Goal: Task Accomplishment & Management: Manage account settings

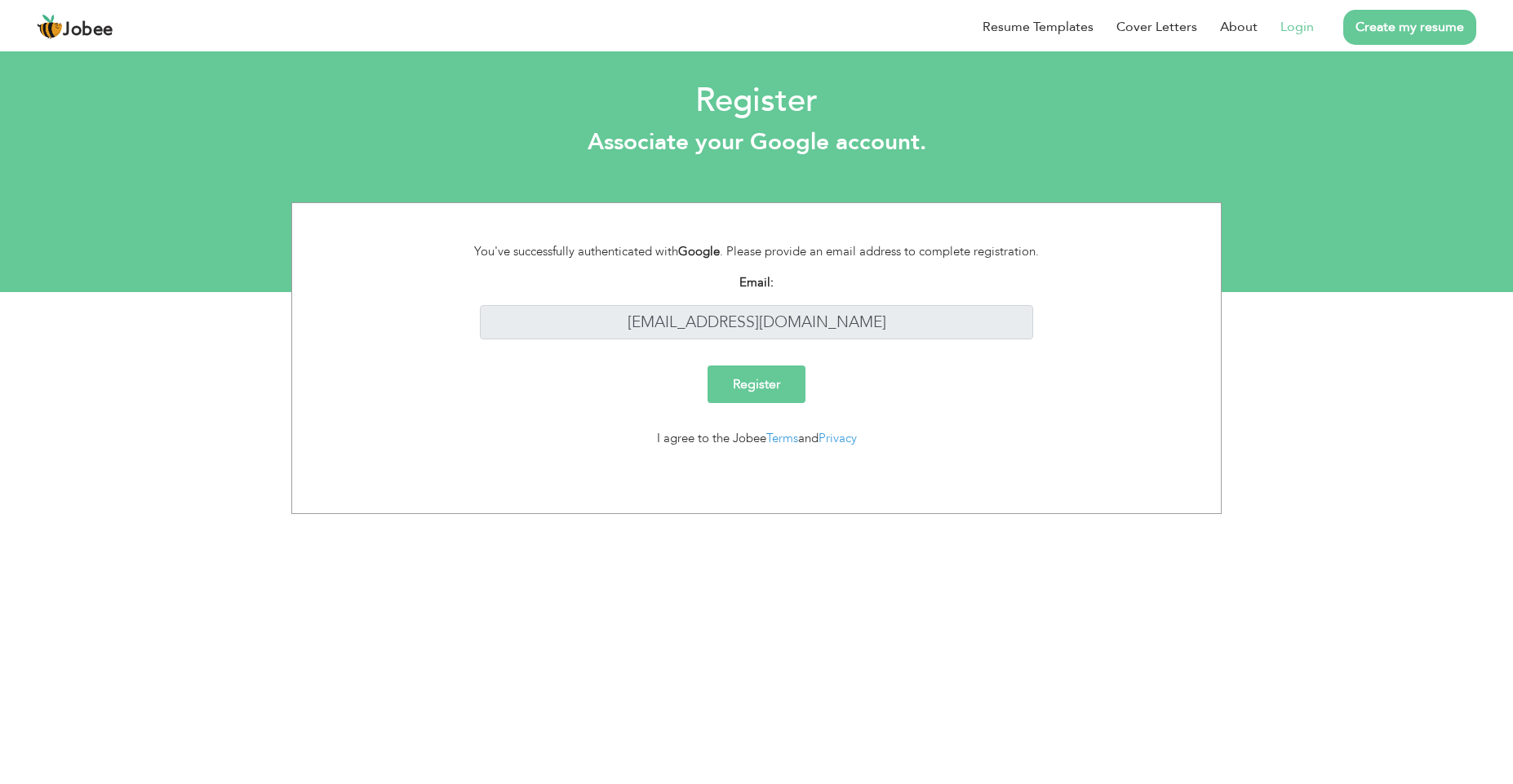
click at [768, 389] on input "Register" at bounding box center [756, 384] width 98 height 37
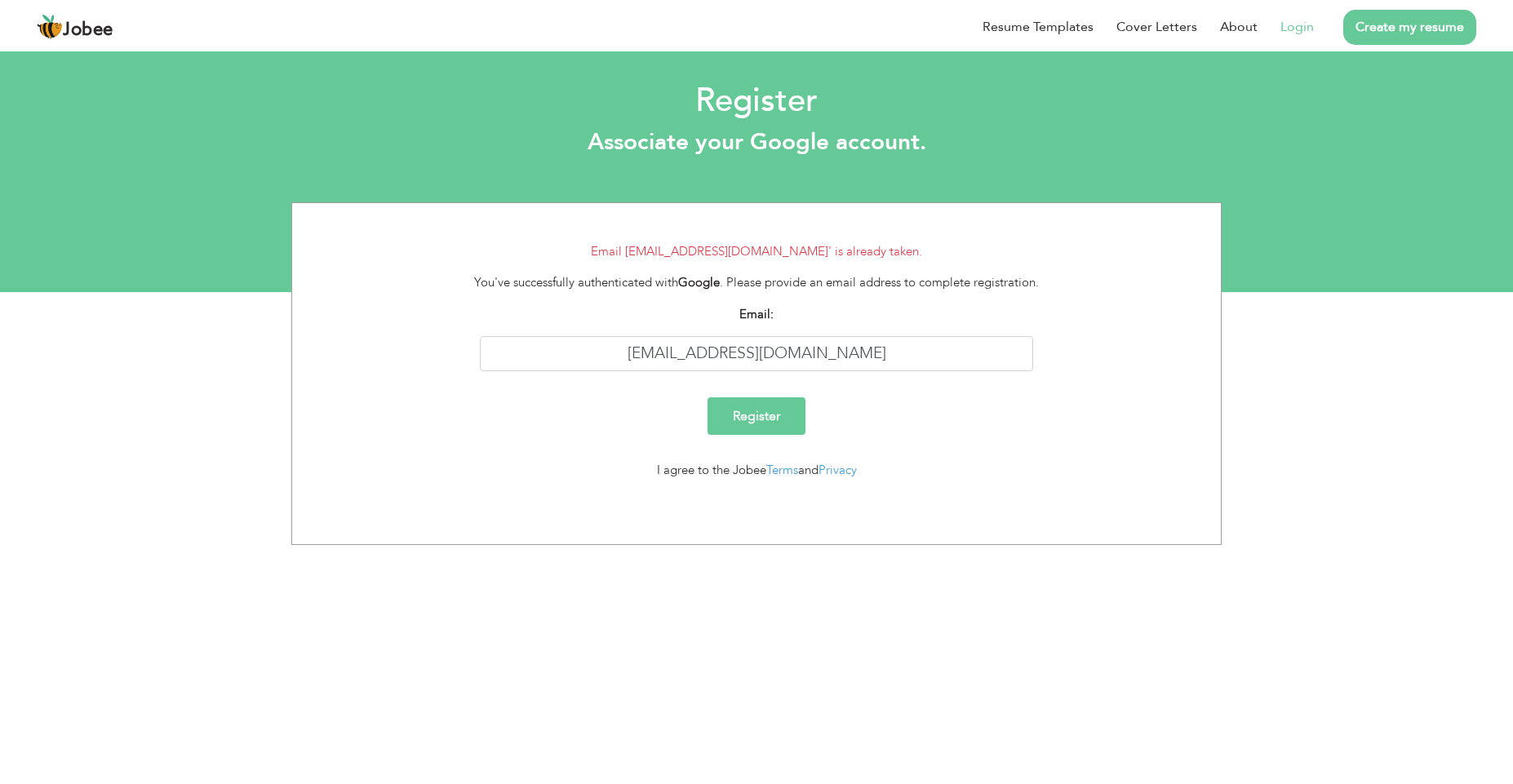
click at [1300, 19] on link "Login" at bounding box center [1297, 27] width 33 height 20
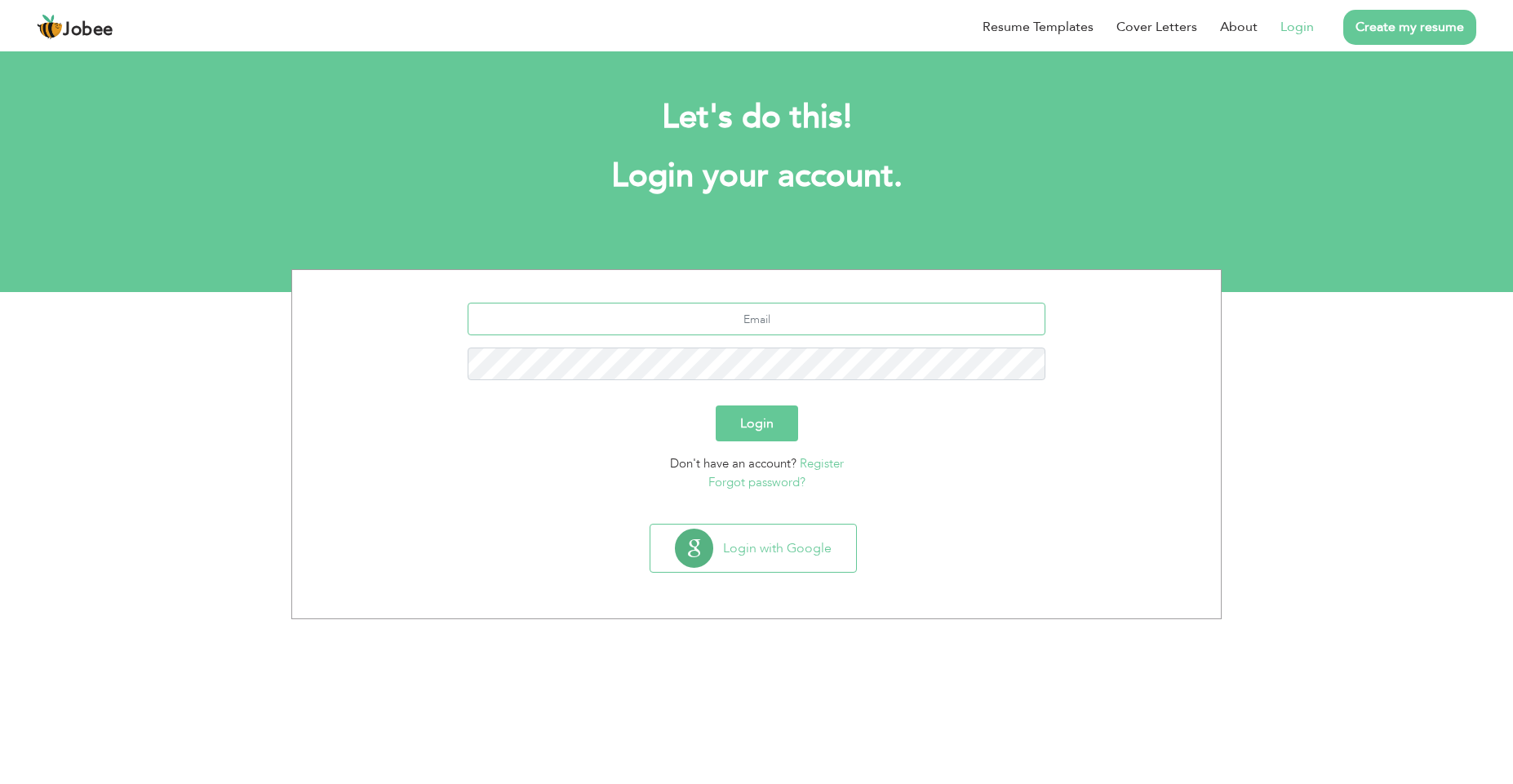
click at [897, 326] on input "text" at bounding box center [756, 318] width 578 height 32
type input "[EMAIL_ADDRESS][DOMAIN_NAME]"
click at [764, 422] on button "Login" at bounding box center [757, 423] width 83 height 36
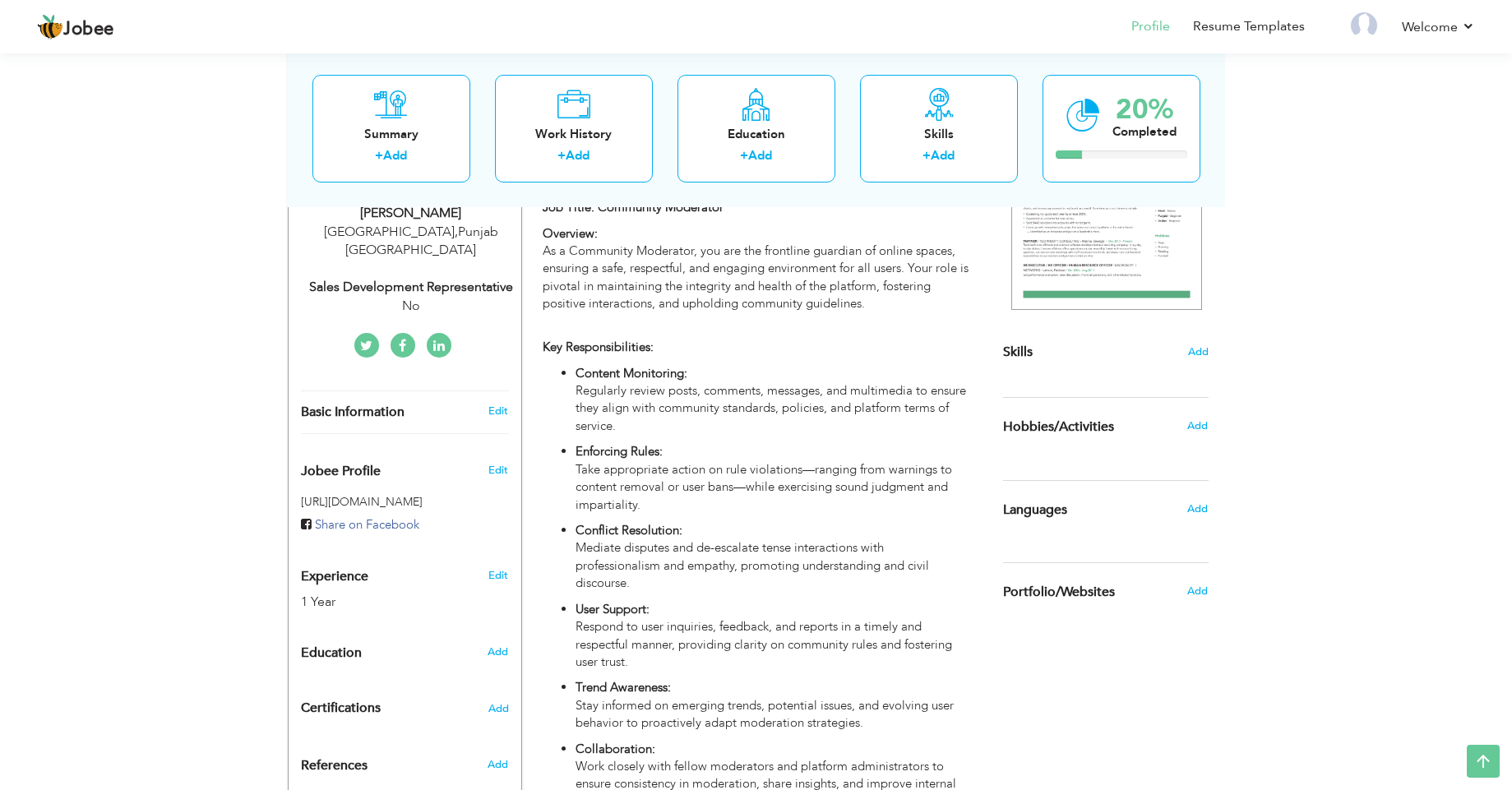
scroll to position [299, 0]
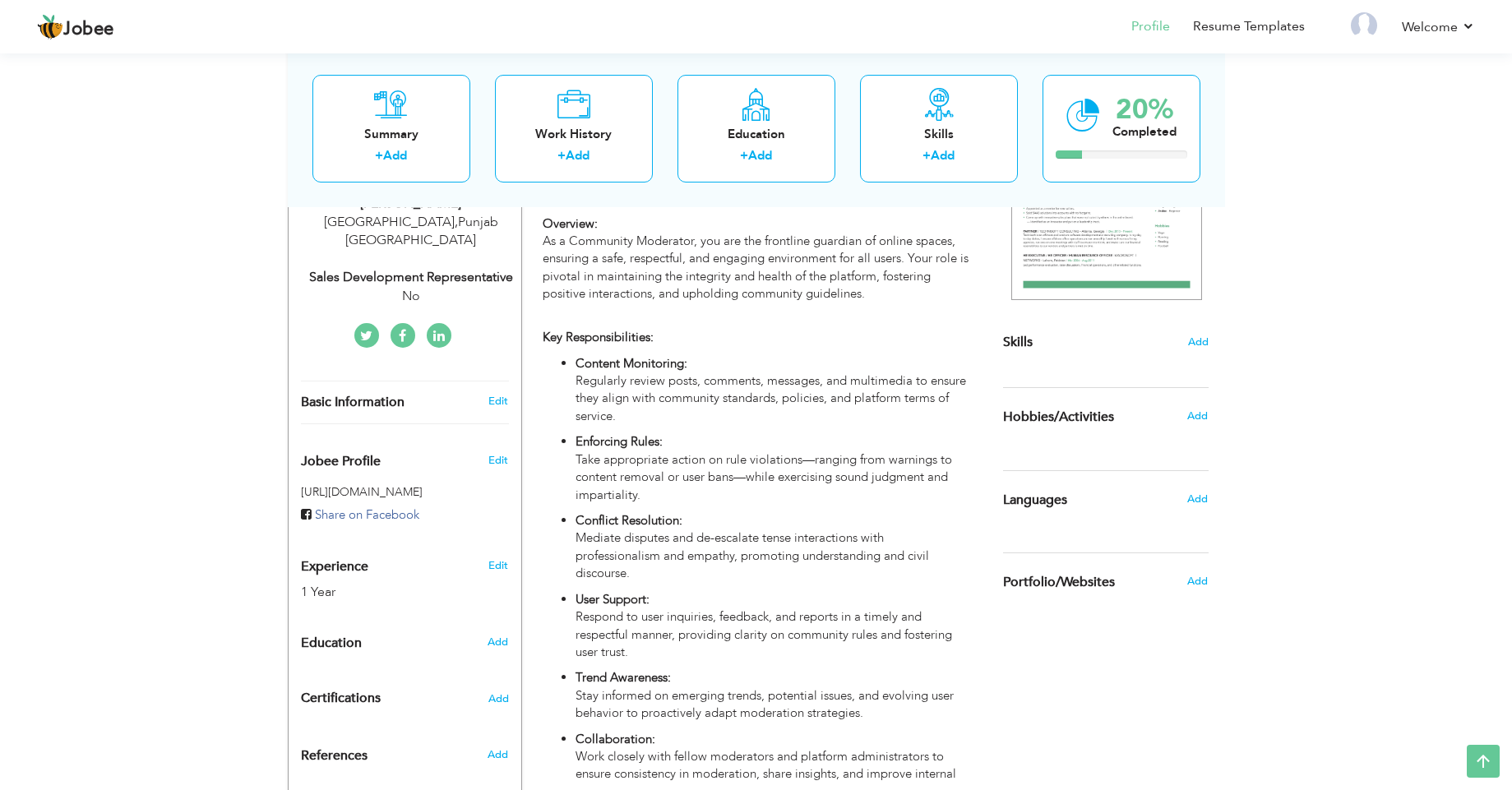
click at [408, 287] on div "No" at bounding box center [411, 296] width 220 height 19
type input "[PERSON_NAME]"
type input "03184306851"
select select "number:166"
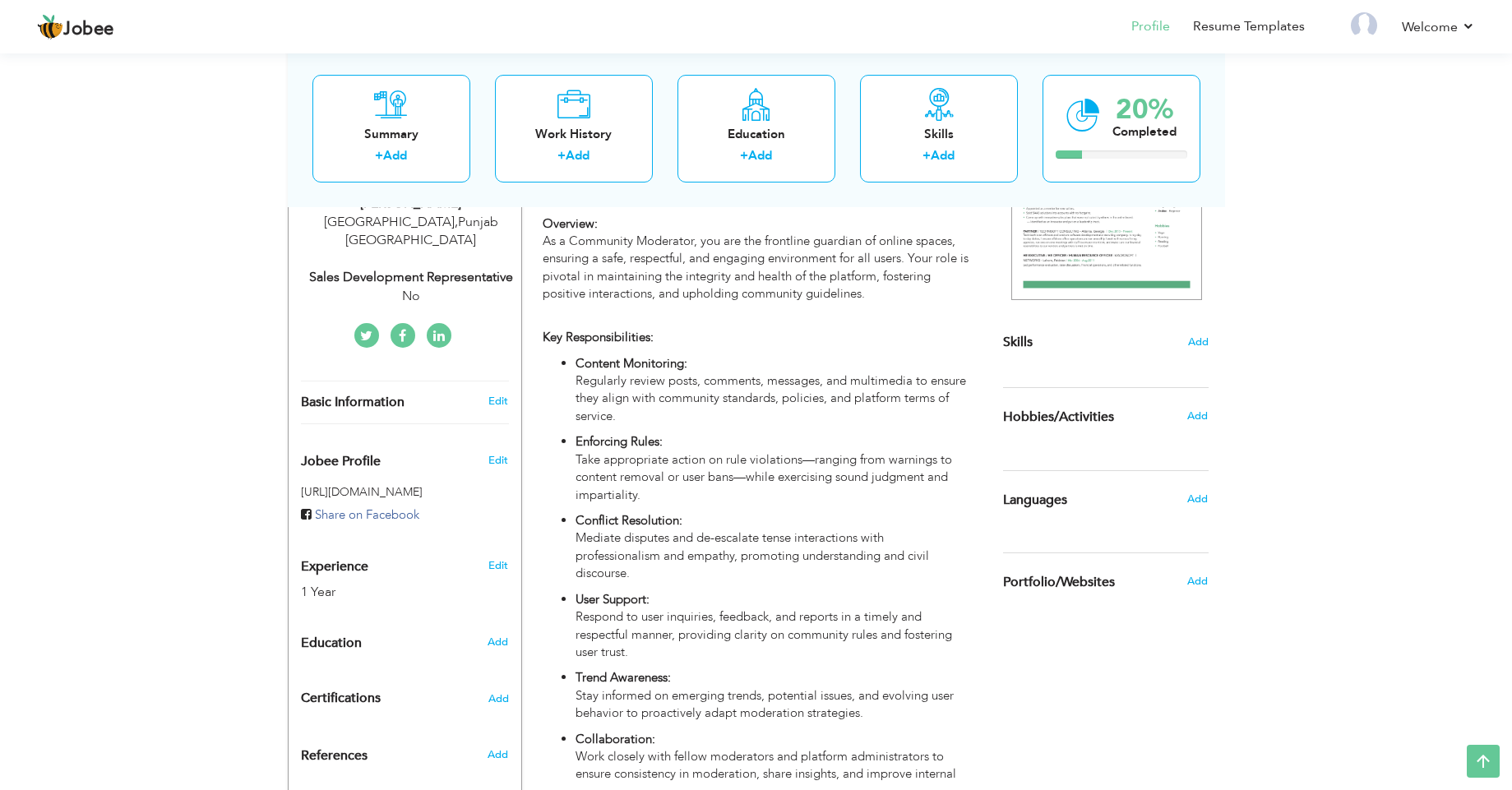
type input "[GEOGRAPHIC_DATA]"
select select "number:3"
type input "No"
type input "Sales Development Representative"
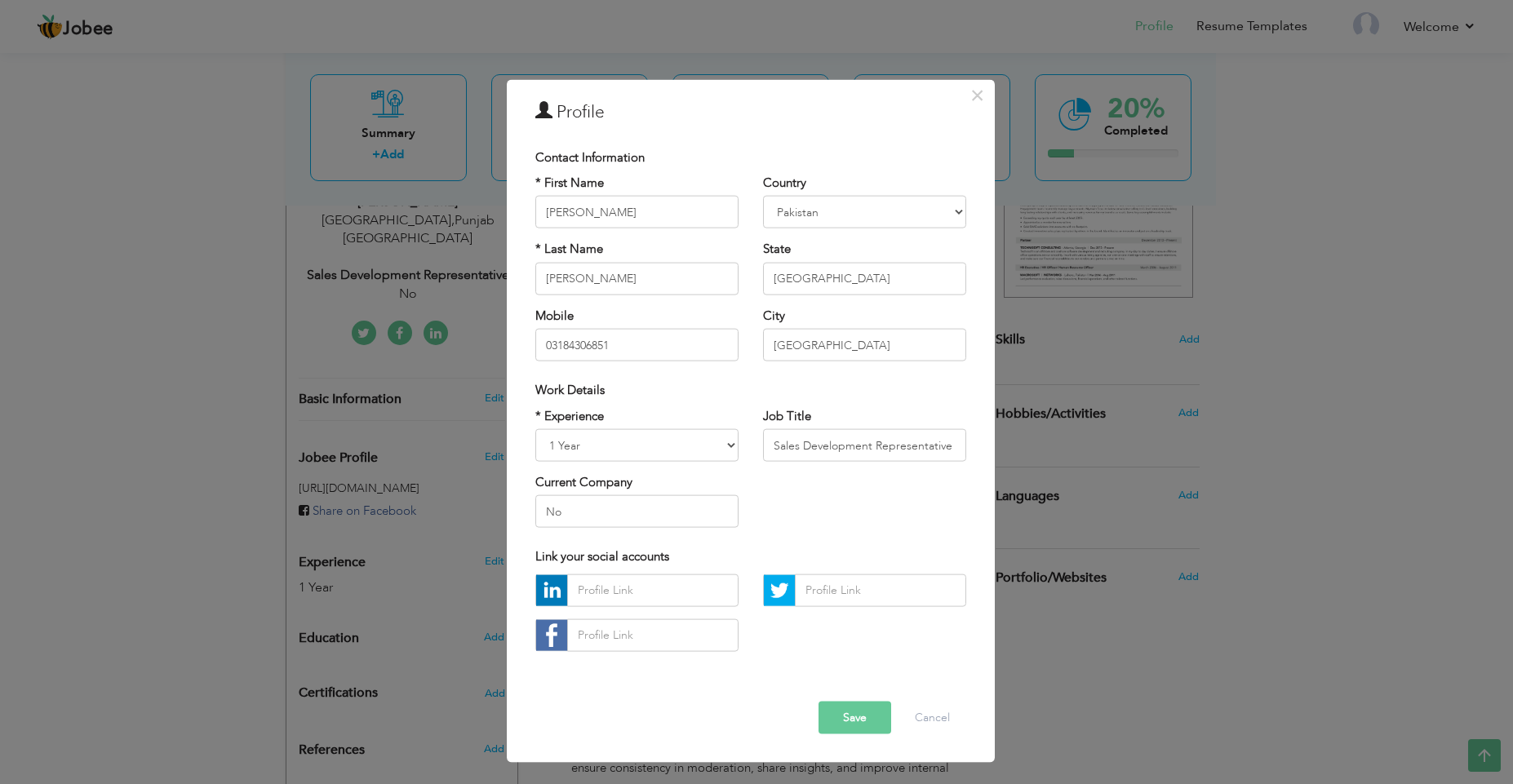
click at [225, 524] on div "× Profile Contact Information * First Name [PERSON_NAME] * Last Name [PERSON_NA…" at bounding box center [756, 392] width 1513 height 784
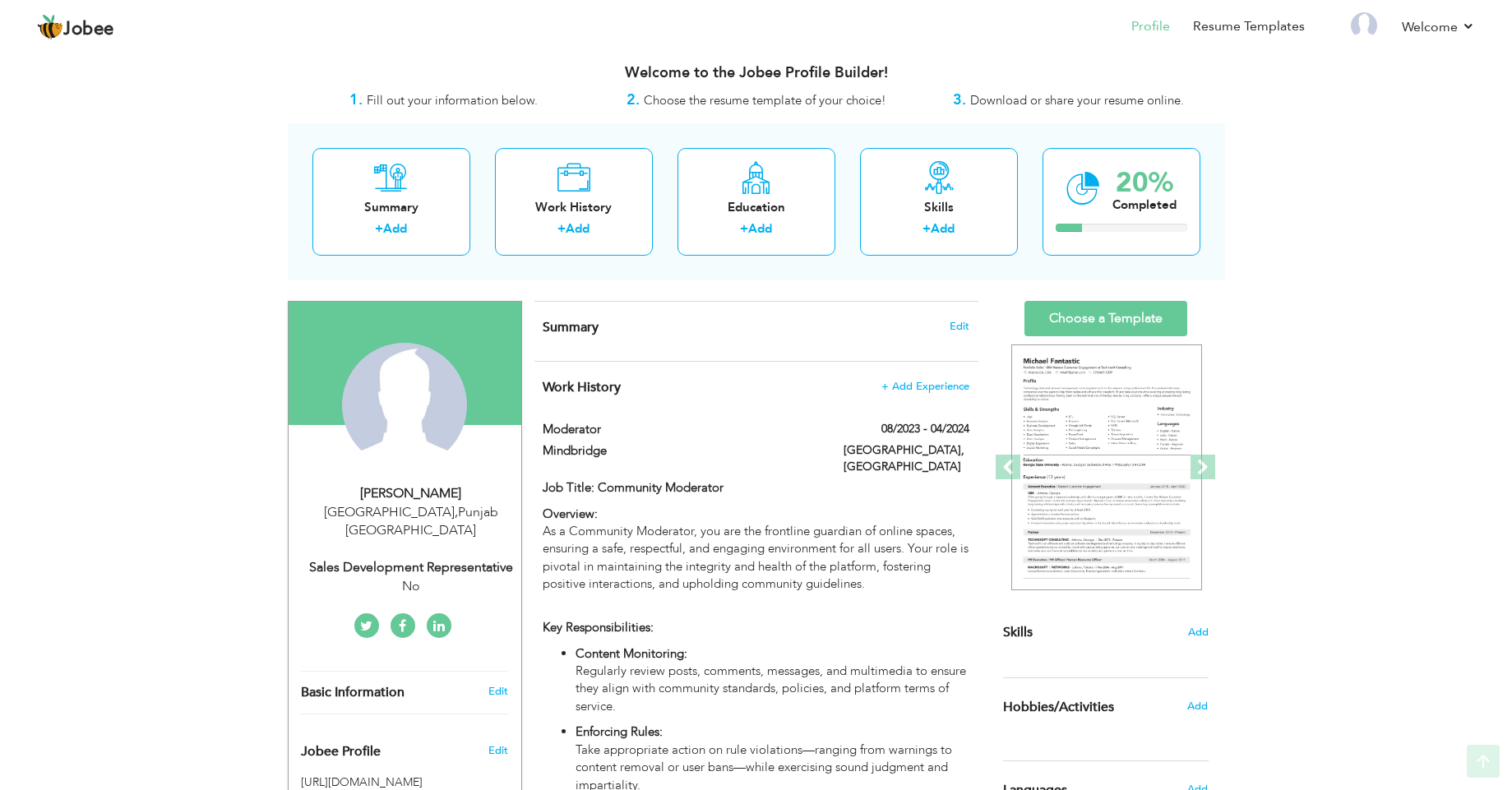
scroll to position [16, 0]
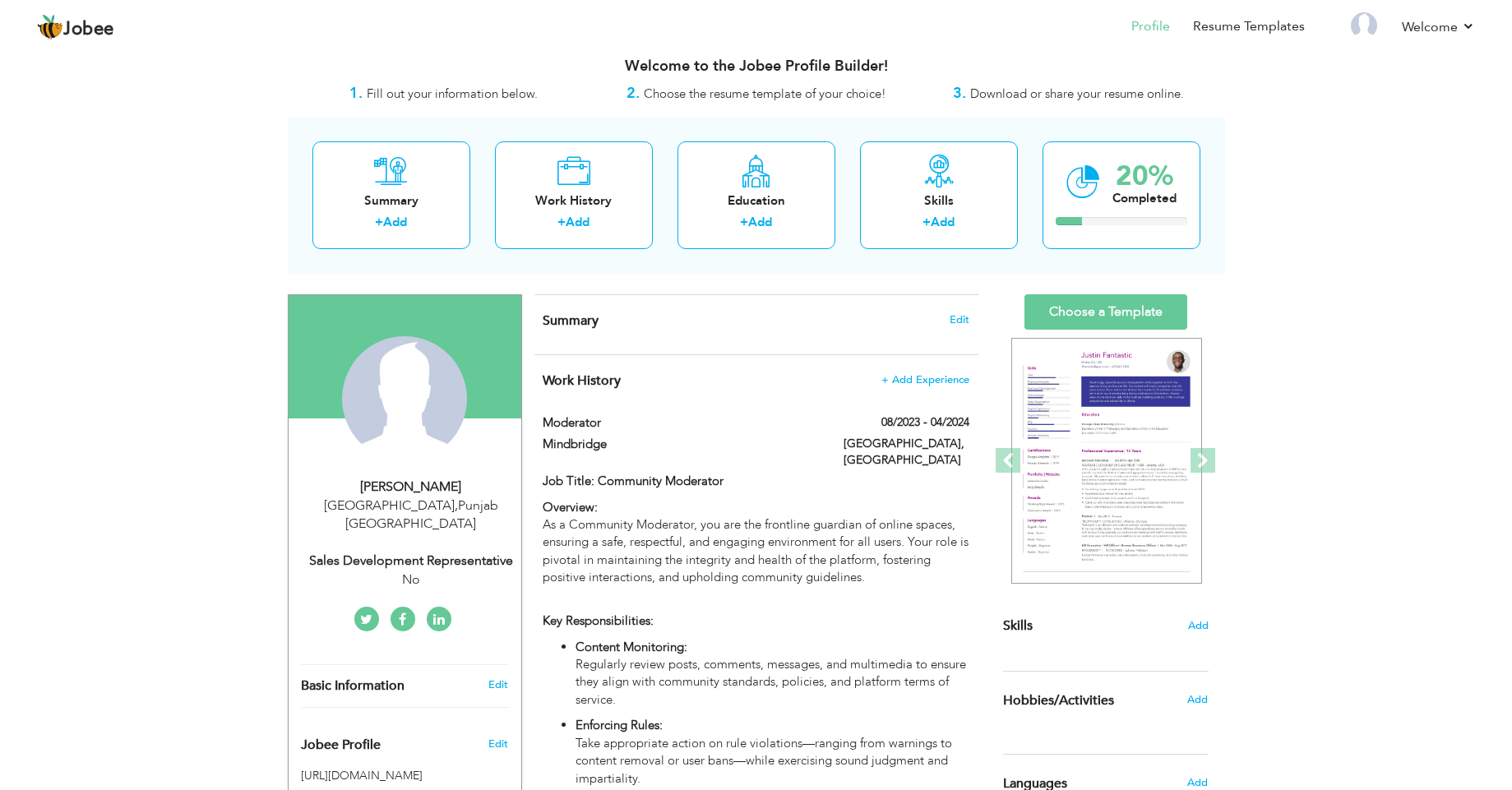
drag, startPoint x: 263, startPoint y: 486, endPoint x: 256, endPoint y: 387, distance: 99.2
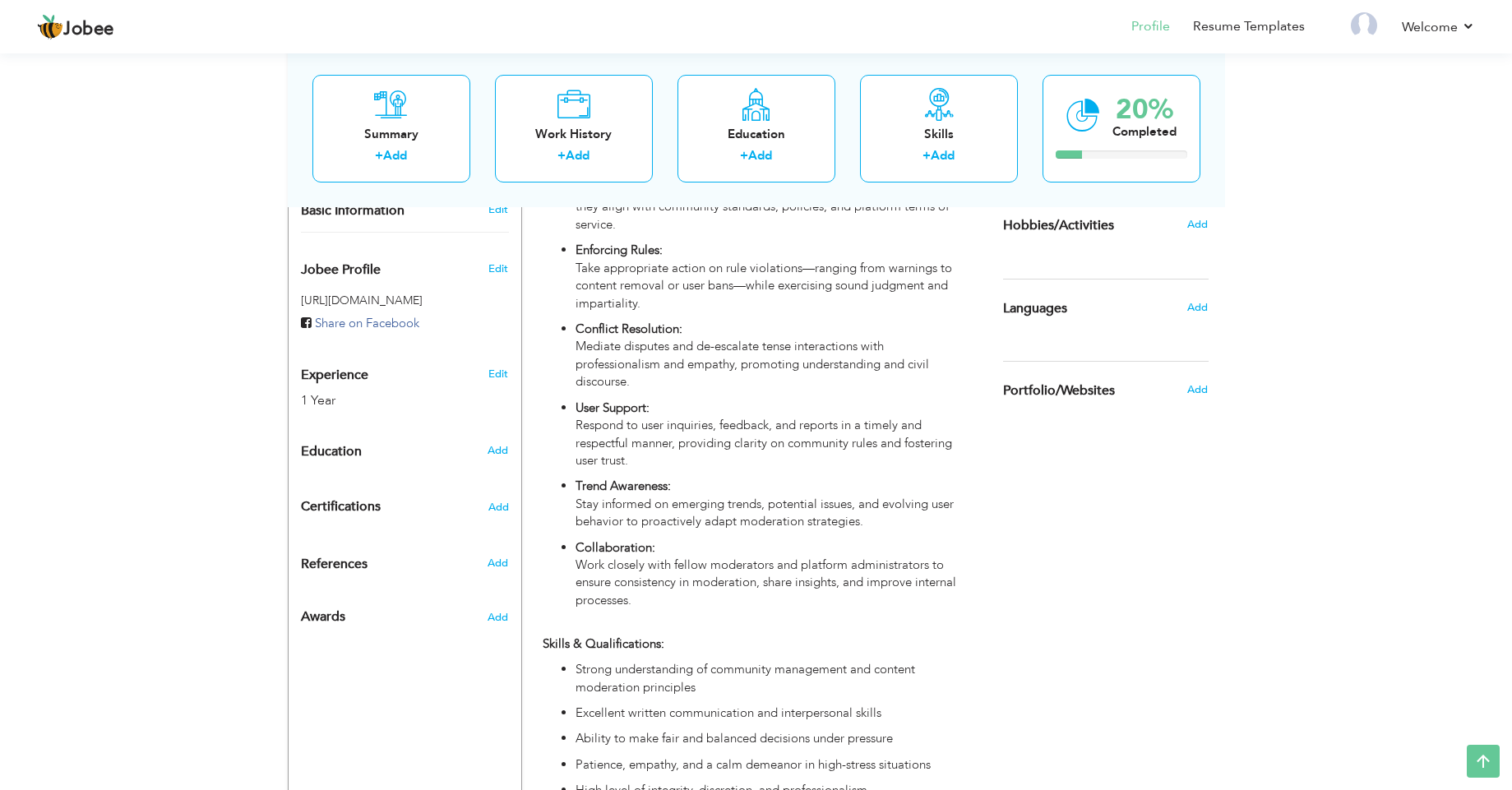
scroll to position [492, 0]
click at [493, 442] on span "Add" at bounding box center [498, 449] width 22 height 15
radio input "true"
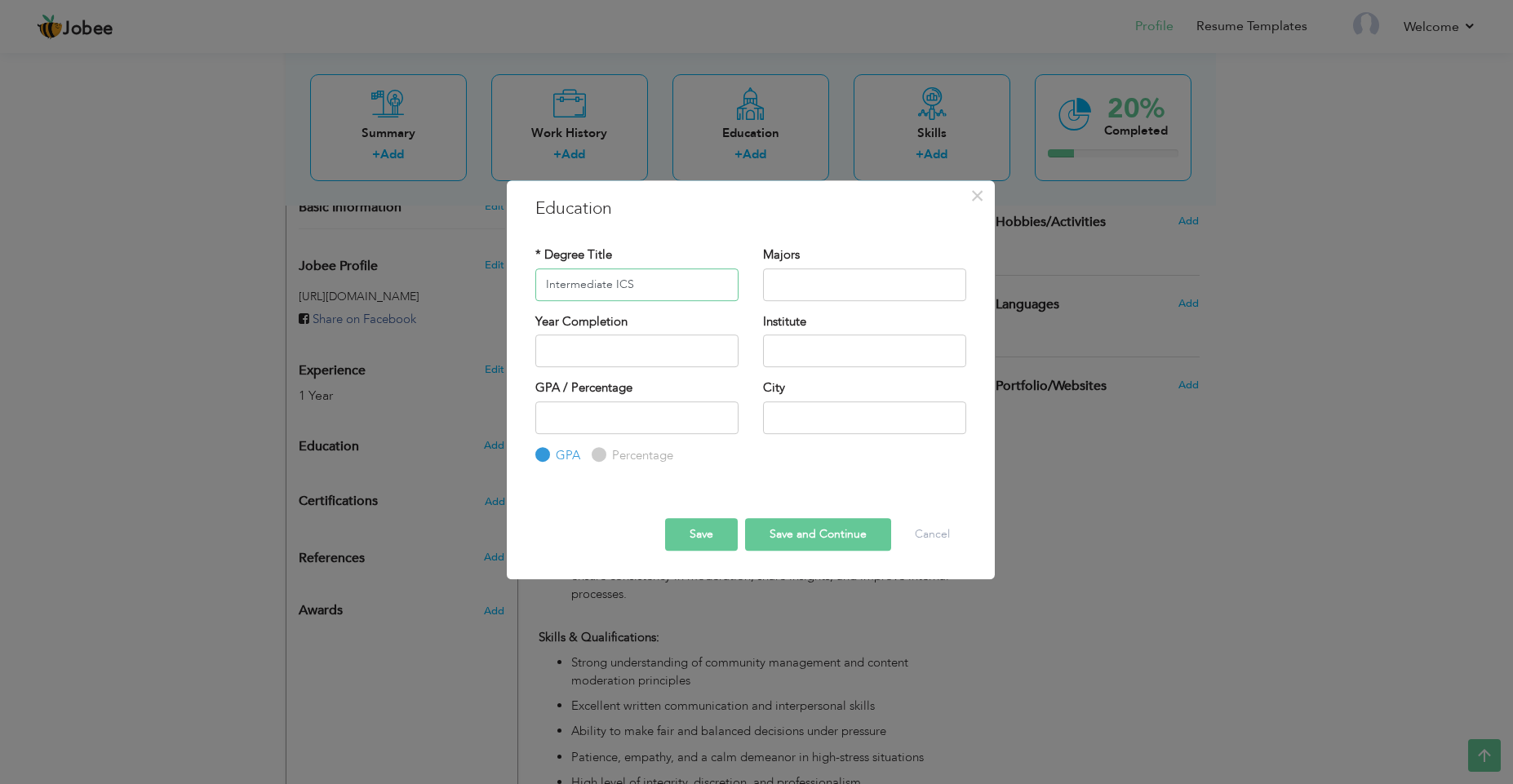
type input "Intermediate ICS"
click at [820, 343] on input "text" at bounding box center [864, 350] width 203 height 32
click at [710, 526] on button "Save" at bounding box center [701, 533] width 73 height 32
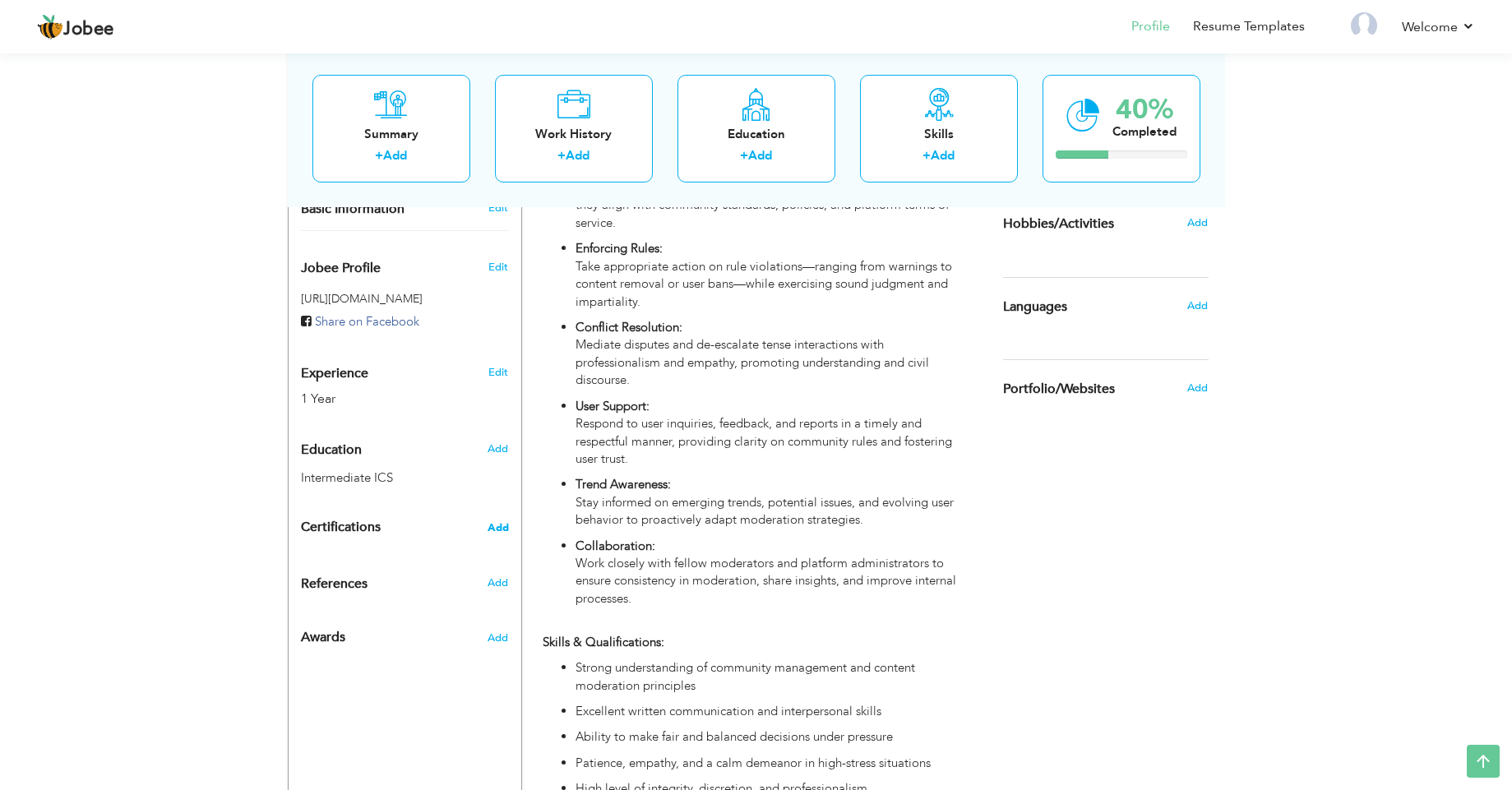
click at [503, 522] on span "Add" at bounding box center [498, 528] width 22 height 12
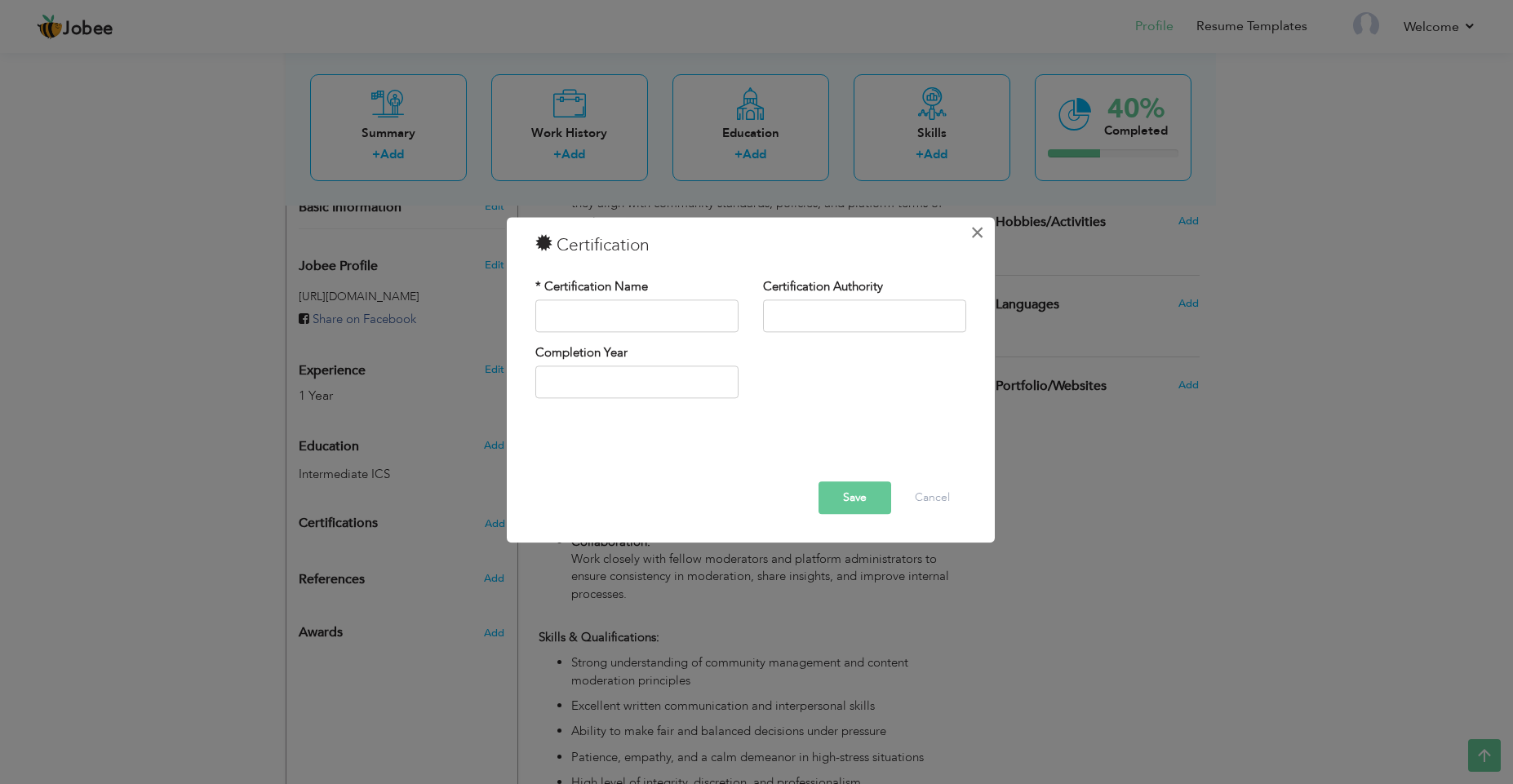
click at [985, 229] on button "×" at bounding box center [978, 232] width 26 height 26
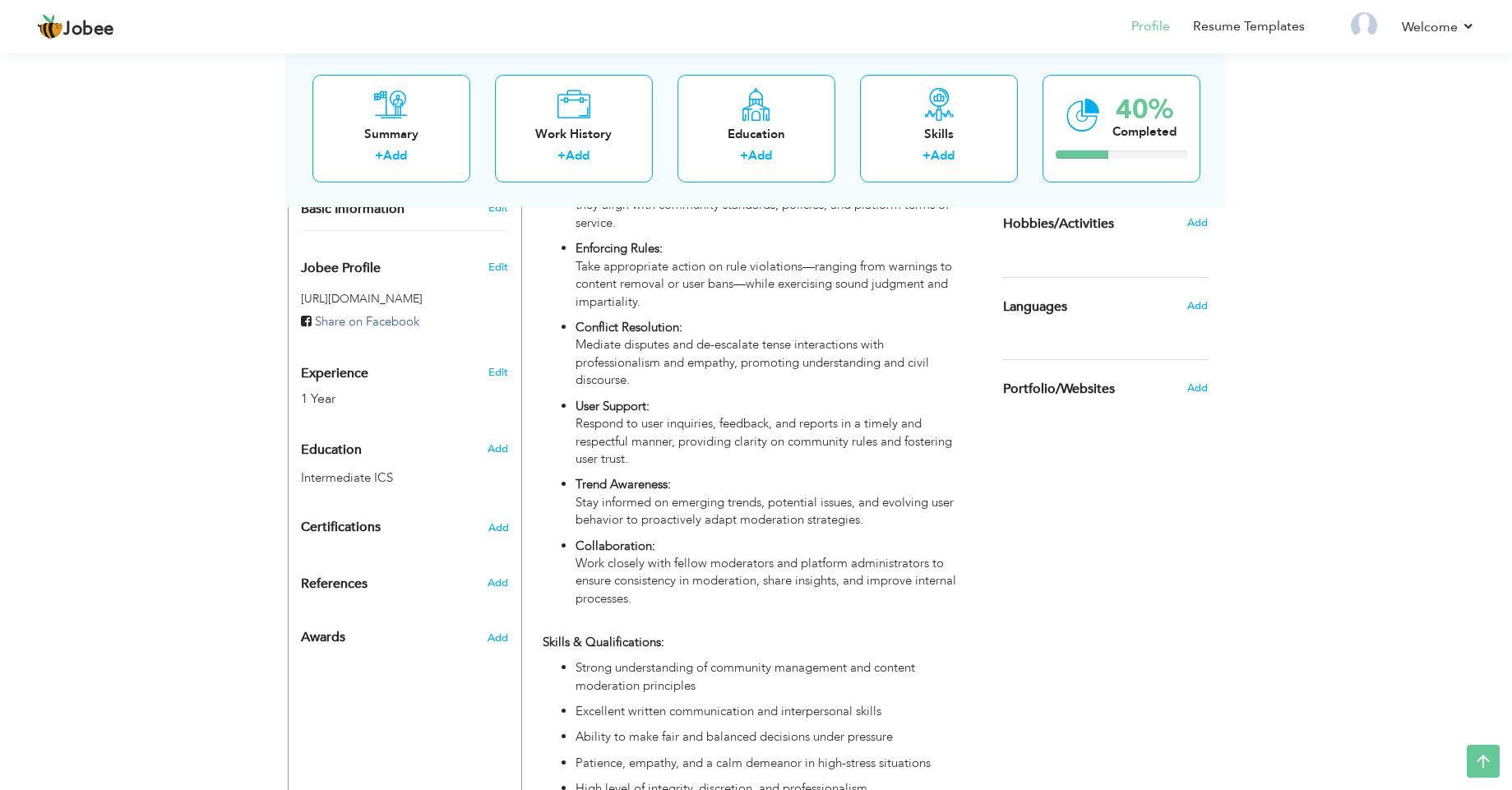
click at [206, 632] on div "View Resume Export PDF Profile Summary Public Link Experience Education Awards …" at bounding box center [756, 383] width 1512 height 1654
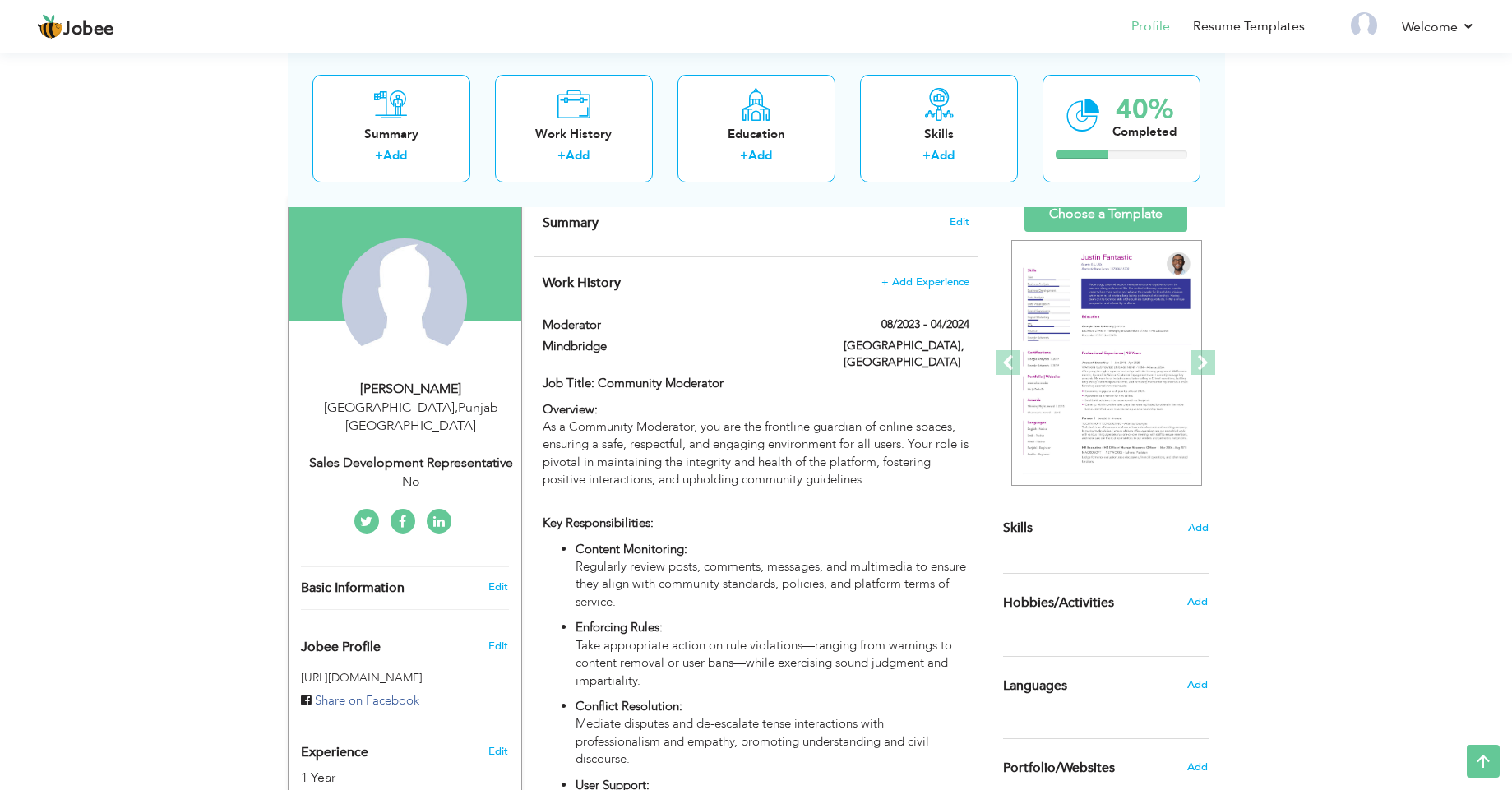
scroll to position [212, 0]
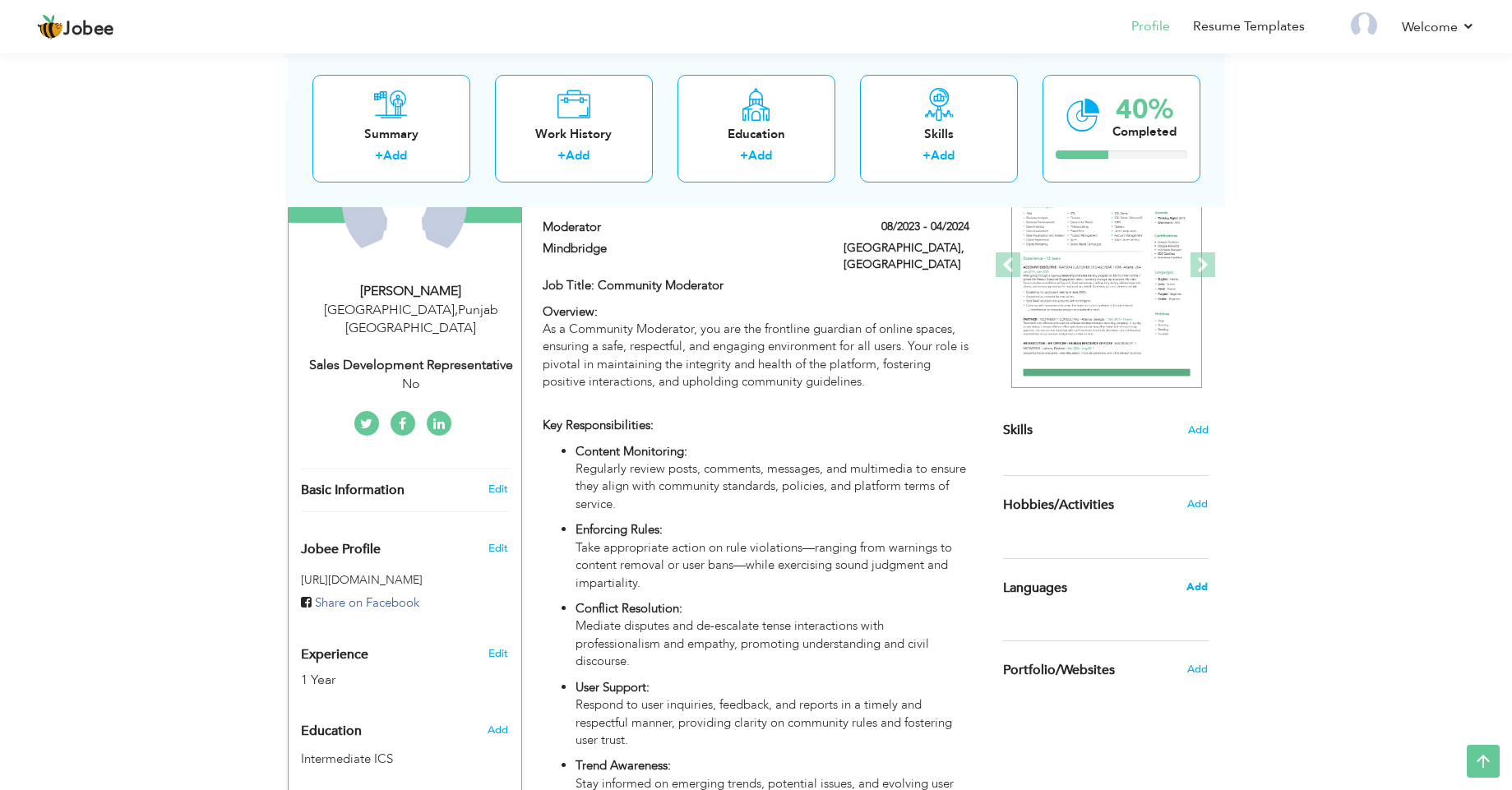
click at [1200, 586] on span "Add" at bounding box center [1197, 587] width 22 height 15
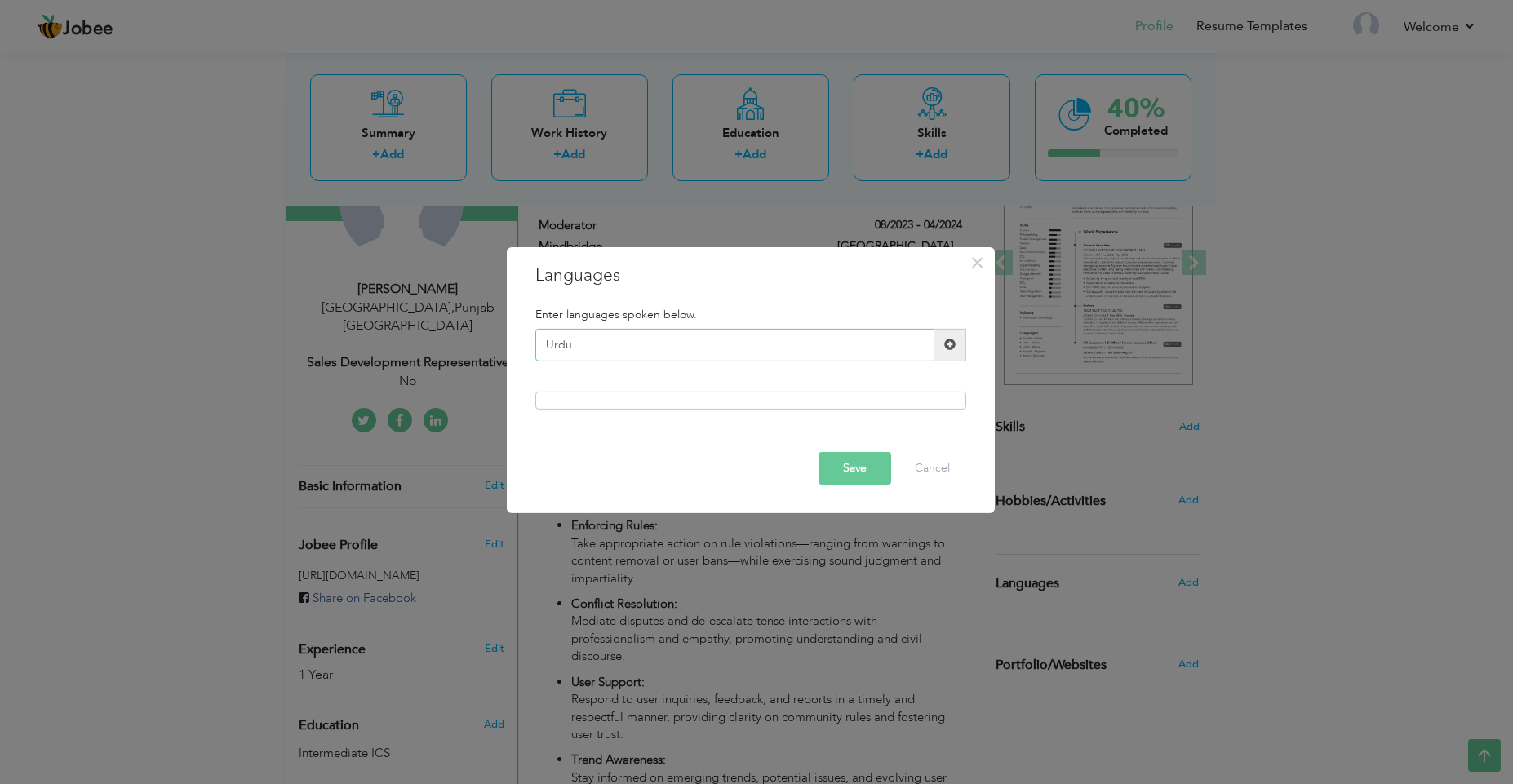
type input "Urdu"
click at [771, 404] on div at bounding box center [750, 400] width 431 height 18
click at [905, 403] on div at bounding box center [750, 400] width 431 height 18
click at [959, 337] on span at bounding box center [950, 345] width 31 height 32
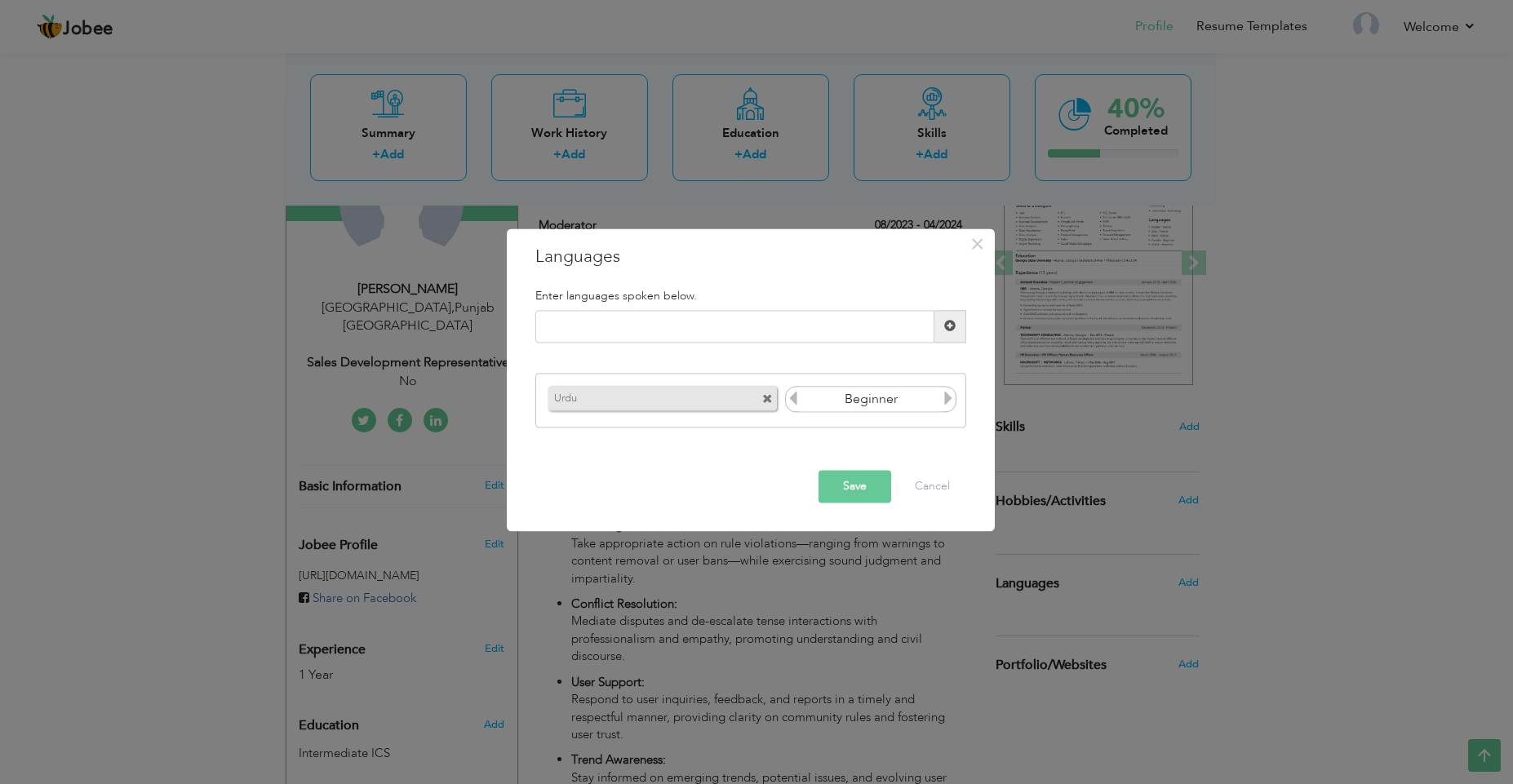
click at [946, 399] on icon at bounding box center [948, 399] width 15 height 15
click at [873, 485] on button "Save" at bounding box center [855, 485] width 73 height 32
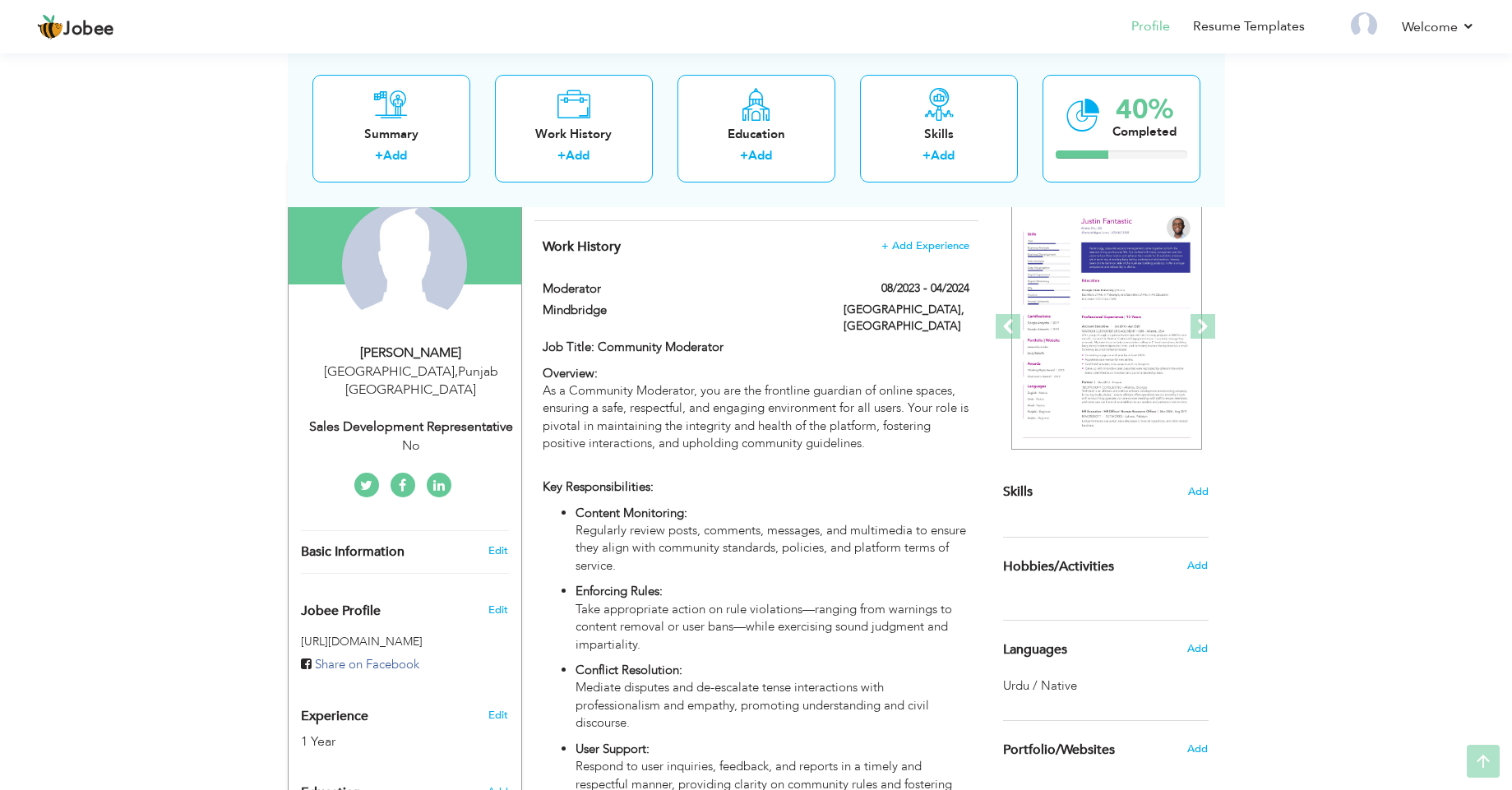
scroll to position [195, 0]
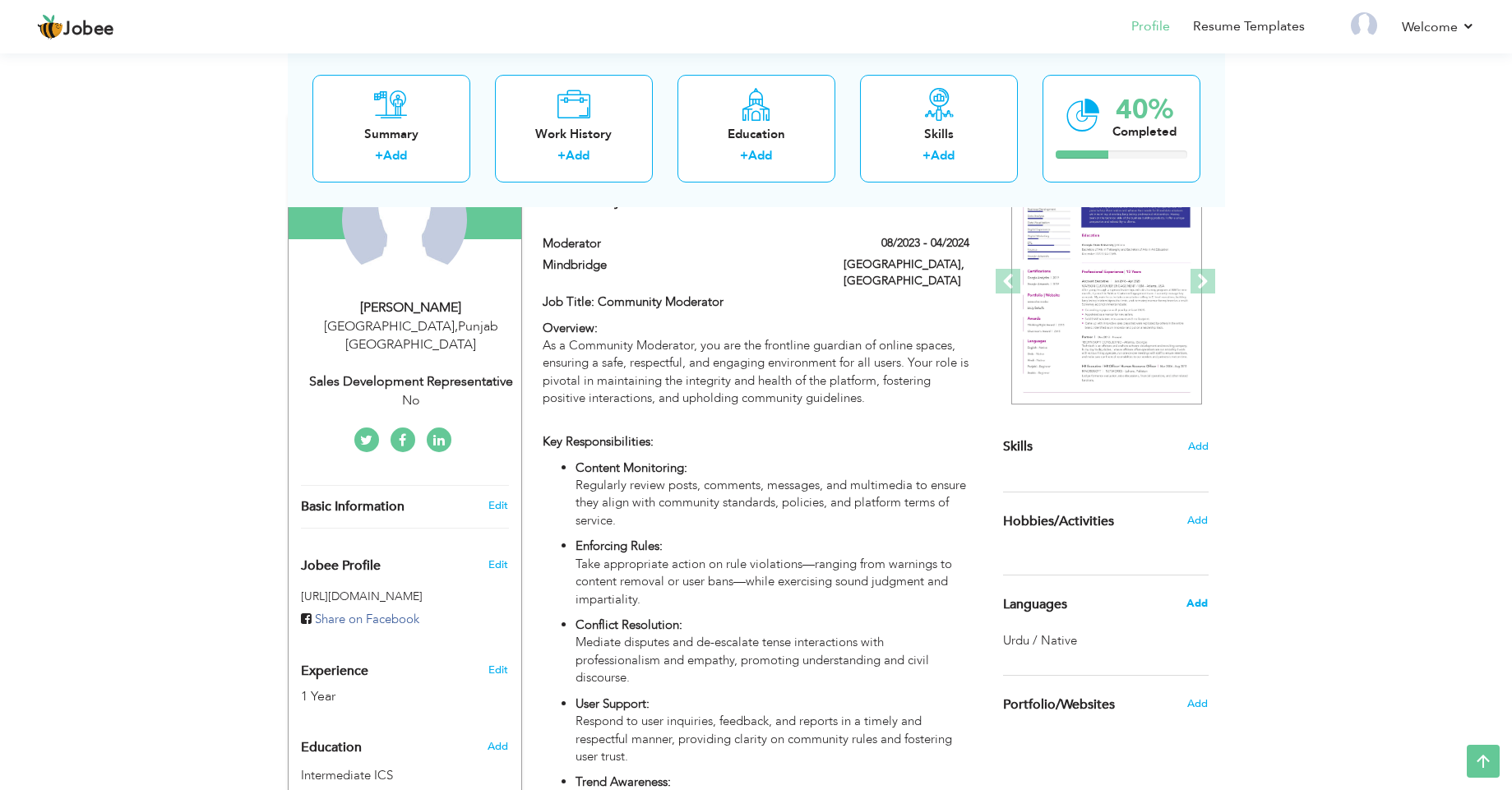
click at [1205, 603] on span "Add" at bounding box center [1197, 603] width 22 height 15
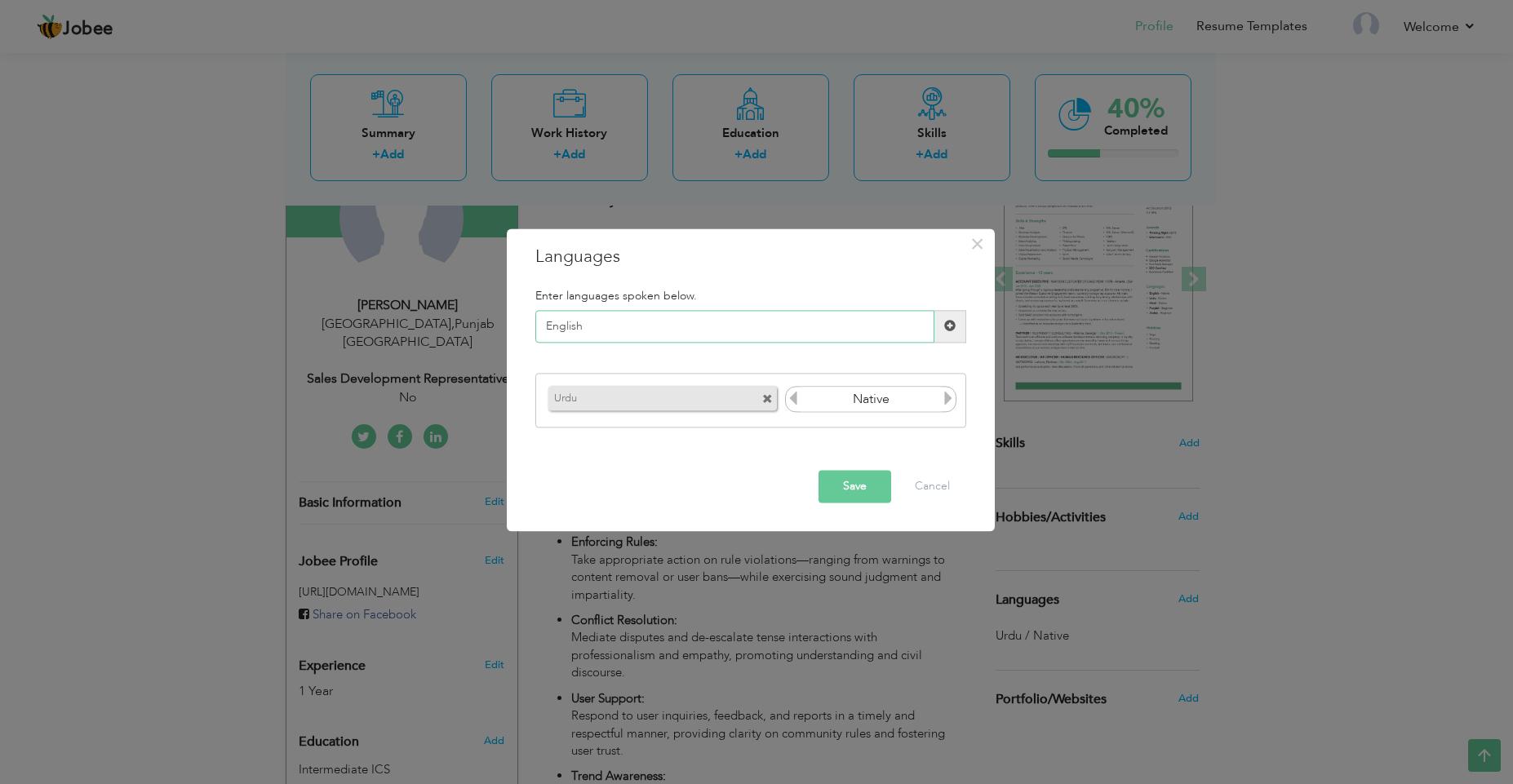
type input "English"
click at [798, 395] on icon at bounding box center [793, 399] width 15 height 15
click at [949, 399] on icon at bounding box center [948, 399] width 15 height 15
click at [945, 324] on span at bounding box center [950, 327] width 12 height 12
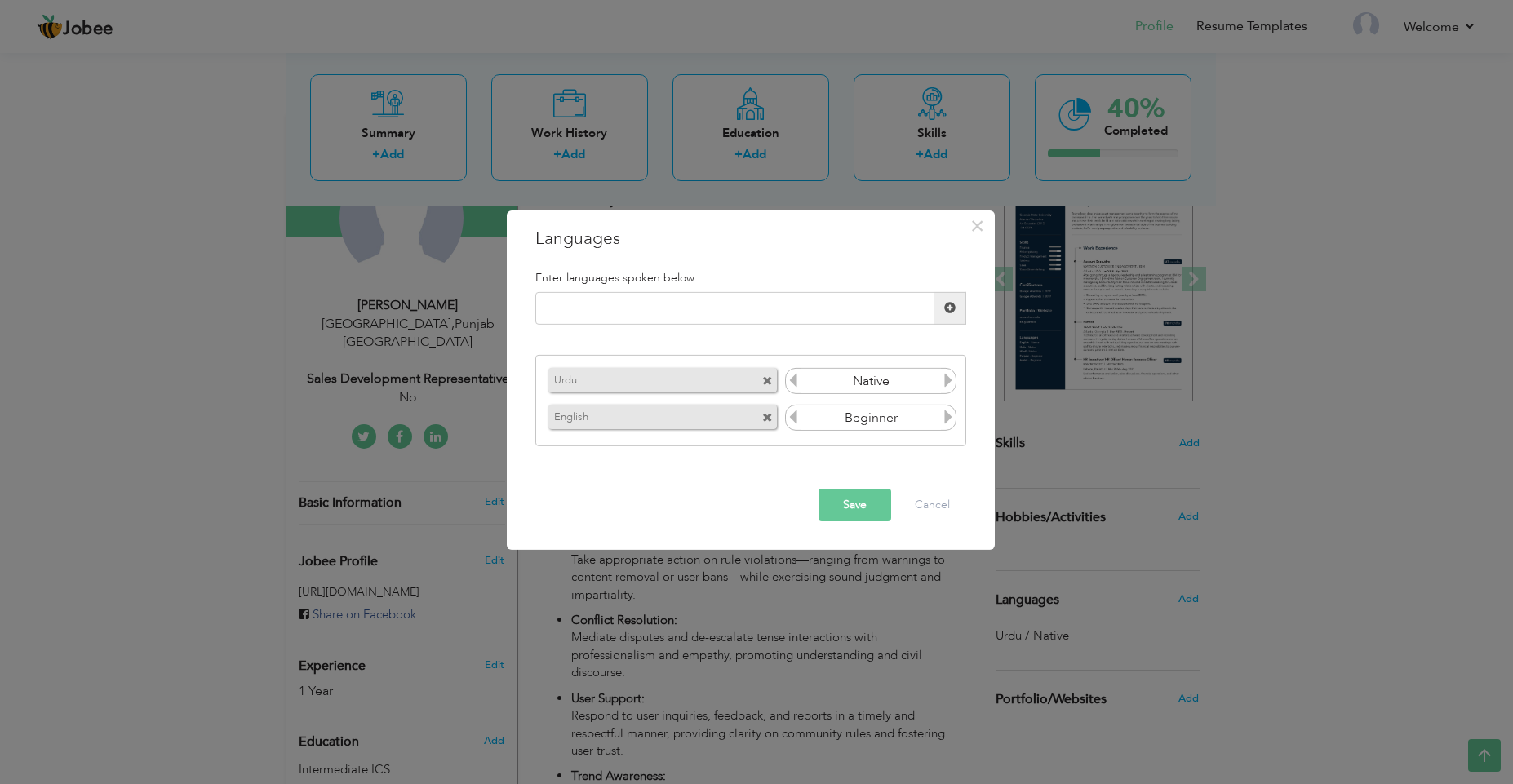
click at [950, 417] on icon at bounding box center [948, 417] width 15 height 15
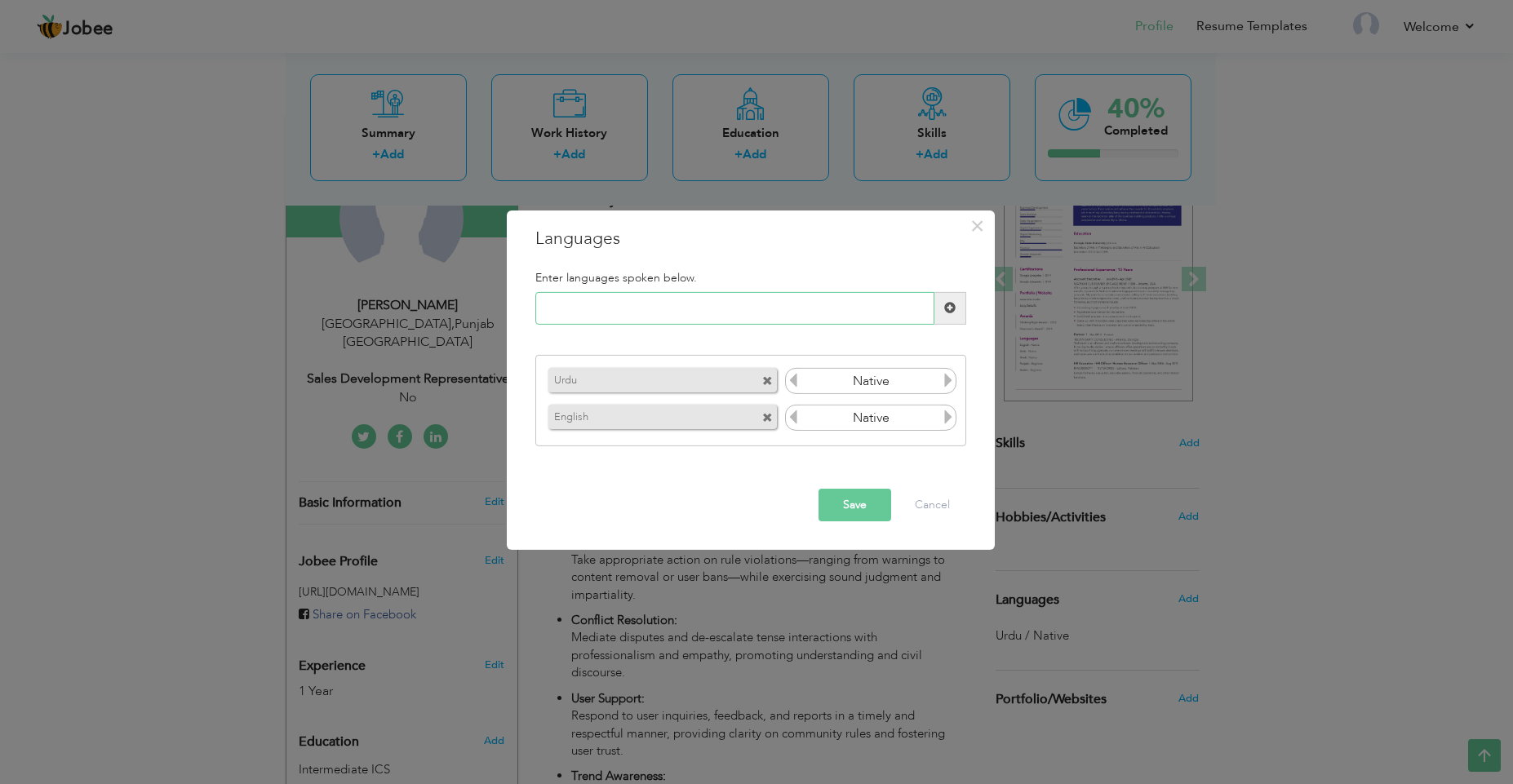
click at [803, 314] on input "text" at bounding box center [735, 308] width 399 height 32
type input "Persian"
click at [950, 303] on span at bounding box center [950, 308] width 12 height 12
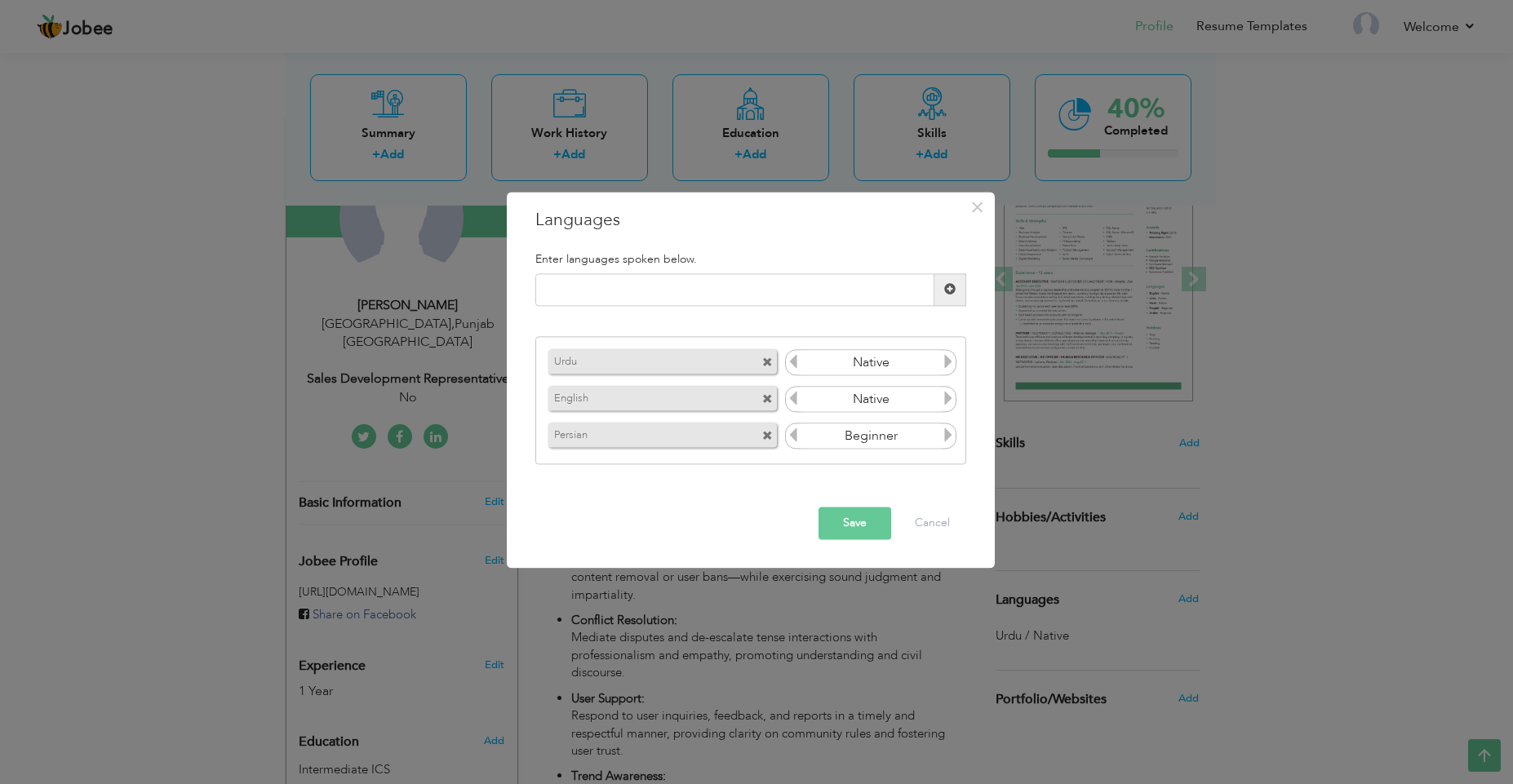
click at [946, 443] on icon at bounding box center [948, 436] width 15 height 15
click at [792, 391] on icon at bounding box center [793, 399] width 15 height 15
click at [863, 519] on button "Save" at bounding box center [855, 523] width 73 height 32
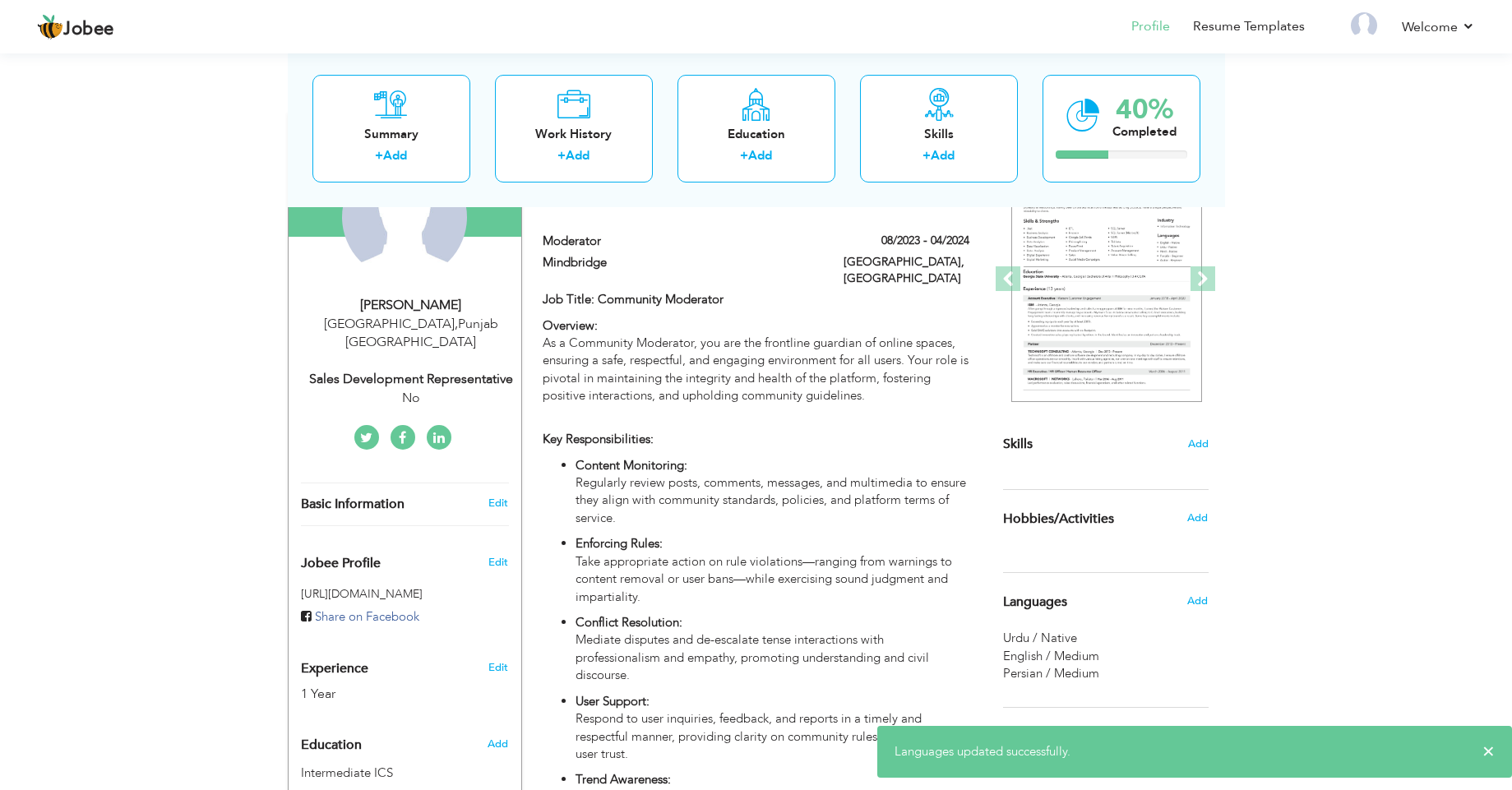
scroll to position [271, 0]
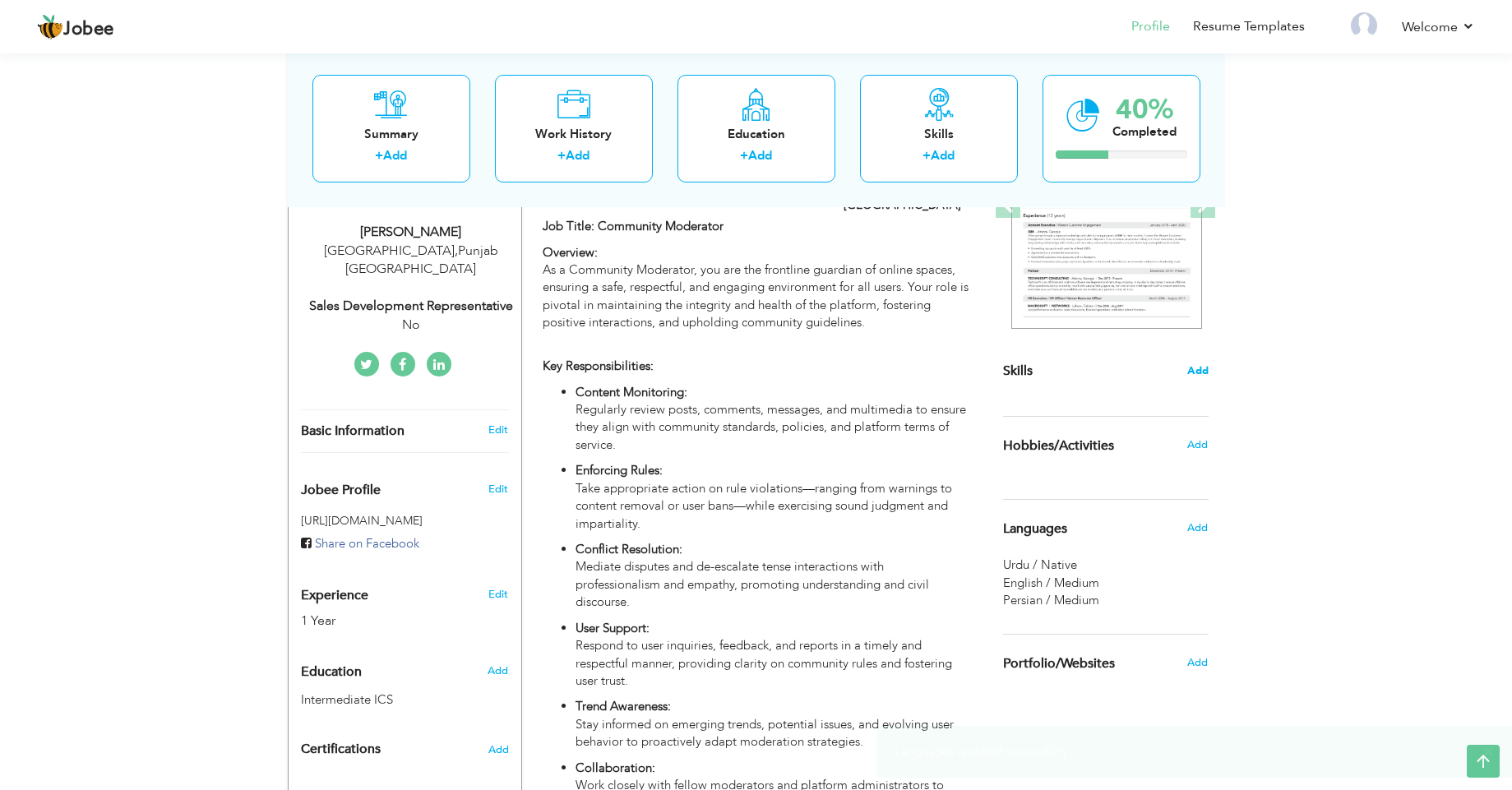
click at [1200, 371] on span "Add" at bounding box center [1198, 371] width 22 height 16
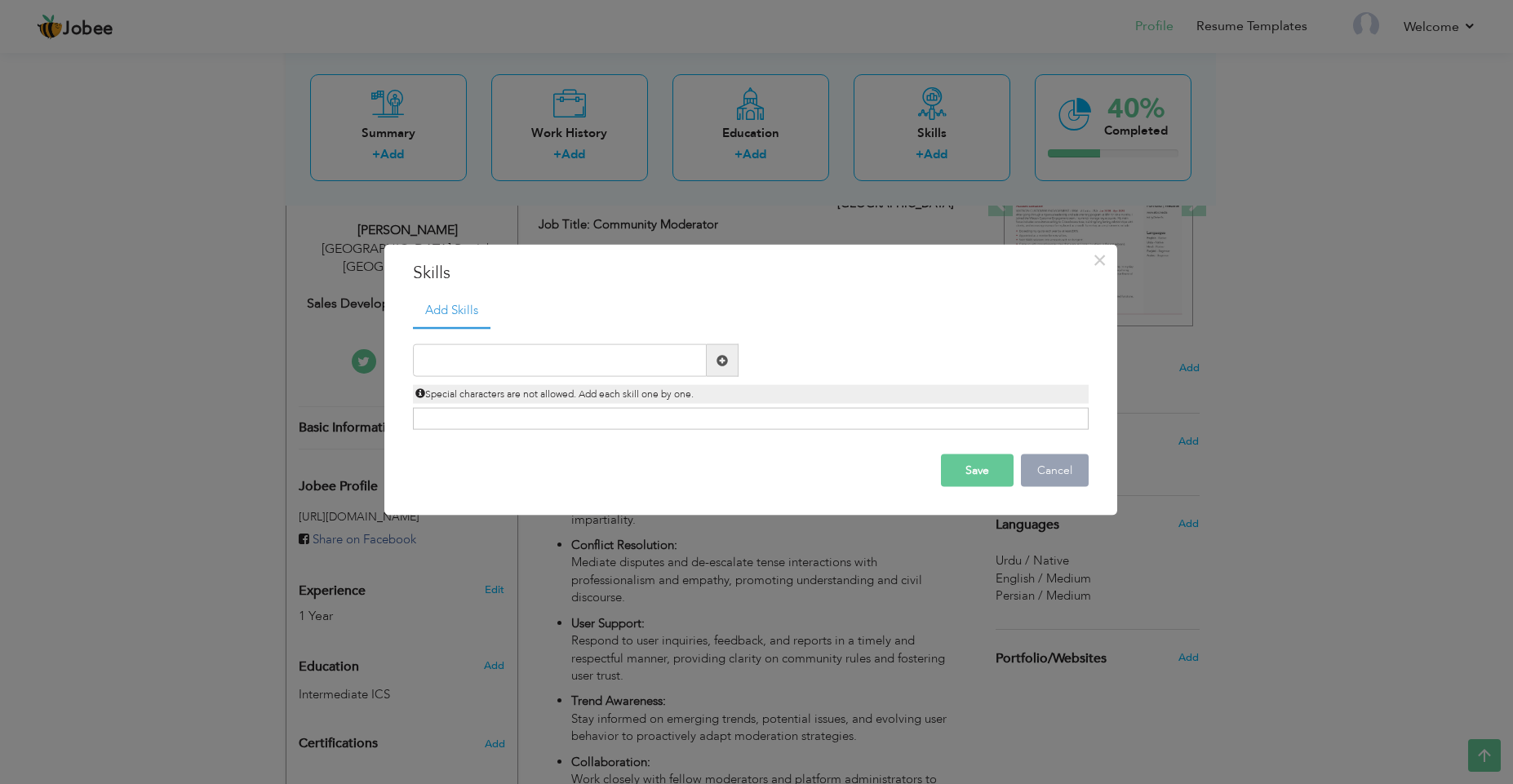
click at [1037, 480] on button "Cancel" at bounding box center [1055, 470] width 68 height 32
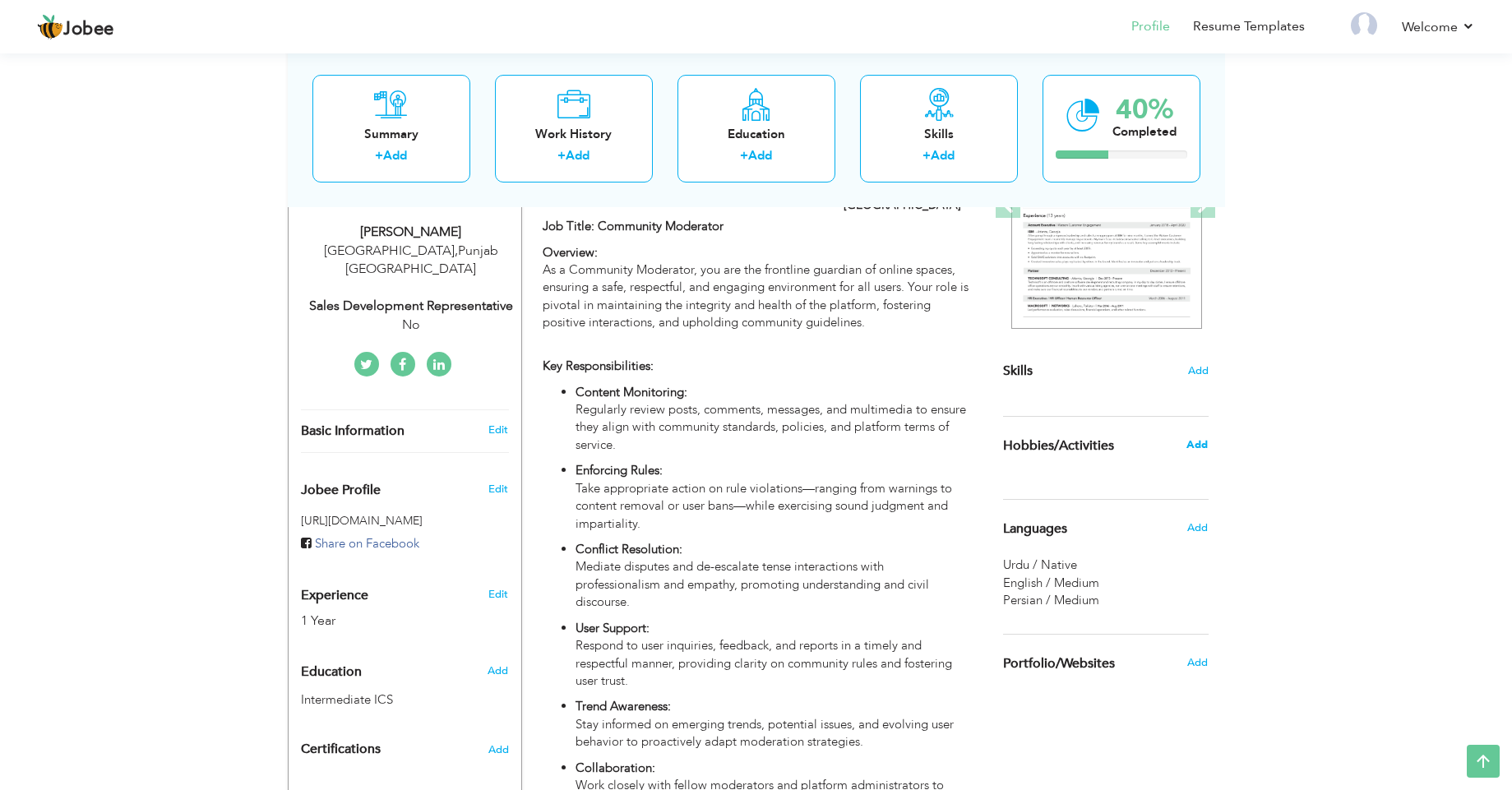
click at [1194, 441] on span "Add" at bounding box center [1197, 445] width 22 height 15
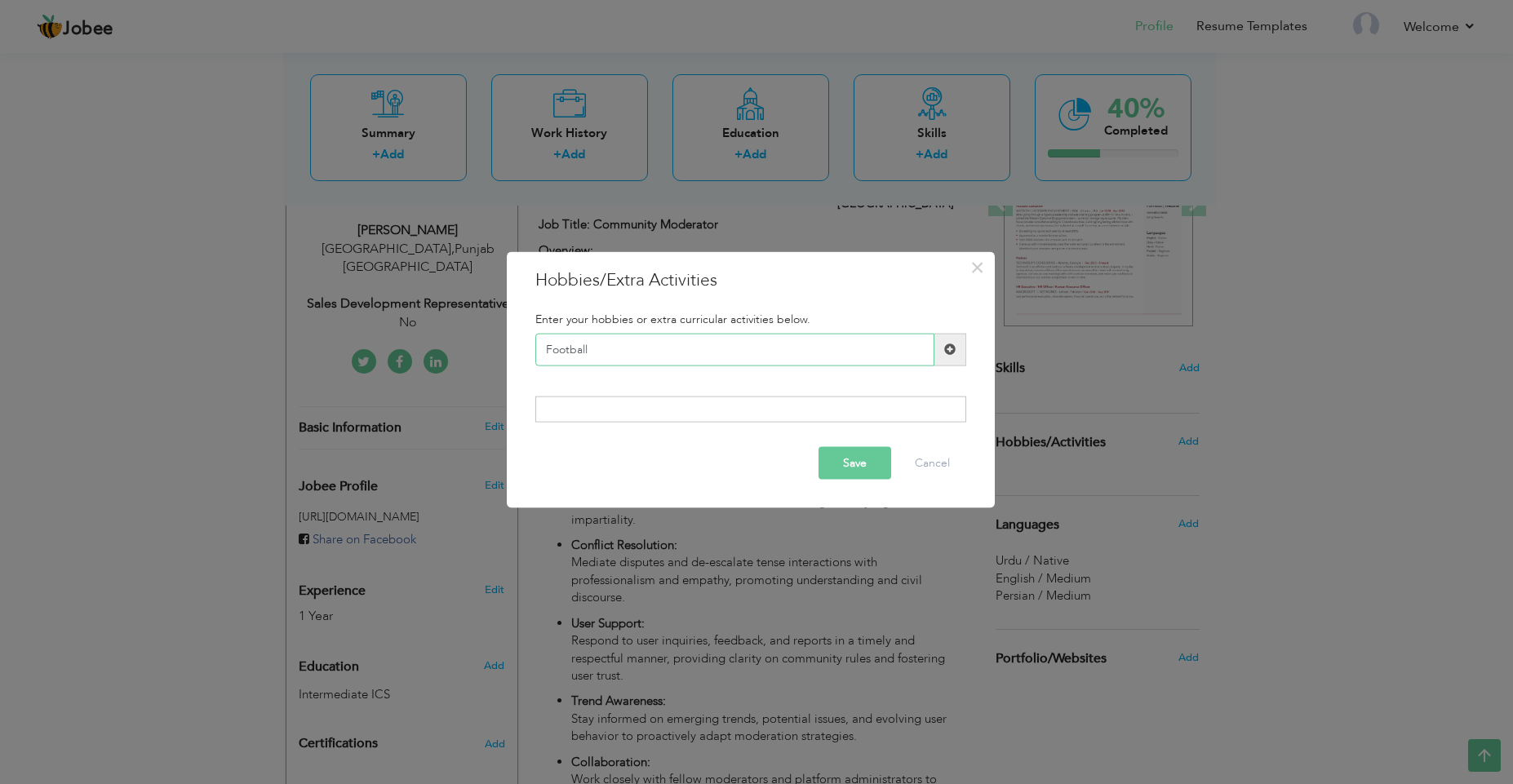
type input "Football"
click at [957, 346] on span at bounding box center [950, 348] width 31 height 32
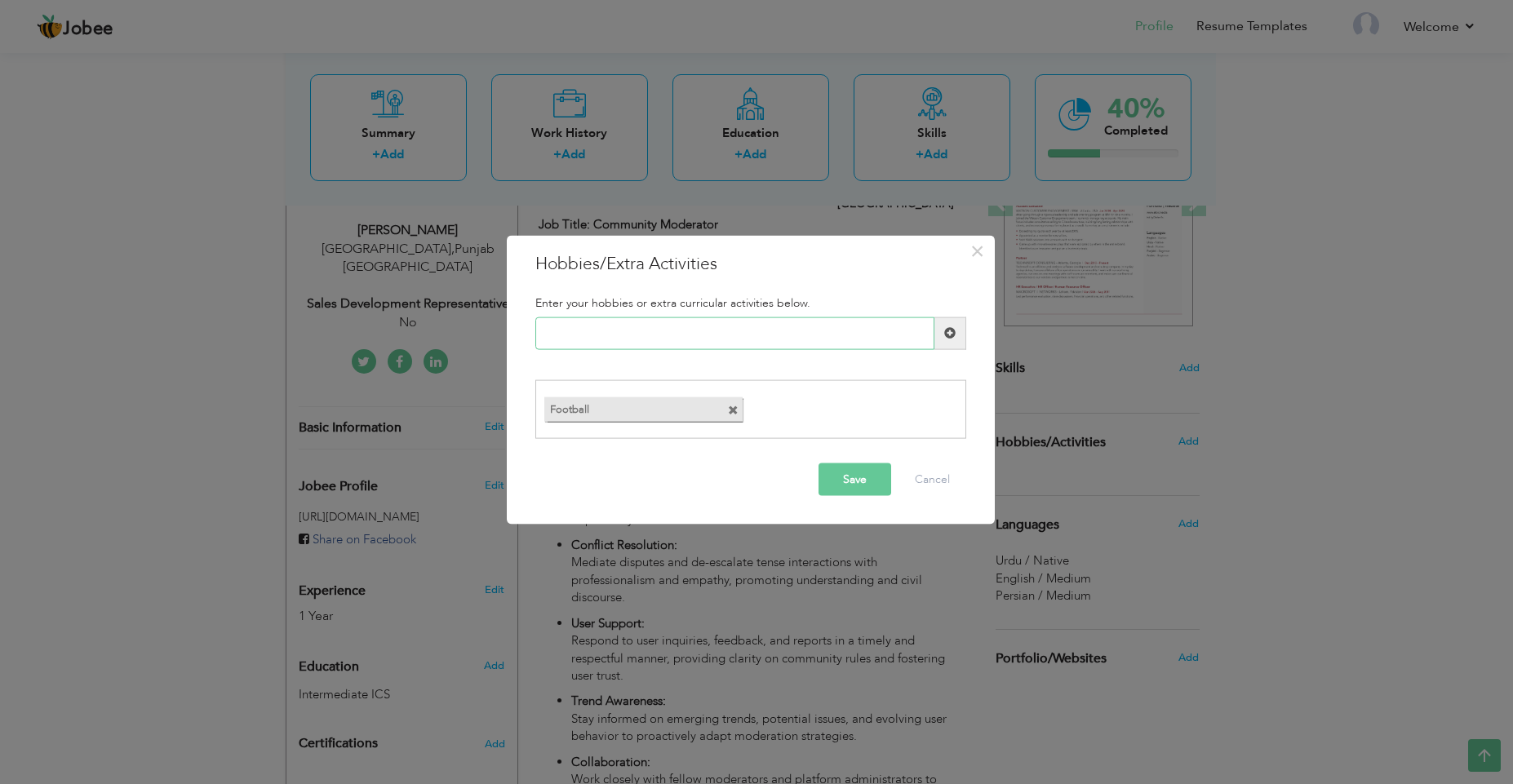
click at [884, 337] on input "text" at bounding box center [735, 332] width 399 height 32
click at [737, 409] on span at bounding box center [733, 410] width 11 height 11
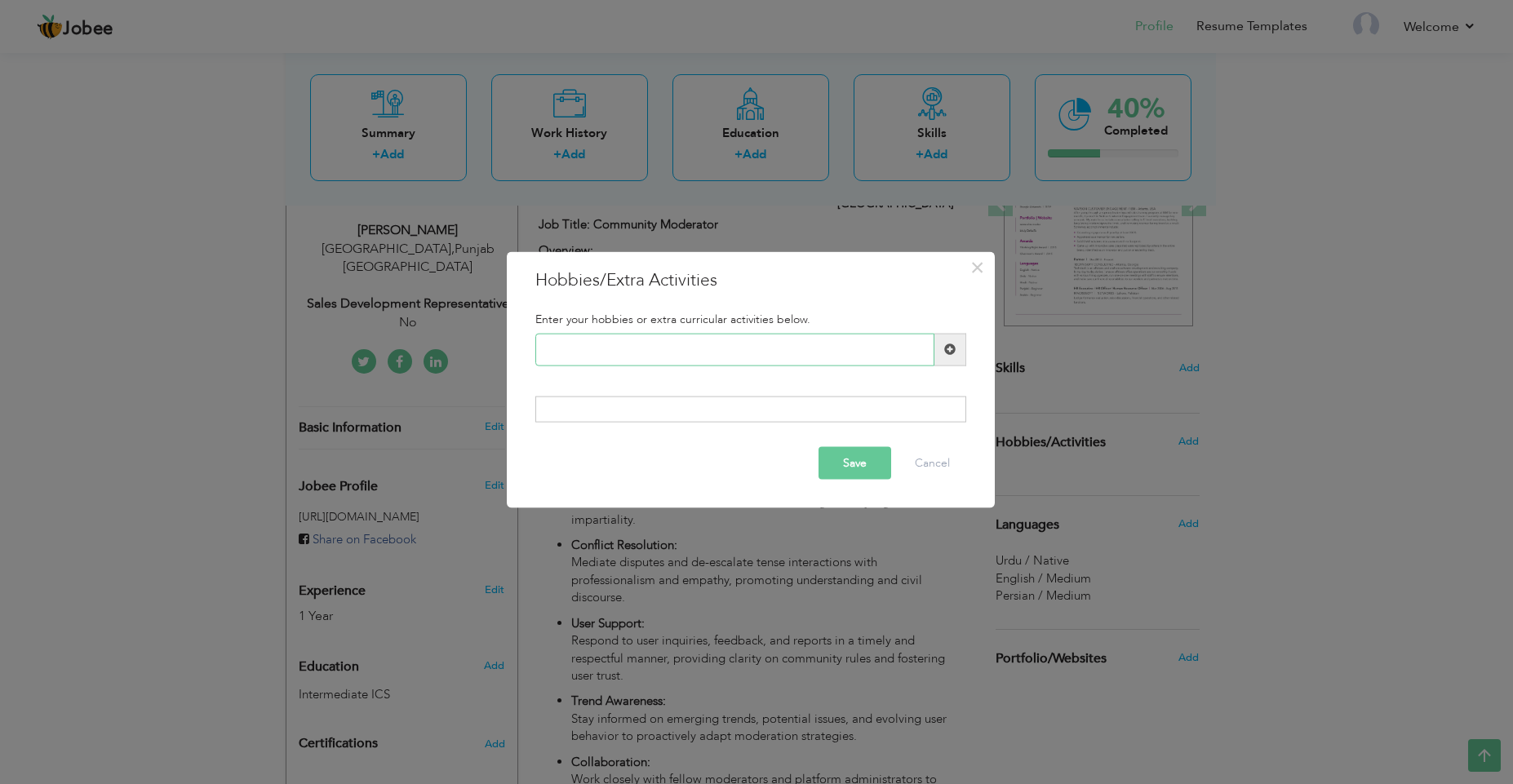
click at [738, 344] on input "text" at bounding box center [735, 348] width 399 height 32
click at [977, 259] on span "×" at bounding box center [977, 267] width 14 height 30
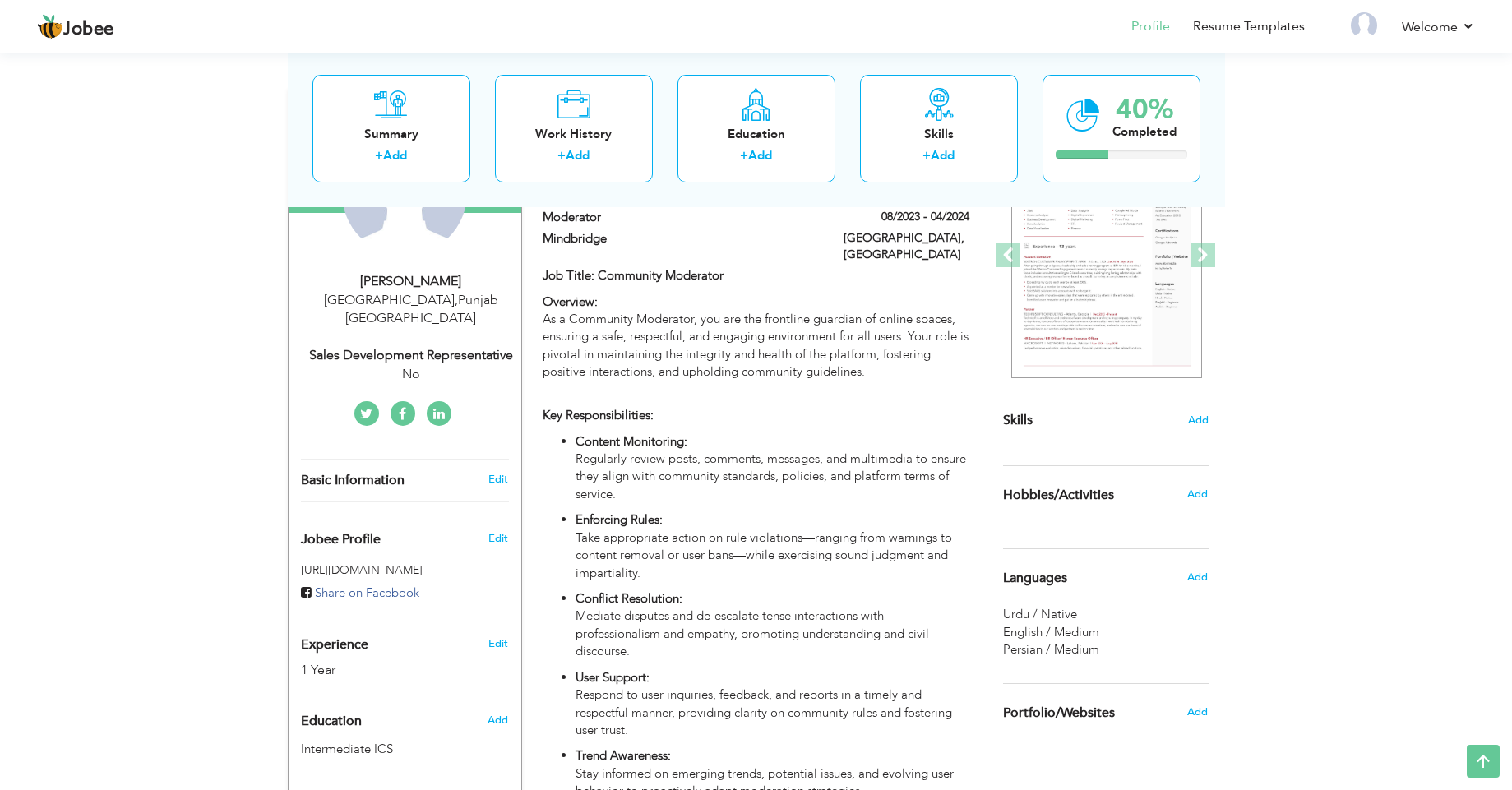
scroll to position [222, 0]
click at [408, 363] on div "No" at bounding box center [411, 372] width 220 height 19
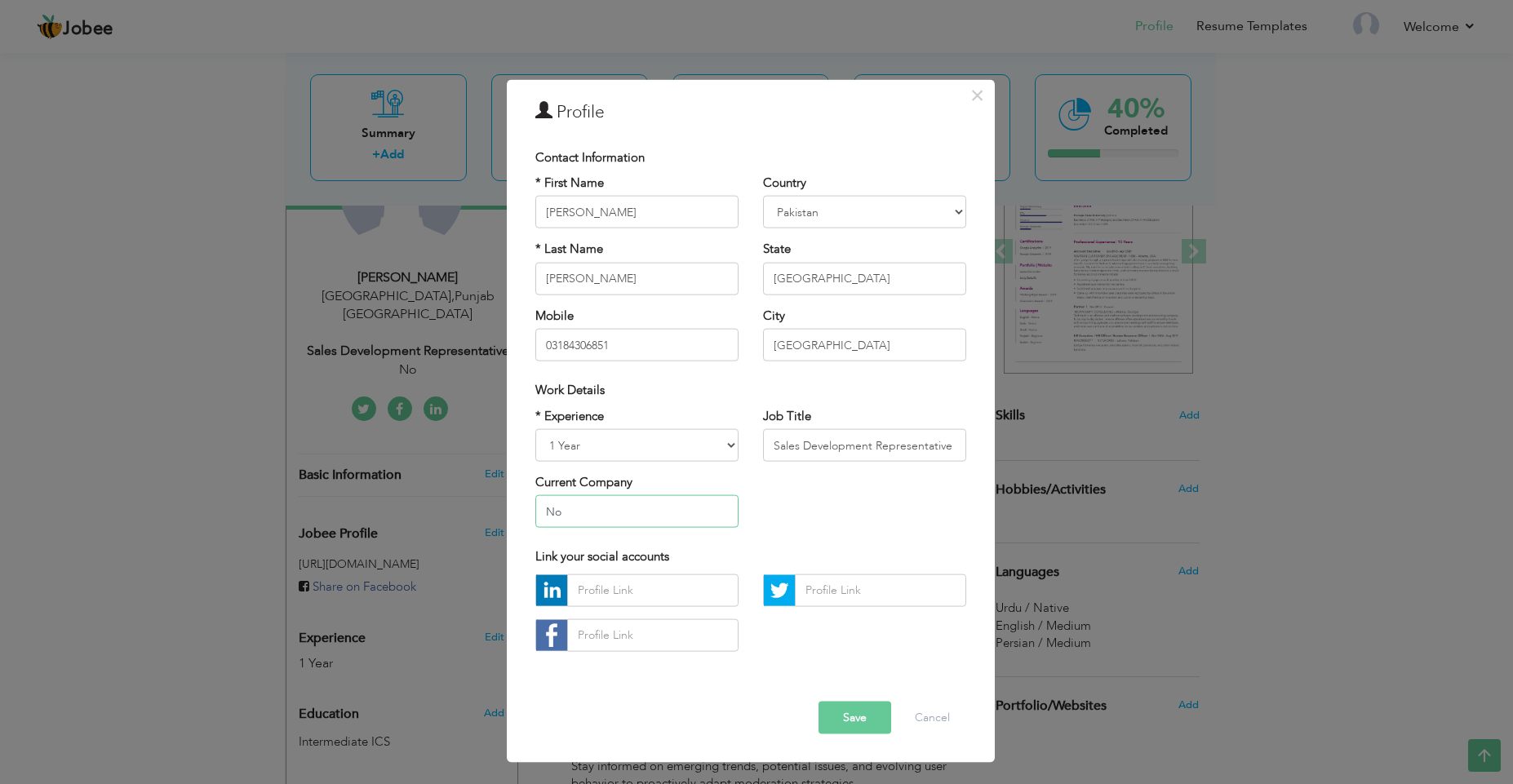
click at [606, 523] on input "No" at bounding box center [637, 511] width 203 height 32
type input "N"
click at [868, 713] on button "Save" at bounding box center [855, 716] width 73 height 32
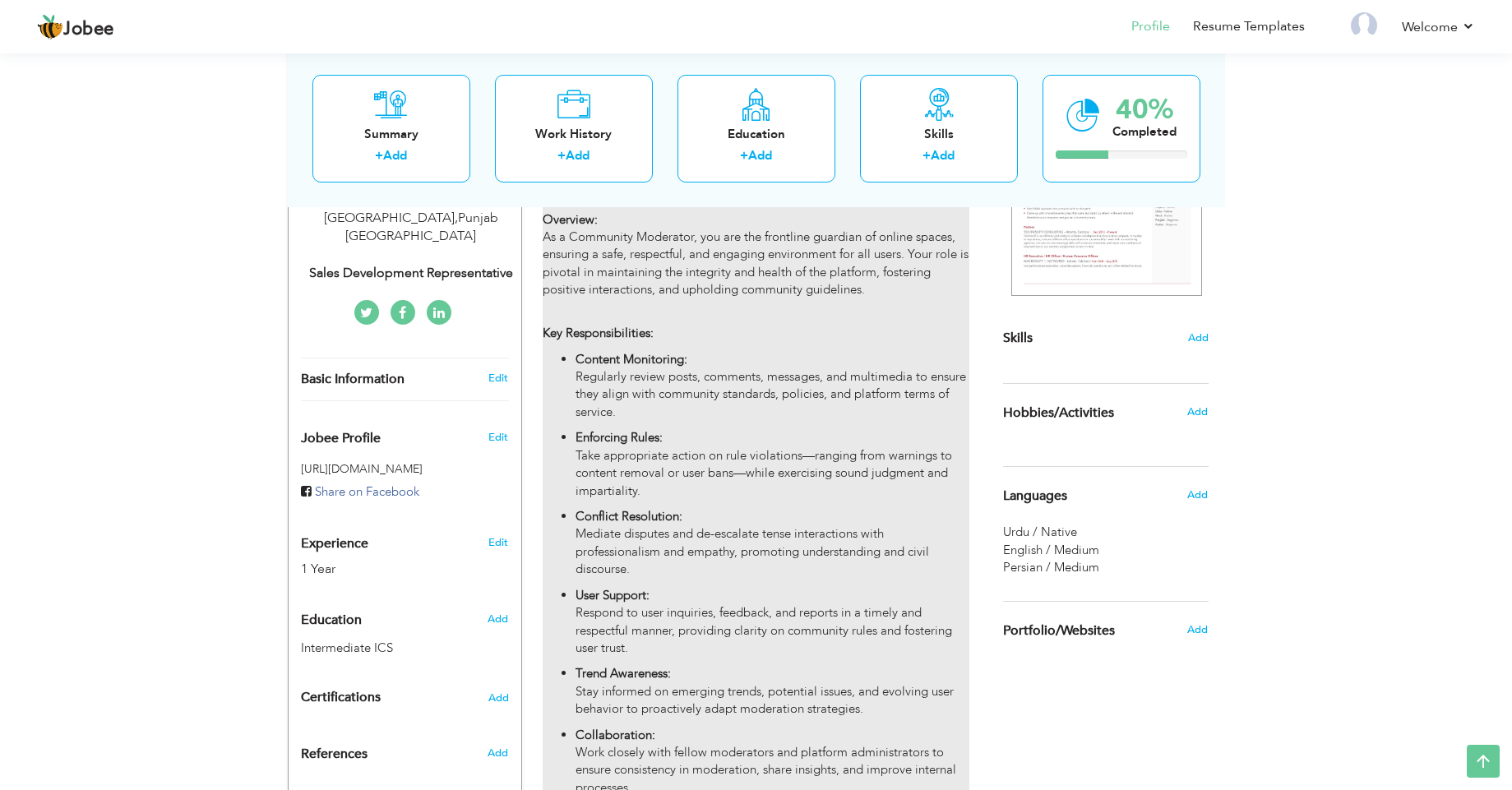
scroll to position [0, 0]
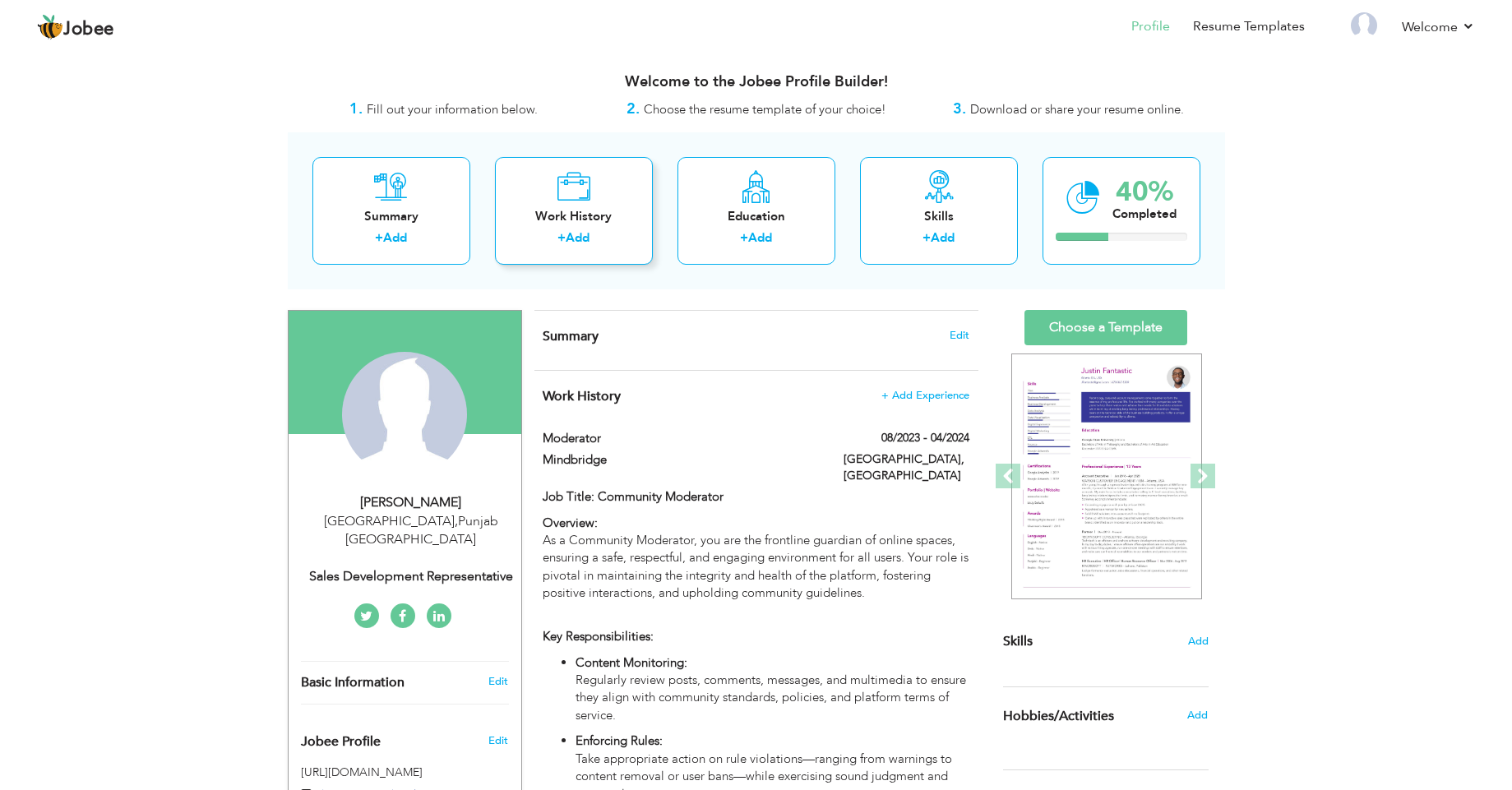
click at [580, 217] on div "Work History" at bounding box center [574, 217] width 132 height 18
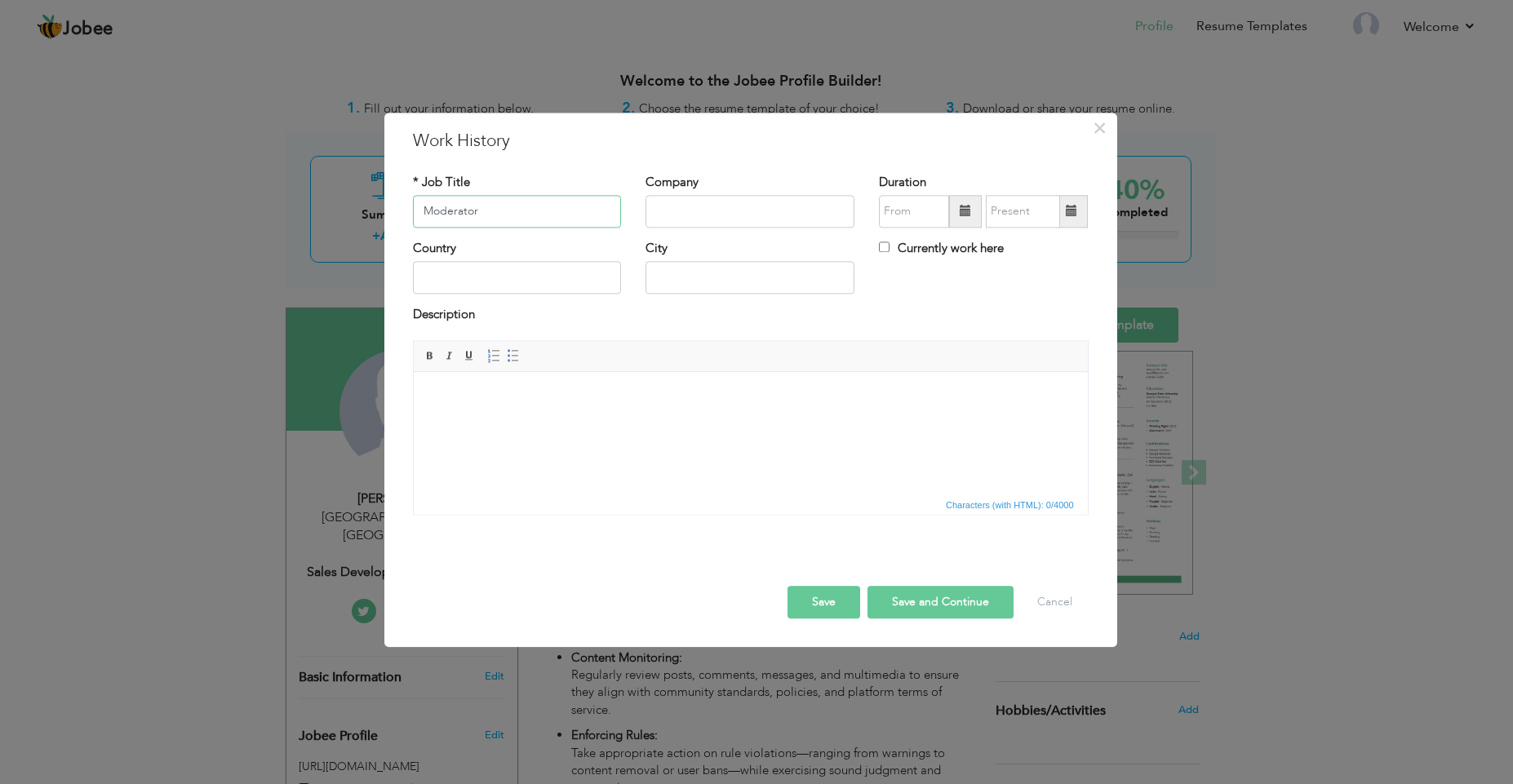
type input "Moderator"
click at [533, 291] on input "text" at bounding box center [517, 278] width 209 height 32
type input "[GEOGRAPHIC_DATA]"
click at [717, 276] on input "text" at bounding box center [749, 278] width 209 height 32
type input "[GEOGRAPHIC_DATA]"
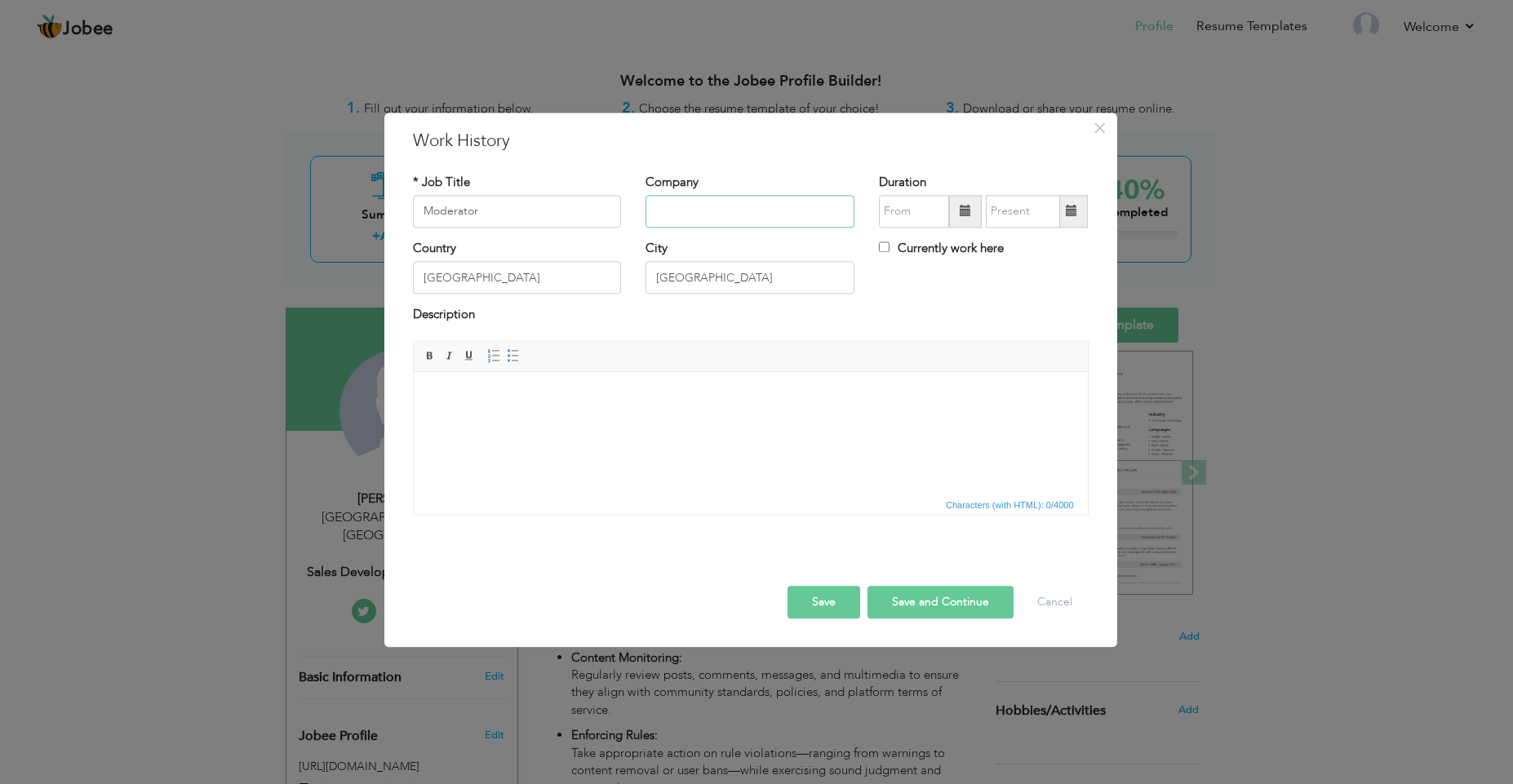
click at [742, 214] on input "text" at bounding box center [749, 211] width 209 height 32
type input "Mindbridge"
click at [913, 209] on input "09/2025" at bounding box center [913, 211] width 70 height 32
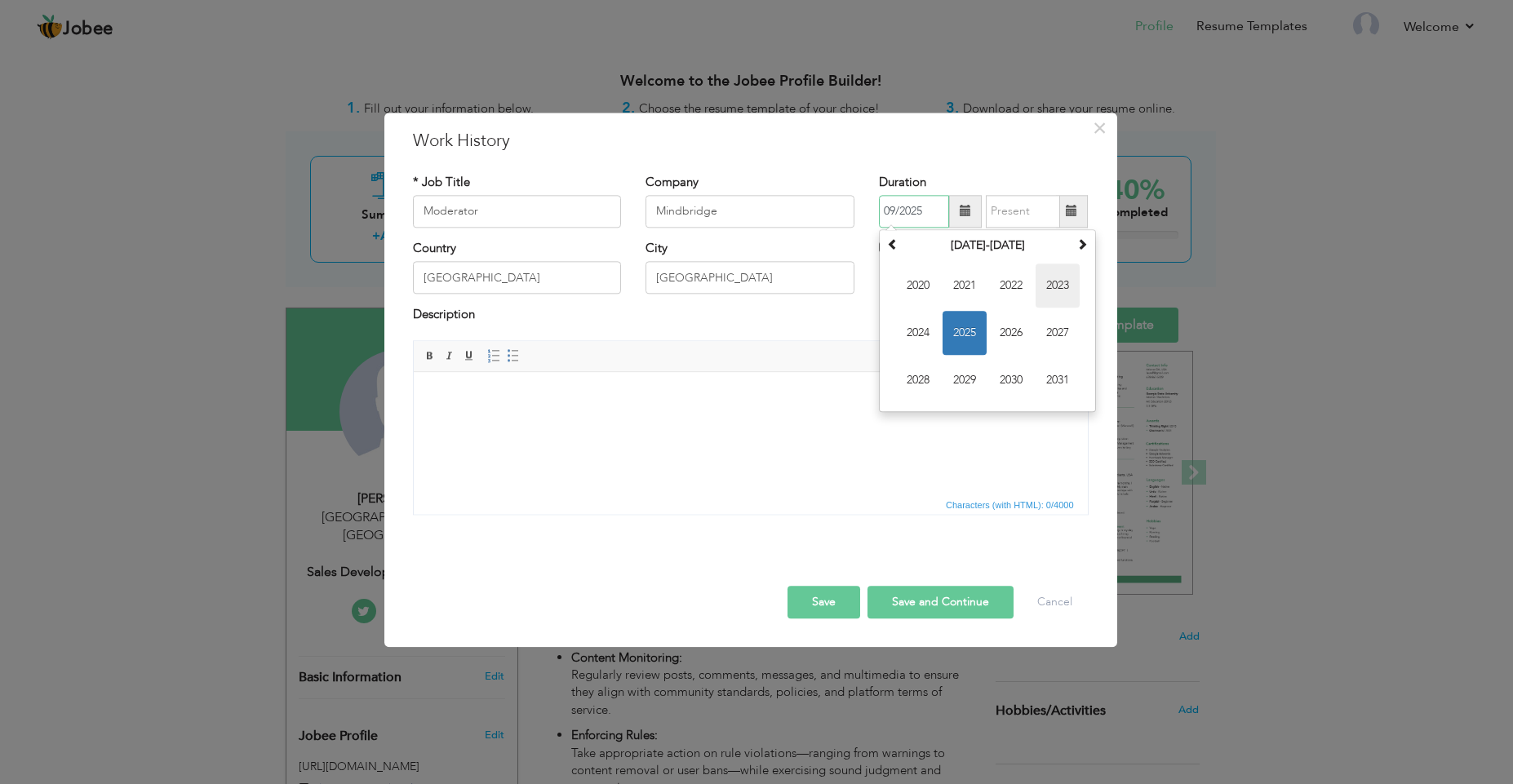
click at [1044, 294] on span "2023" at bounding box center [1057, 285] width 44 height 44
click at [1003, 331] on span "[DATE]" at bounding box center [1011, 332] width 44 height 44
type input "07/2023"
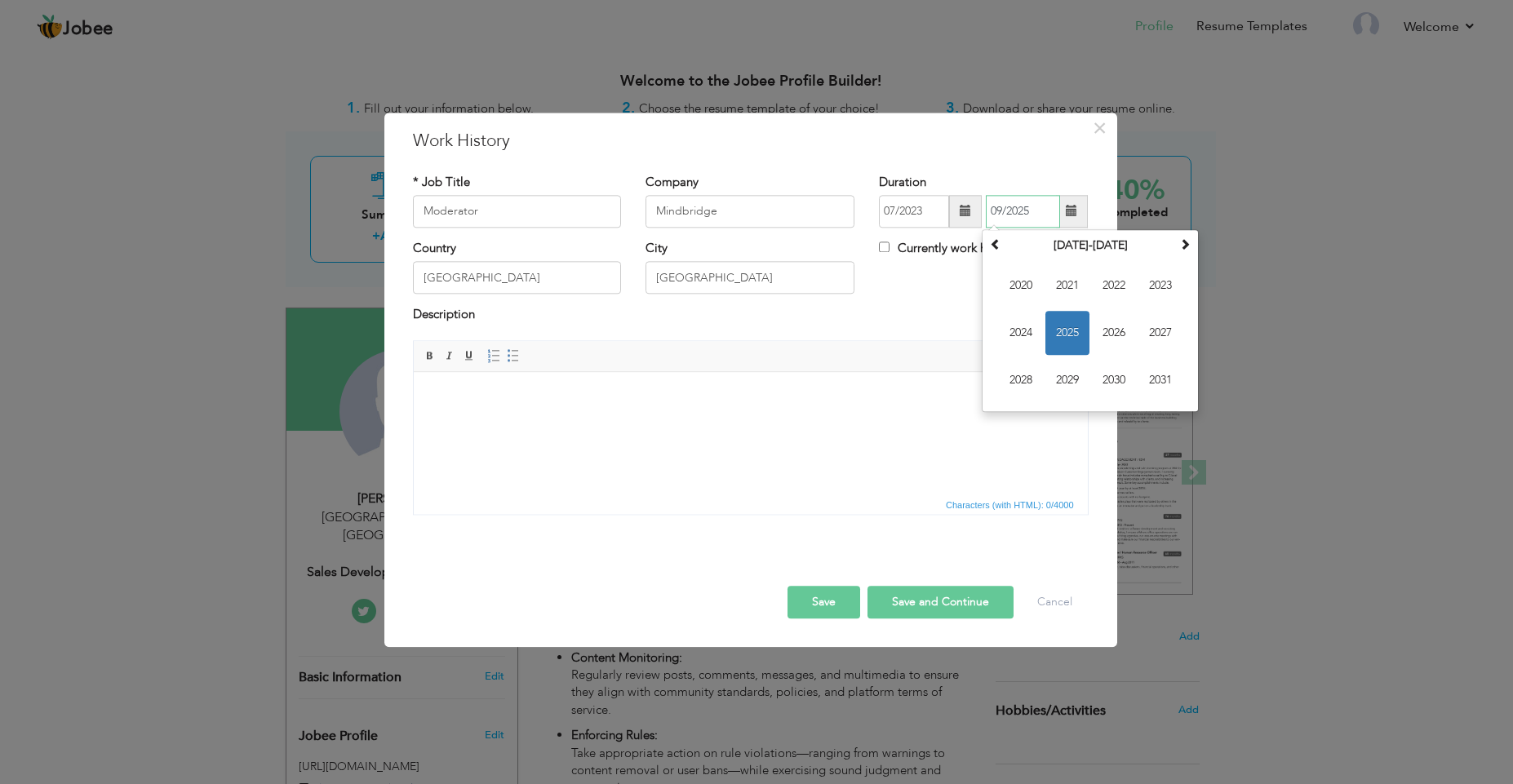
click at [1034, 216] on input "09/2025" at bounding box center [1023, 211] width 74 height 32
click at [1018, 346] on span "2024" at bounding box center [1020, 332] width 44 height 44
click at [1079, 294] on span "Feb" at bounding box center [1067, 285] width 44 height 44
type input "02/2024"
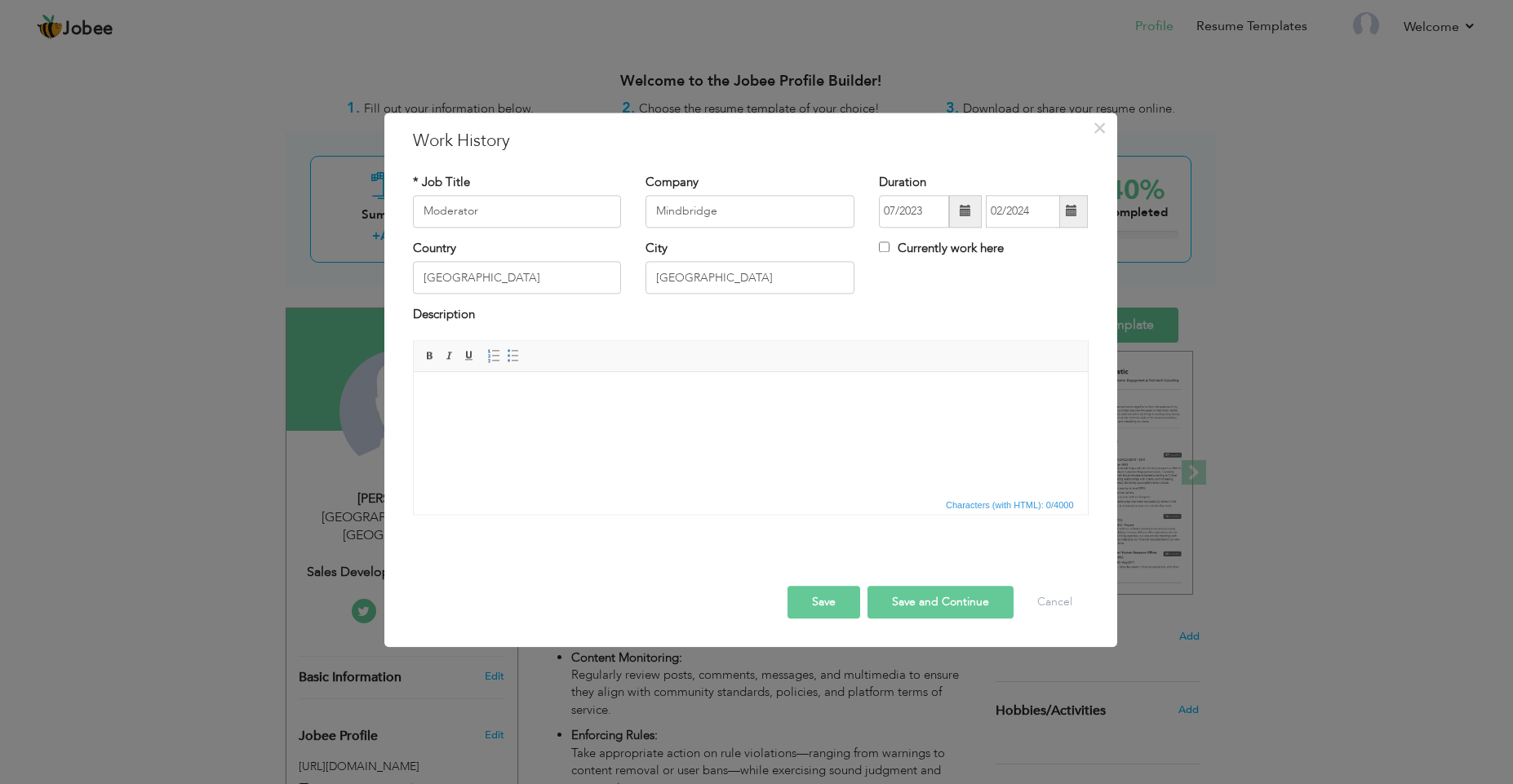
click at [833, 590] on button "Save" at bounding box center [824, 601] width 73 height 32
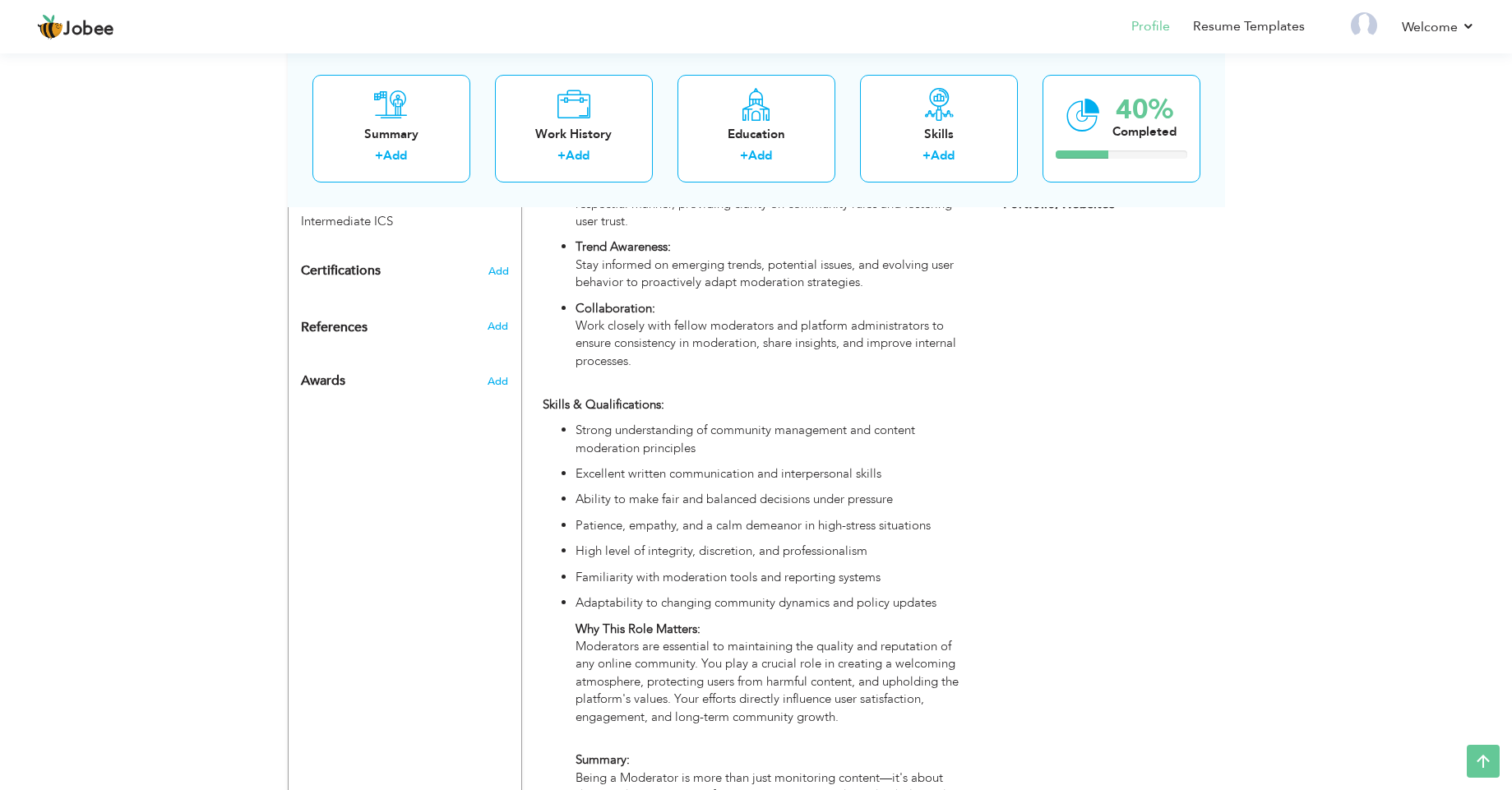
scroll to position [992, 0]
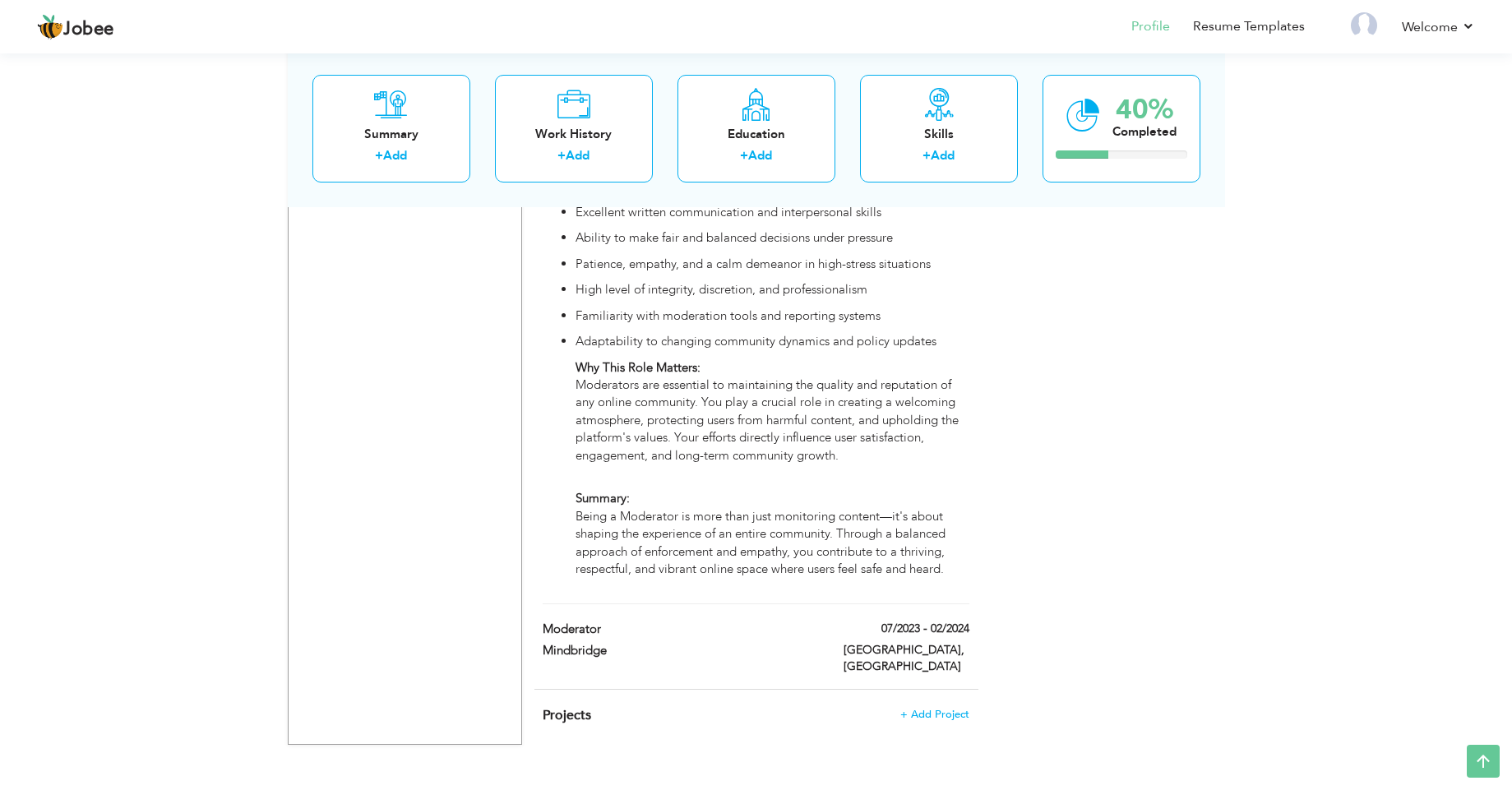
click at [948, 707] on h4 "Projects + Add Project" at bounding box center [755, 715] width 426 height 17
click at [960, 708] on span "+ Add Project" at bounding box center [934, 714] width 70 height 12
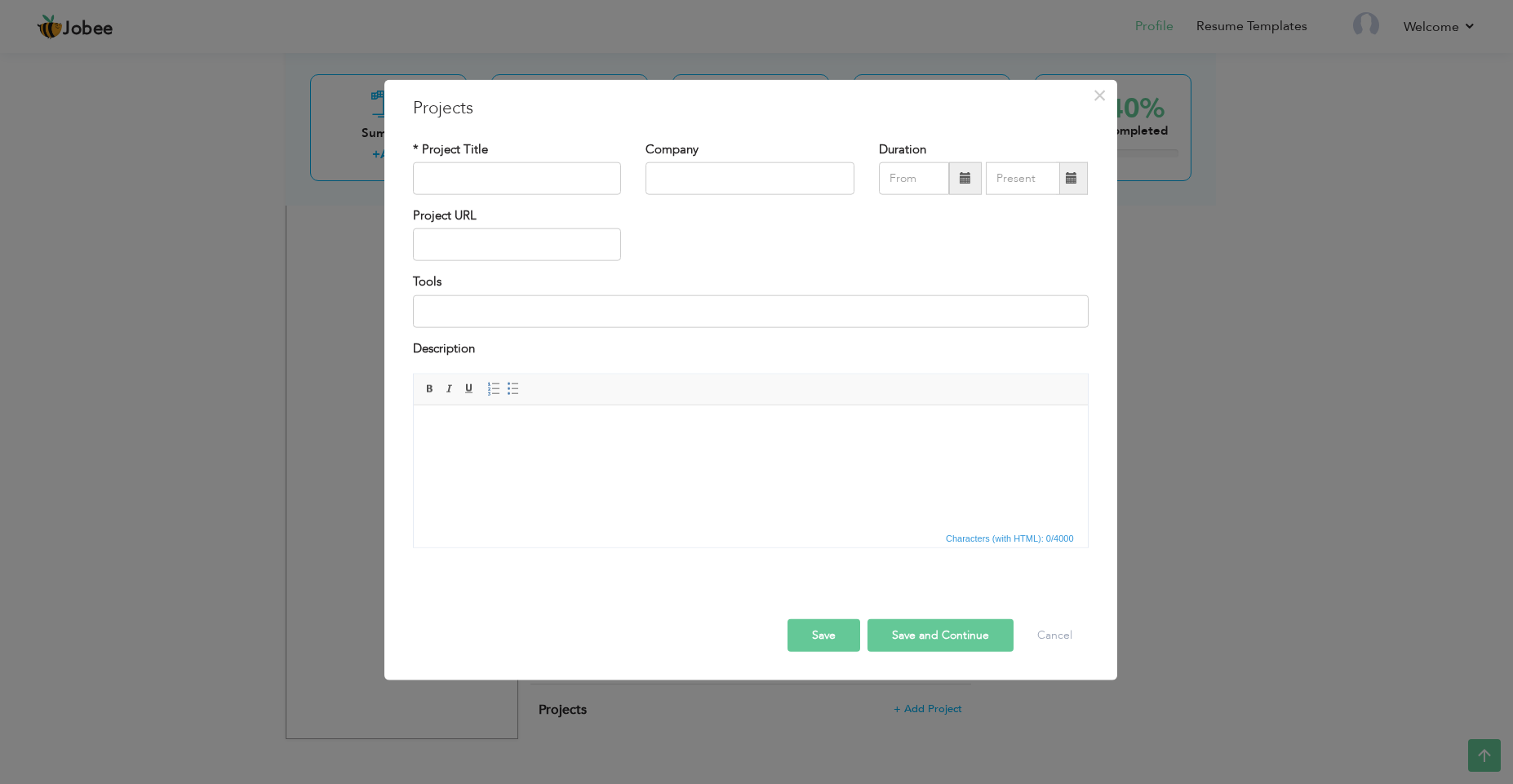
click at [1238, 405] on div "× Projects * Project Title Company Duration Project URL Tools Description" at bounding box center [756, 392] width 1513 height 784
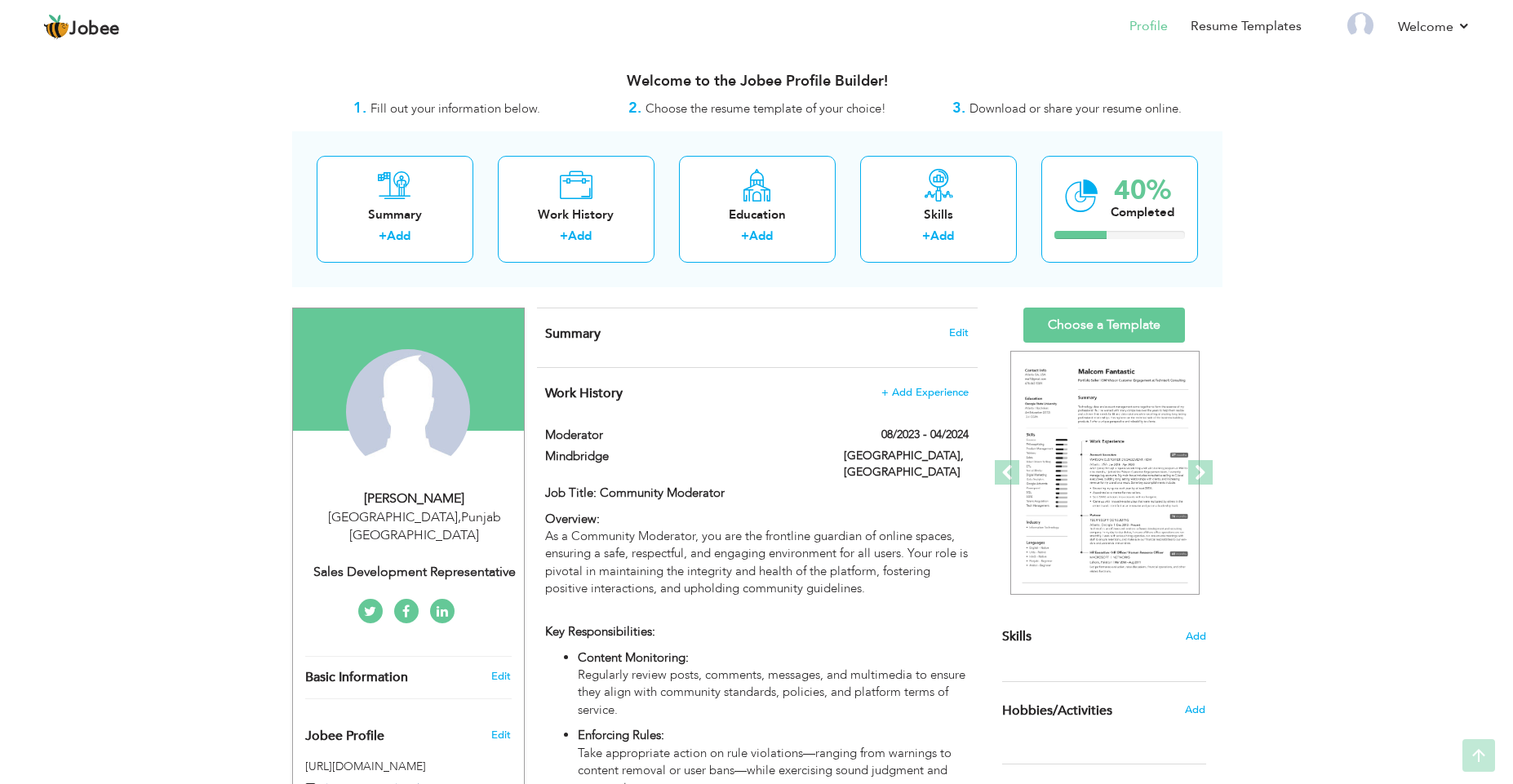
scroll to position [7, 0]
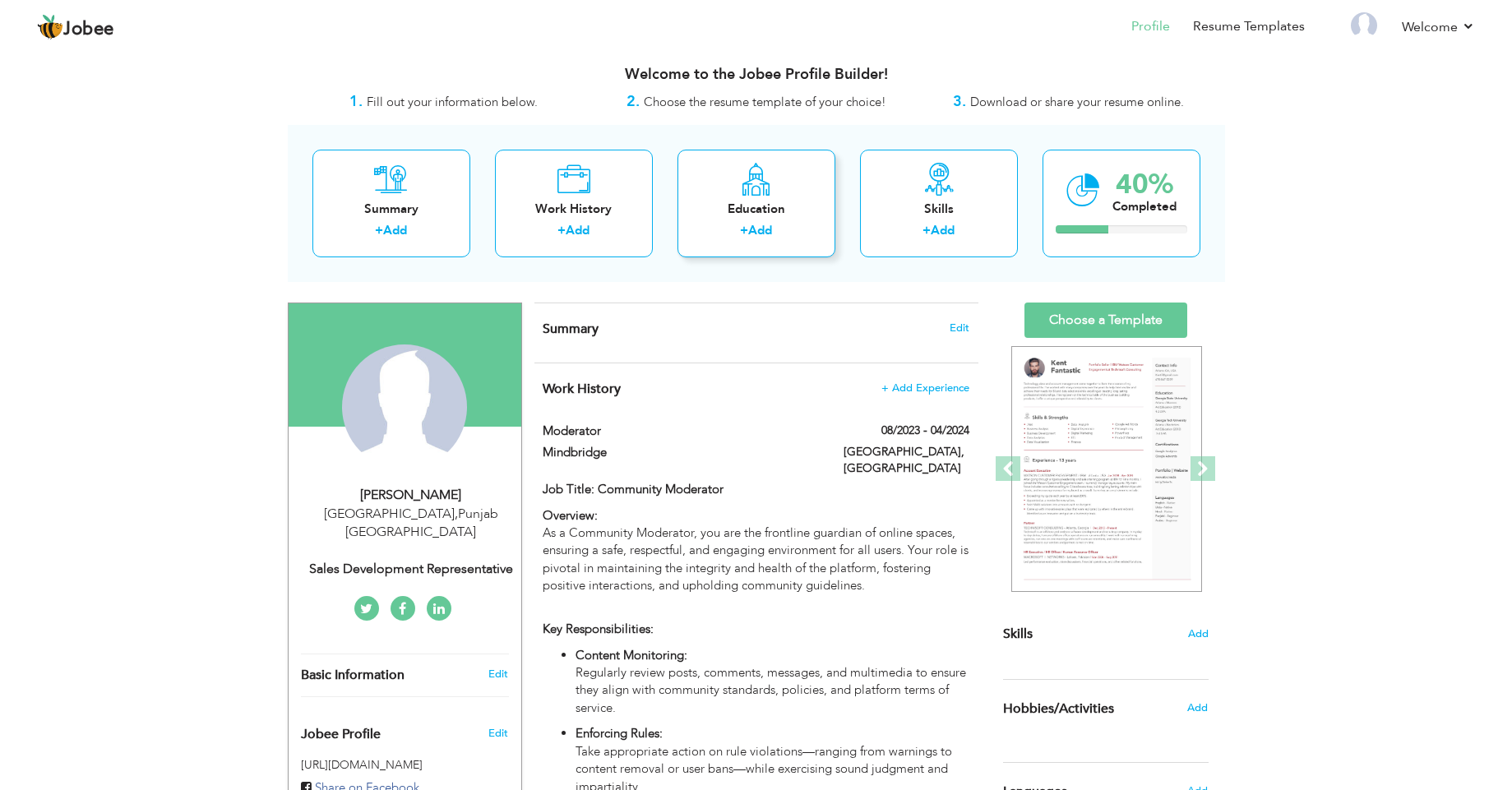
click at [722, 189] on div "Education + Add" at bounding box center [756, 203] width 158 height 108
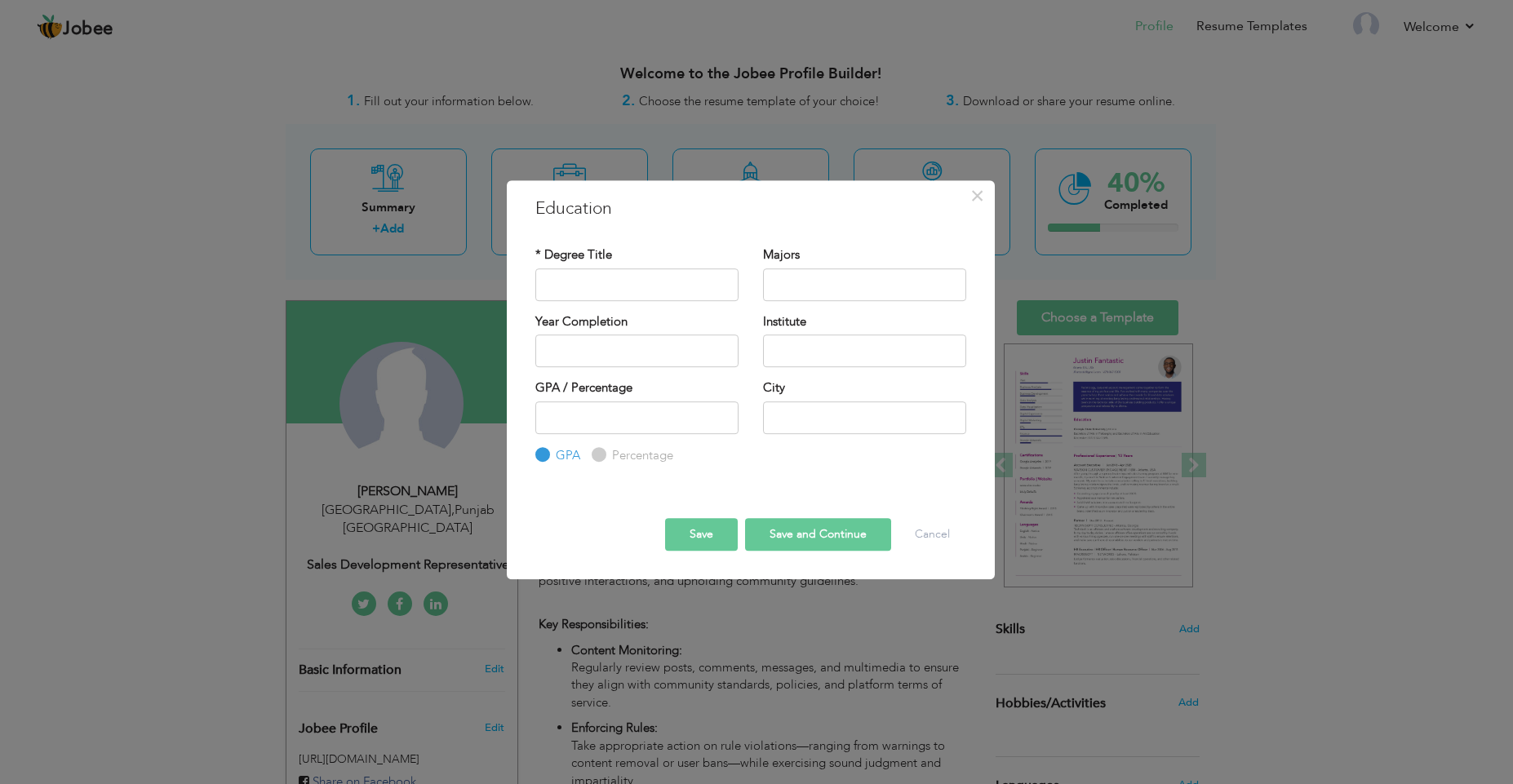
click at [608, 453] on label "Percentage" at bounding box center [640, 456] width 65 height 17
click at [602, 453] on input "Percentage" at bounding box center [596, 455] width 11 height 11
radio input "true"
click at [247, 598] on div "× Education * Degree Title Majors Year Completion Institute GPA" at bounding box center [756, 392] width 1513 height 784
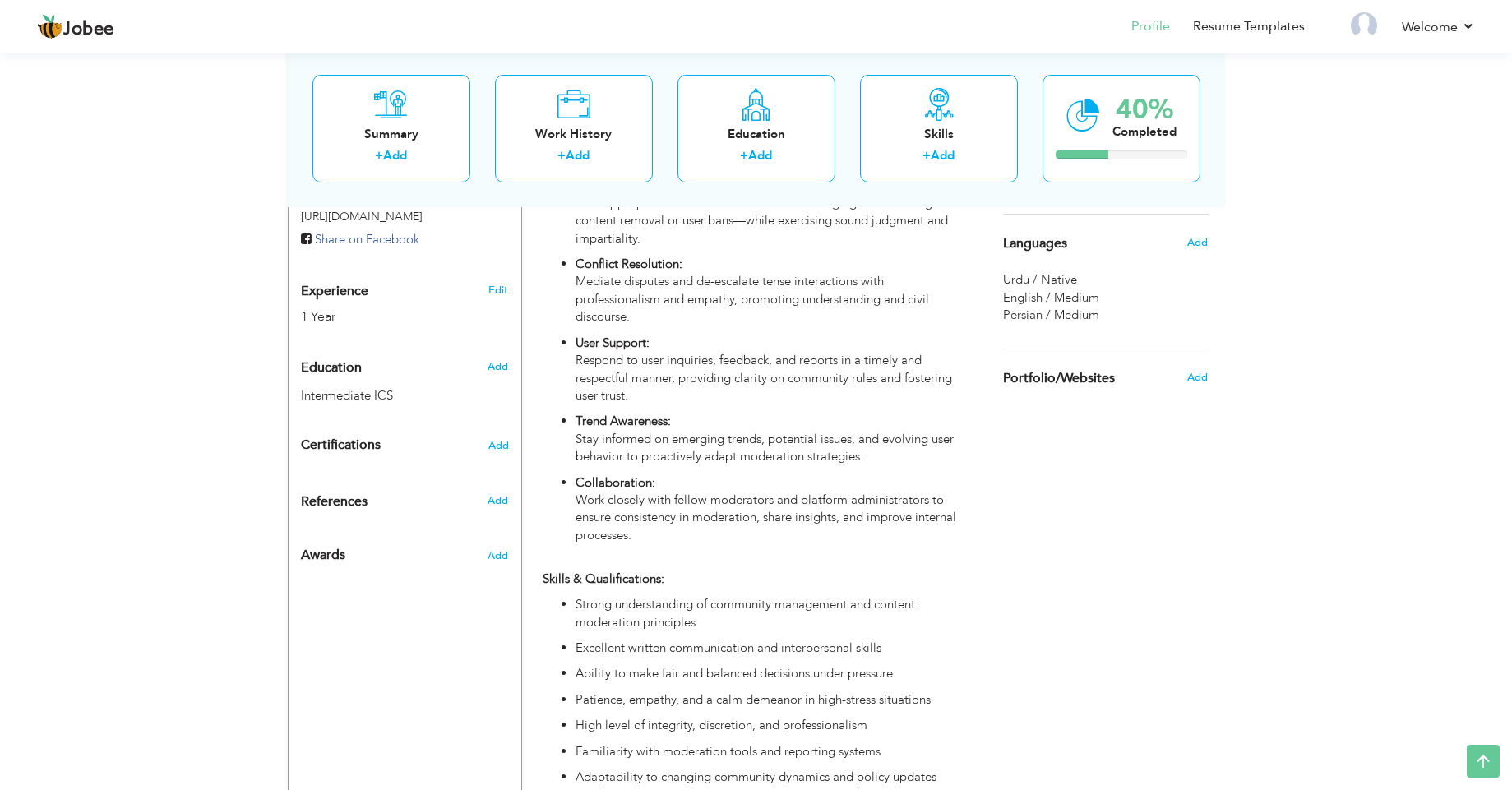
scroll to position [558, 0]
click at [503, 281] on link "Edit" at bounding box center [498, 288] width 20 height 15
click at [503, 275] on body "Jobee Profile Resume Templates Resume Templates Cover Letters About My Resume W…" at bounding box center [762, 336] width 1525 height 1788
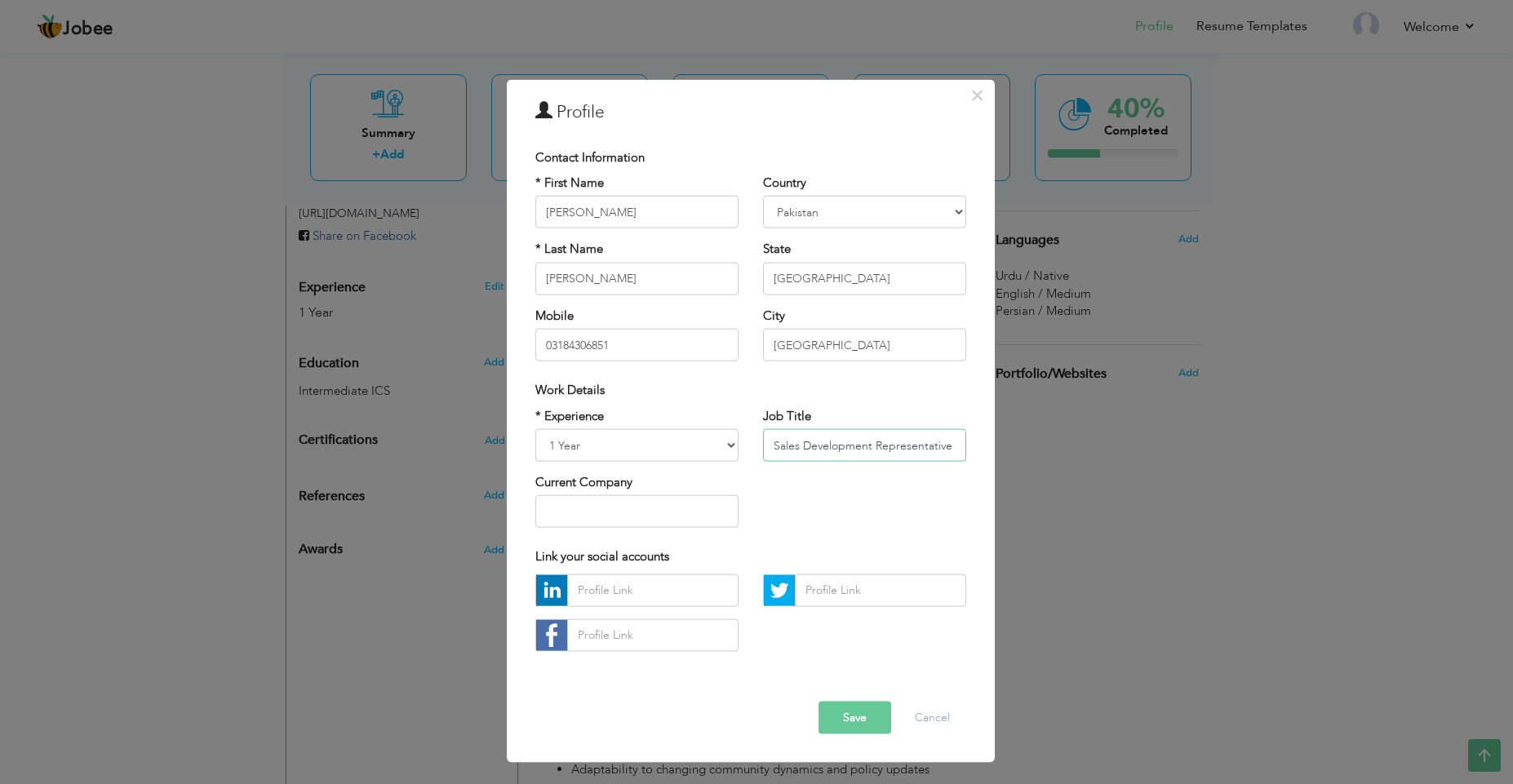
click at [857, 458] on input "Sales Development Representative" at bounding box center [864, 445] width 203 height 32
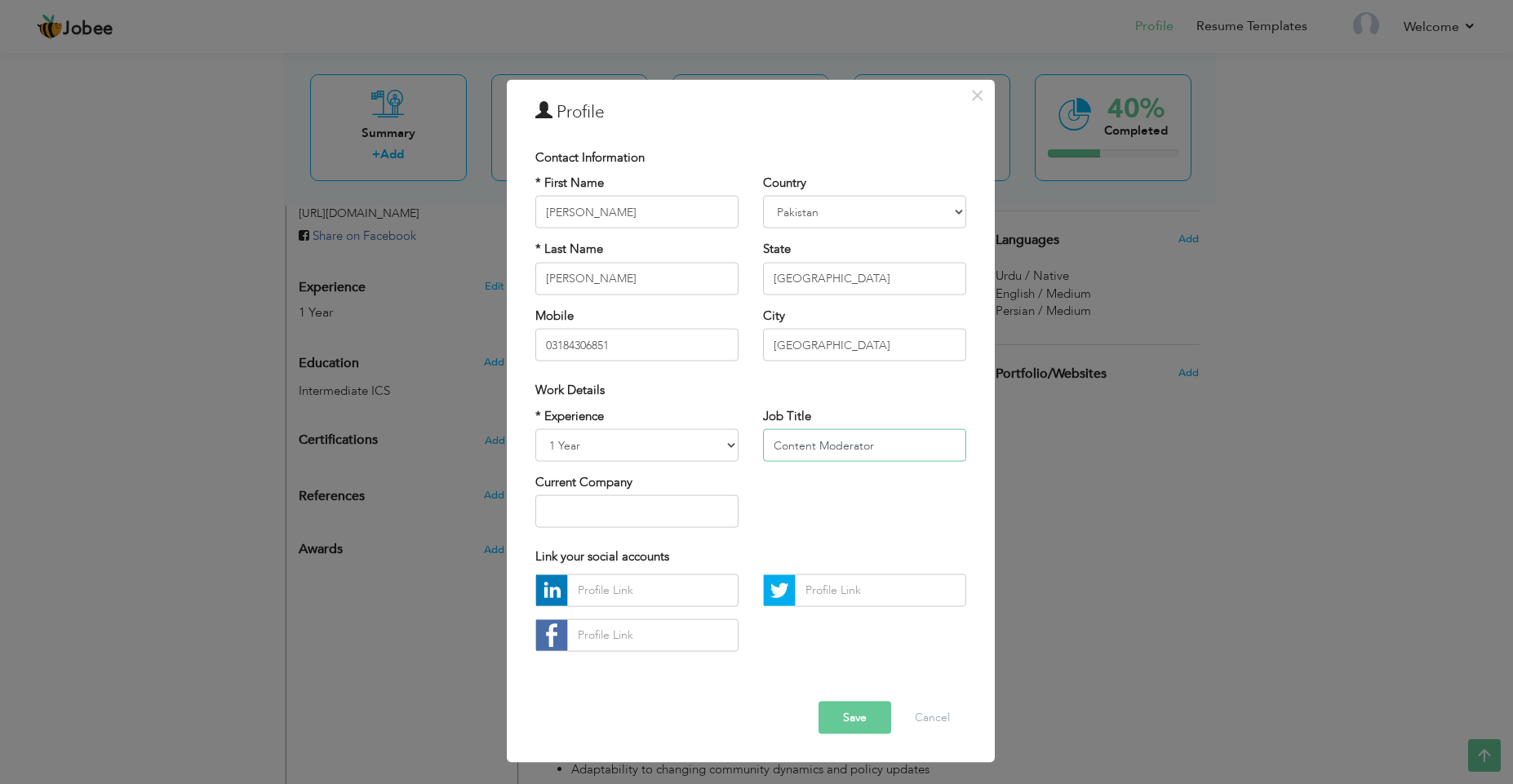
type input "Content Moderator"
click at [669, 591] on input "text" at bounding box center [653, 589] width 171 height 32
type input "[PERSON_NAME]"
click at [1261, 481] on div "× Profile Contact Information * First Name [PERSON_NAME] * Last Name [PERSON_NA…" at bounding box center [756, 392] width 1513 height 784
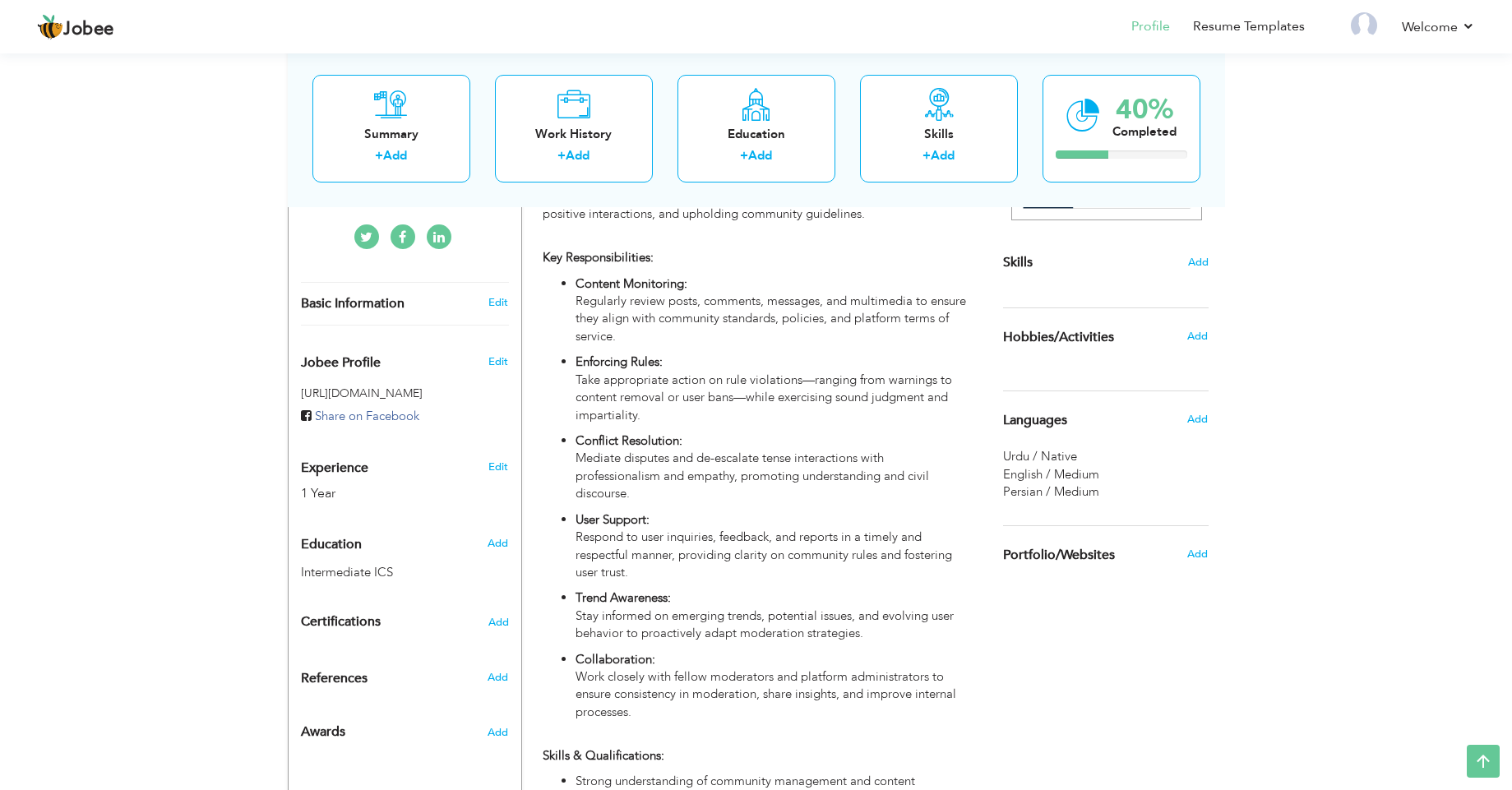
scroll to position [381, 0]
click at [1195, 331] on span "Add" at bounding box center [1197, 335] width 22 height 15
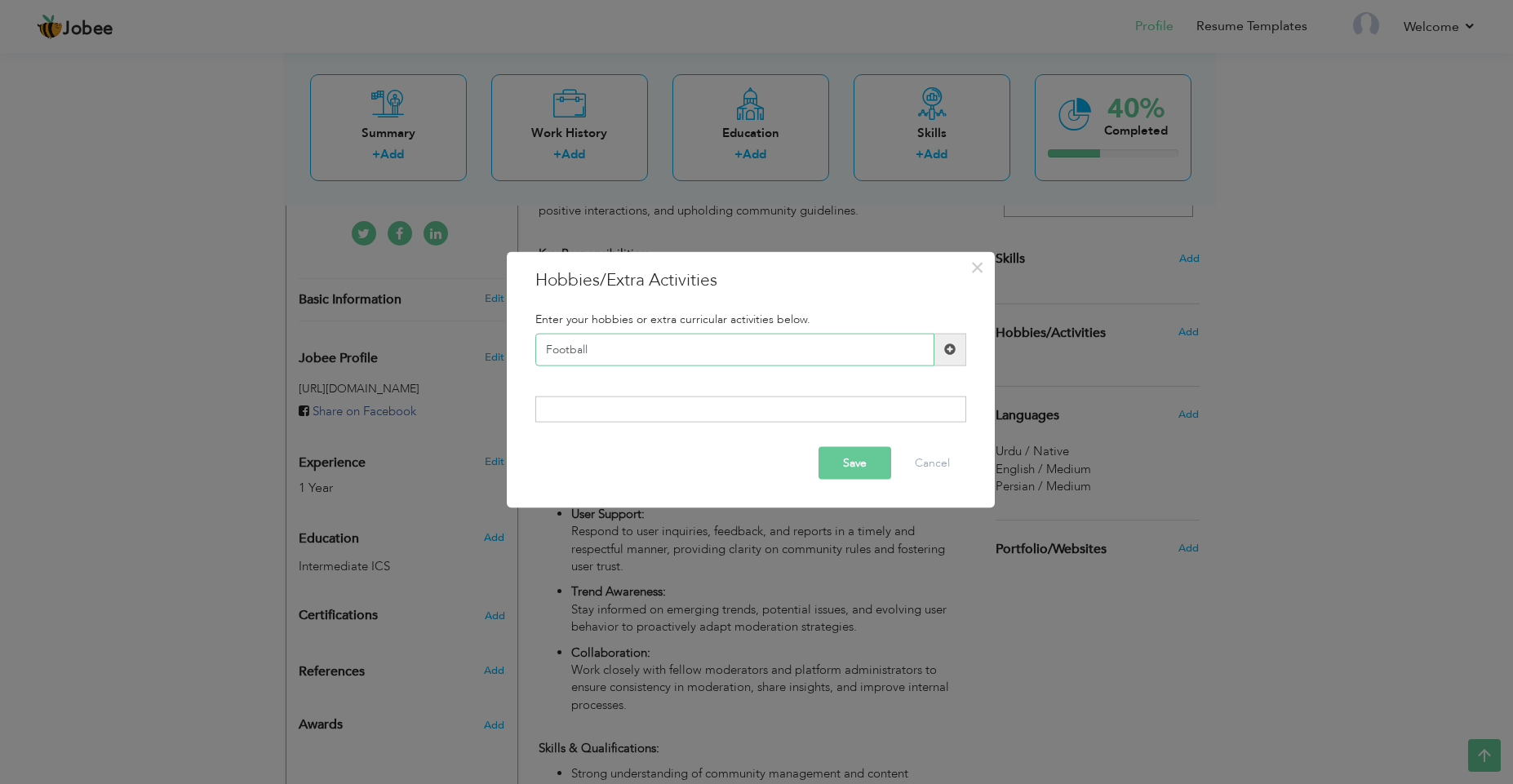
type input "Football"
click at [950, 347] on span at bounding box center [950, 349] width 12 height 12
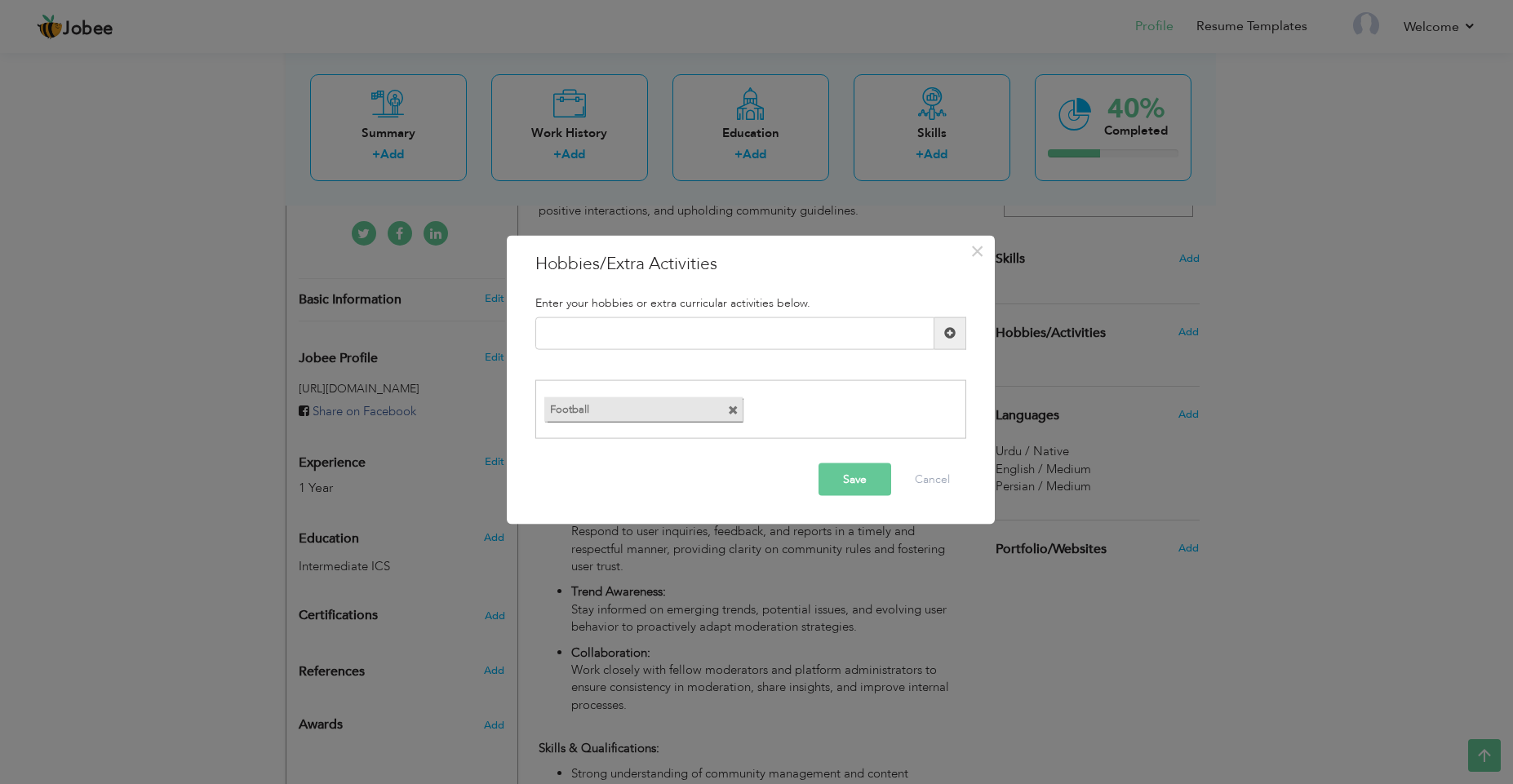
click at [848, 472] on button "Save" at bounding box center [855, 479] width 73 height 32
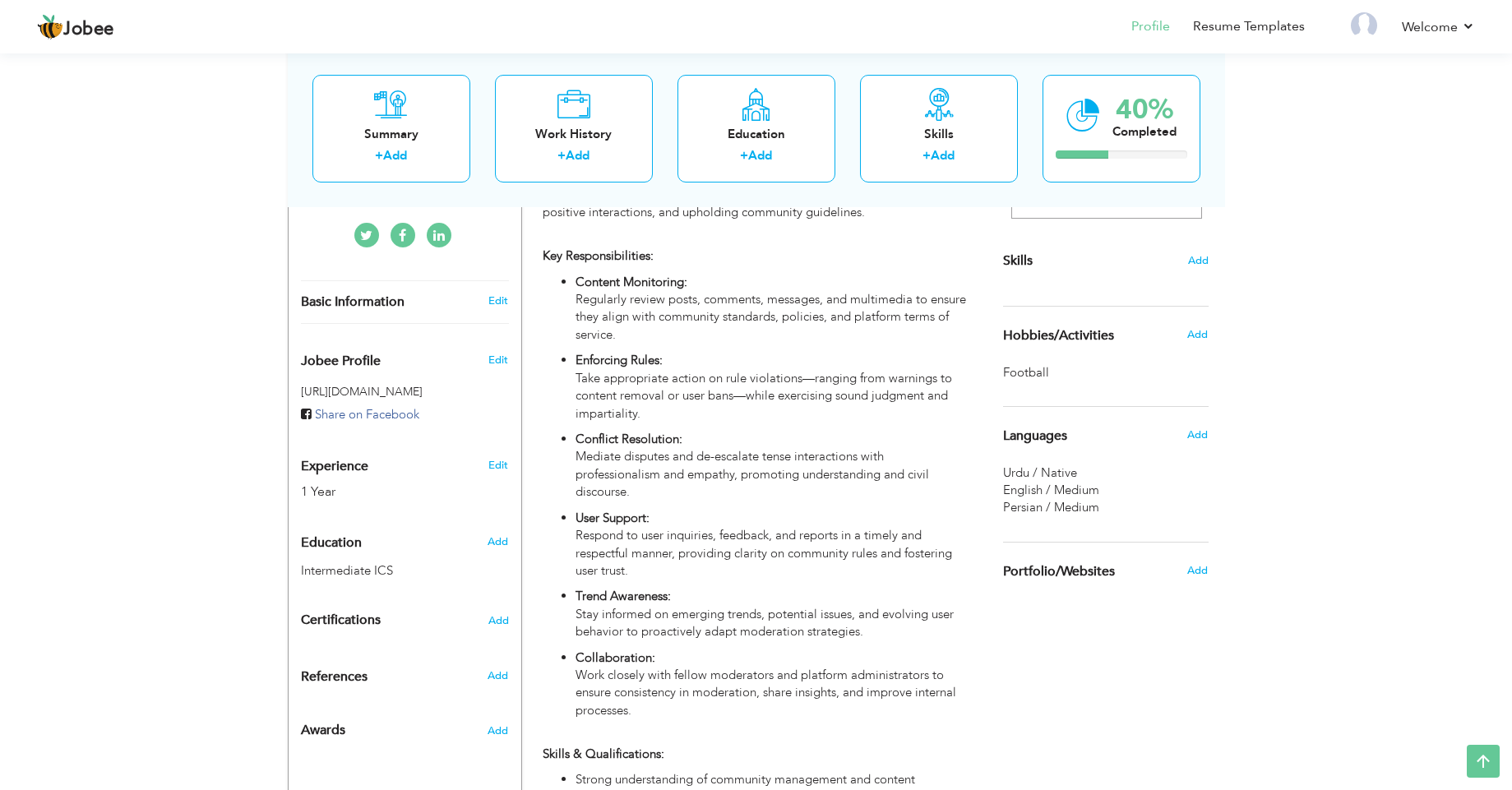
click at [259, 391] on div "View Resume Export PDF Profile Summary Public Link Experience Education Awards …" at bounding box center [756, 537] width 1512 height 1738
click at [1194, 269] on div "Skills Add" at bounding box center [1105, 99] width 206 height 341
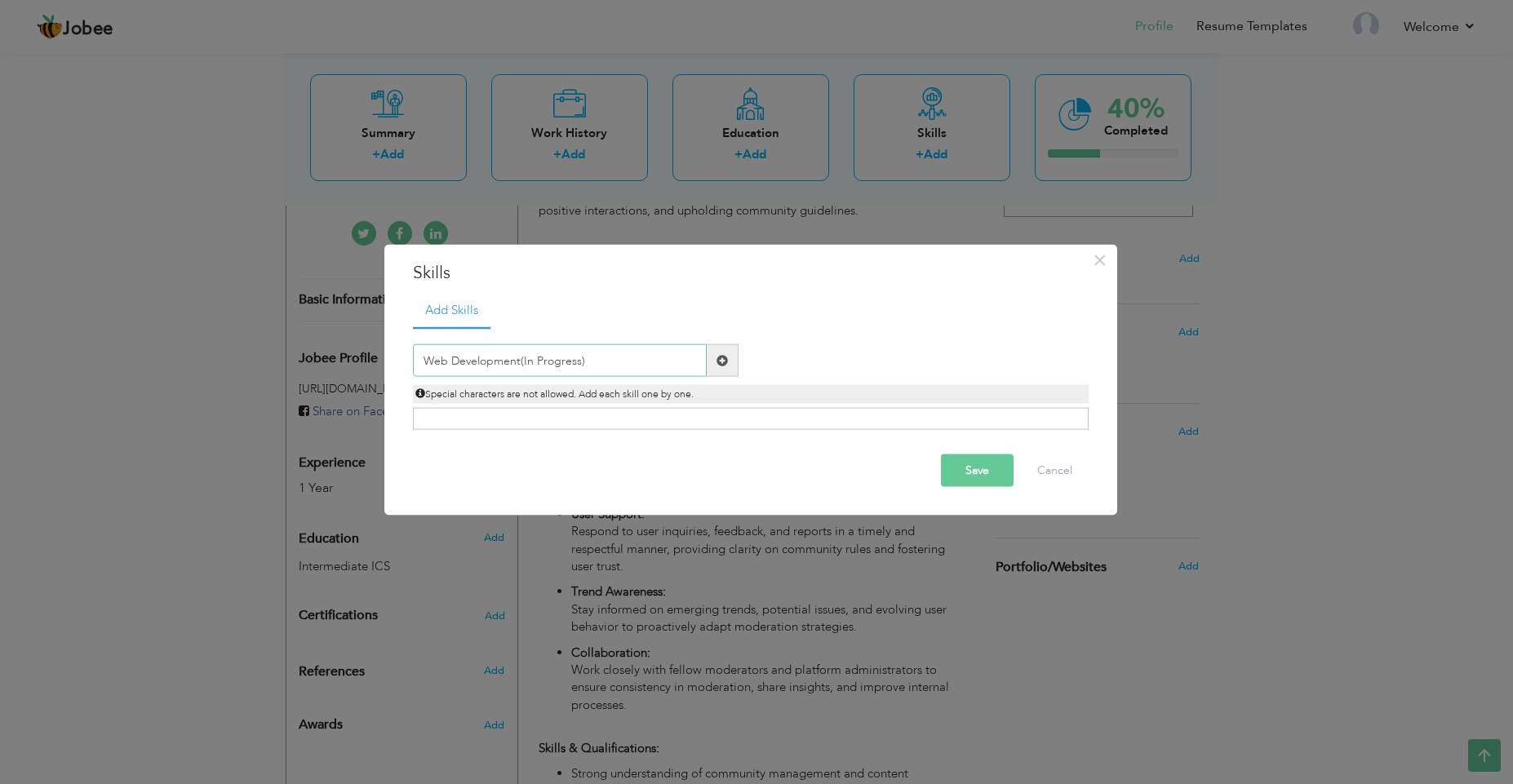
type input "Web Development(In Progress)"
click at [977, 477] on button "Save" at bounding box center [977, 470] width 73 height 32
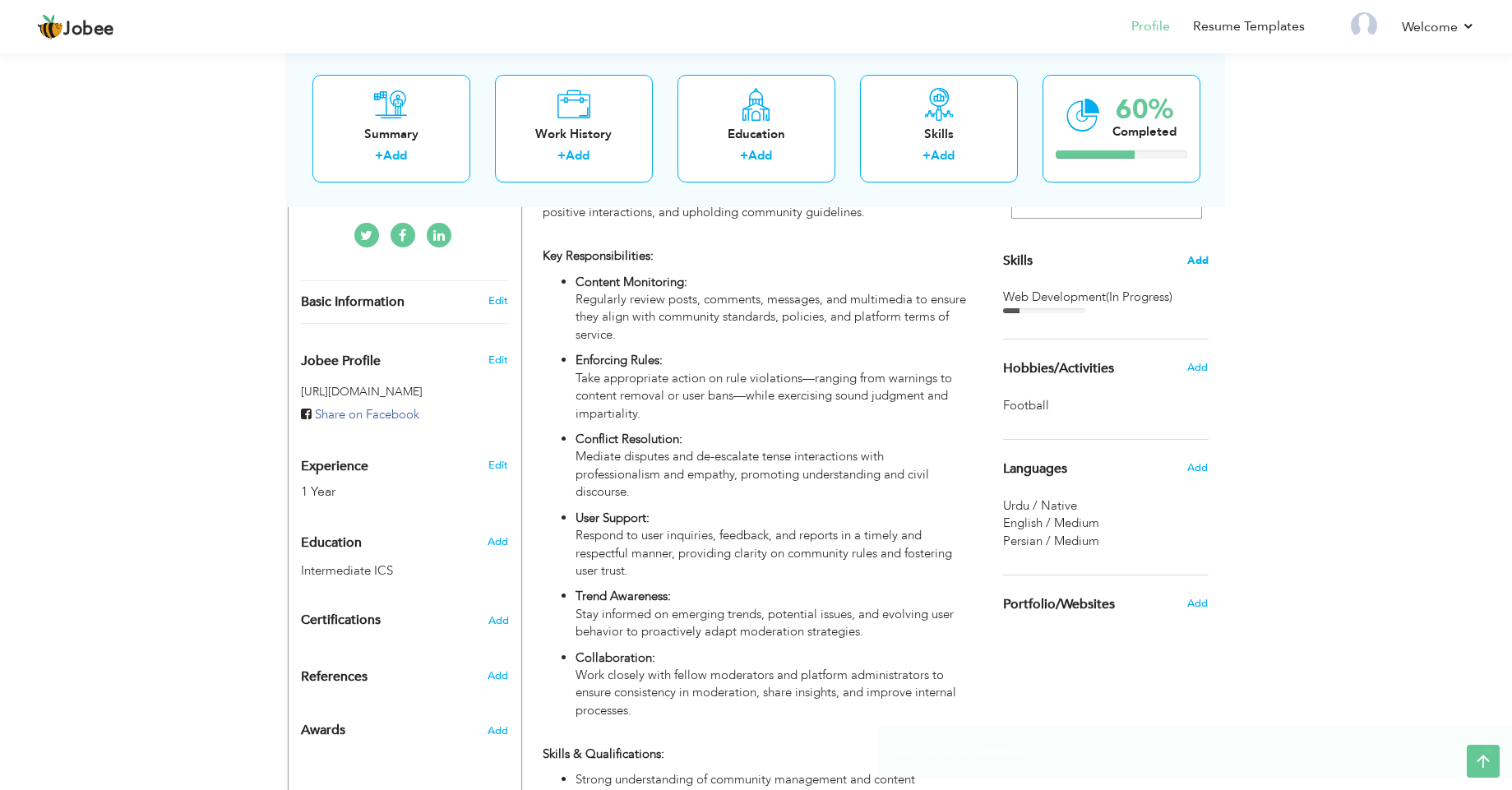
click at [1197, 264] on span "Add" at bounding box center [1198, 261] width 22 height 16
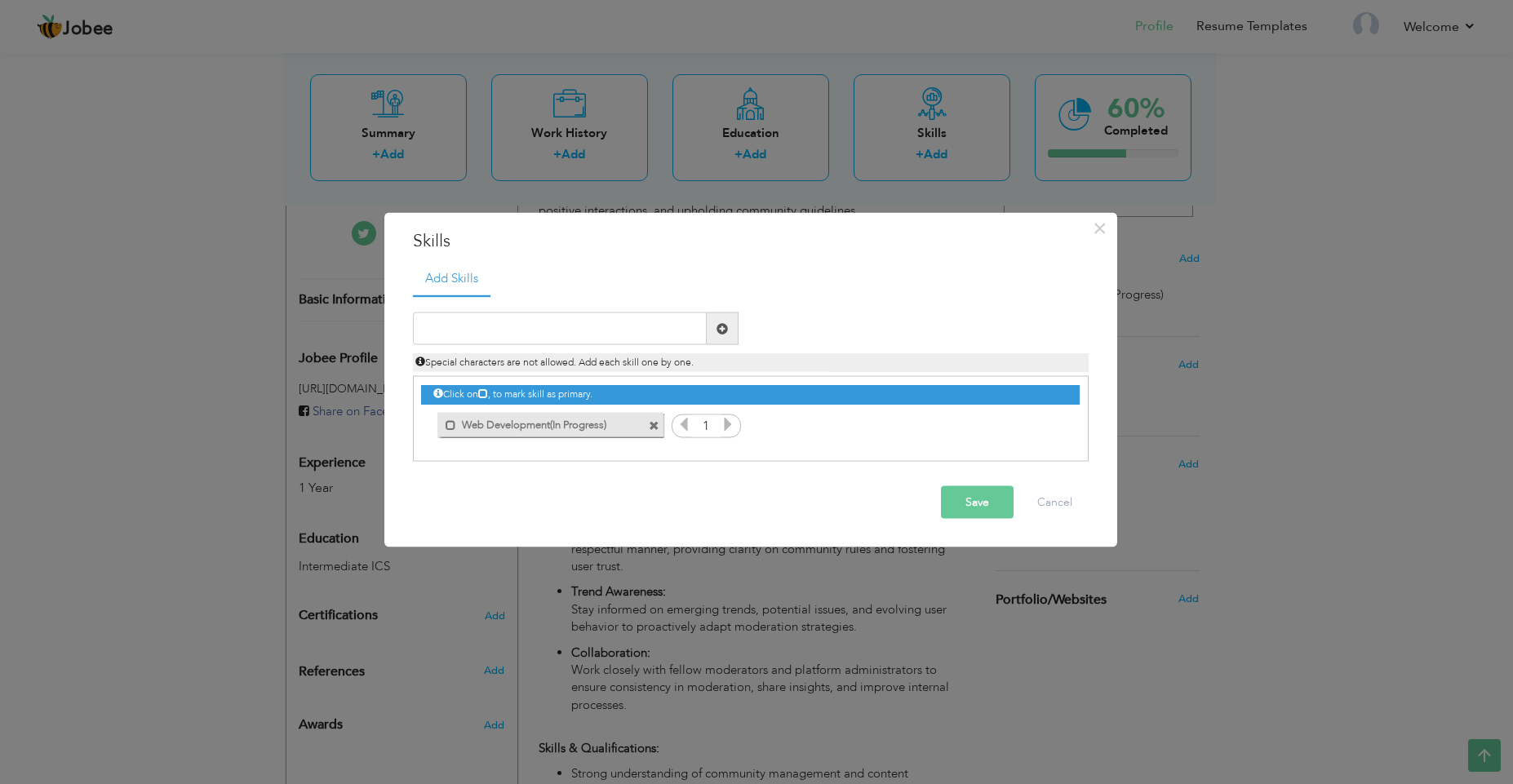
click at [725, 430] on icon at bounding box center [728, 424] width 15 height 15
click at [685, 424] on icon at bounding box center [684, 424] width 15 height 15
click at [983, 495] on button "Save" at bounding box center [977, 502] width 73 height 32
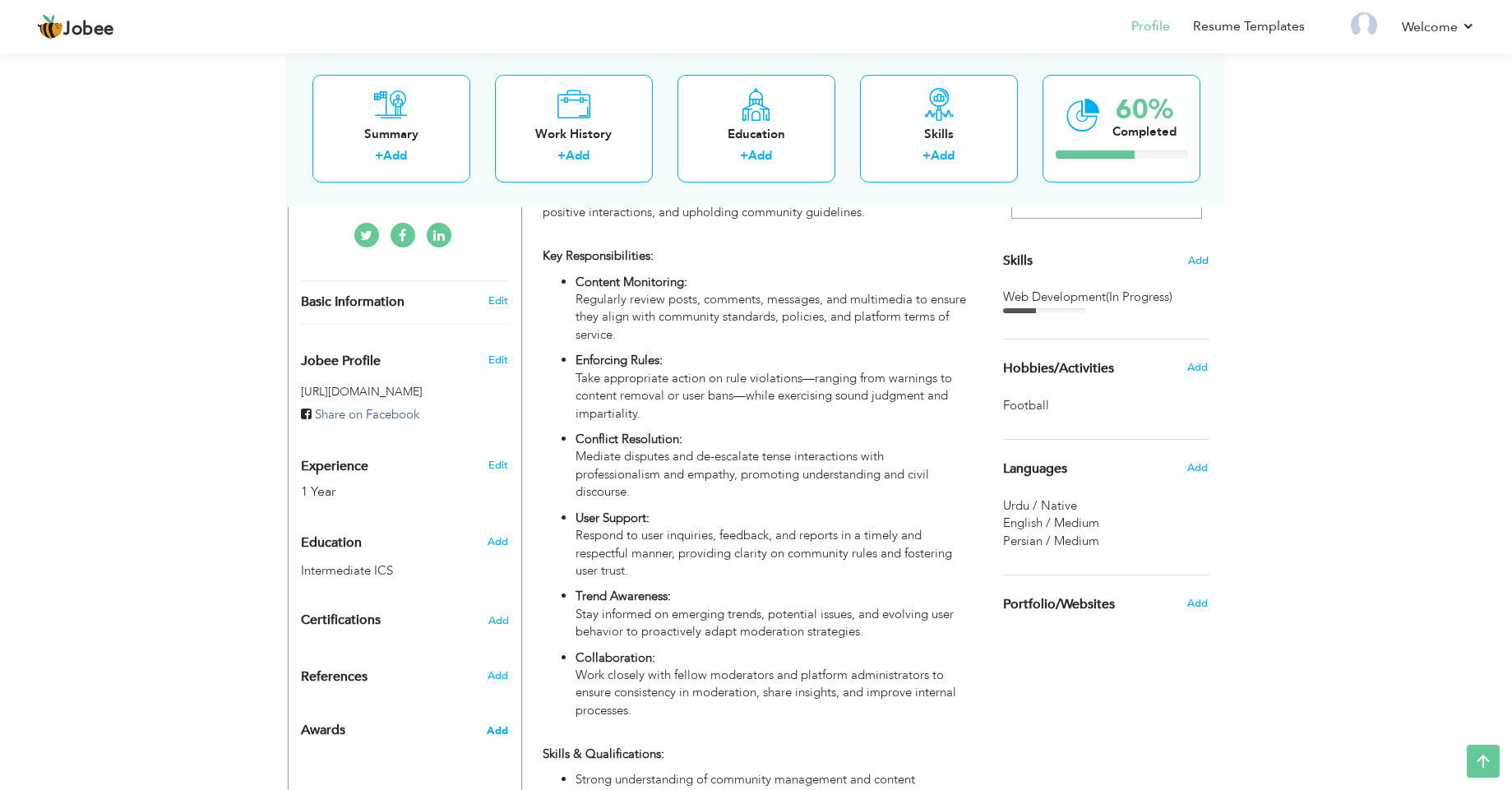
click at [503, 723] on span "Add" at bounding box center [498, 731] width 22 height 15
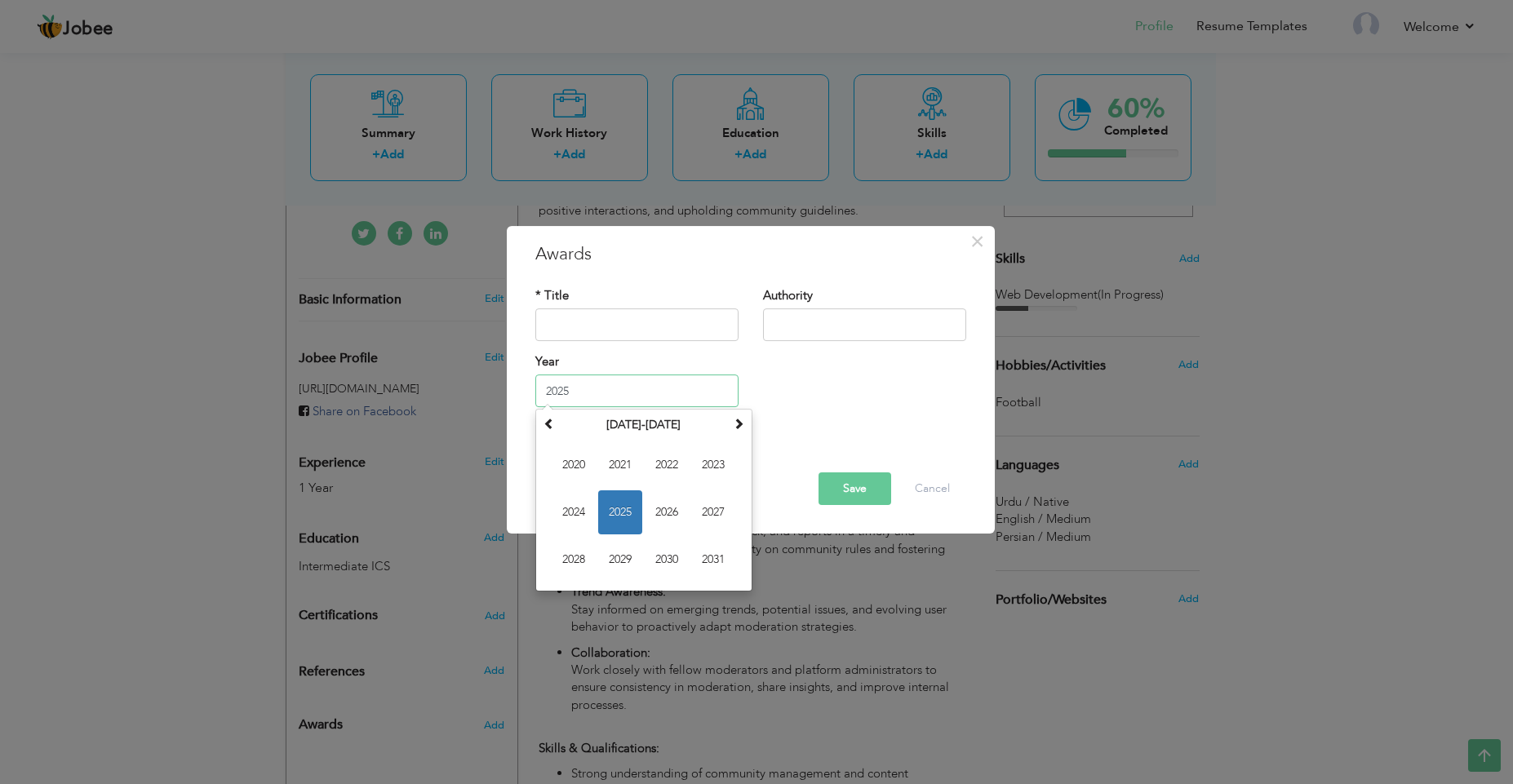
click at [692, 388] on input "2025" at bounding box center [637, 390] width 203 height 32
type input "2016"
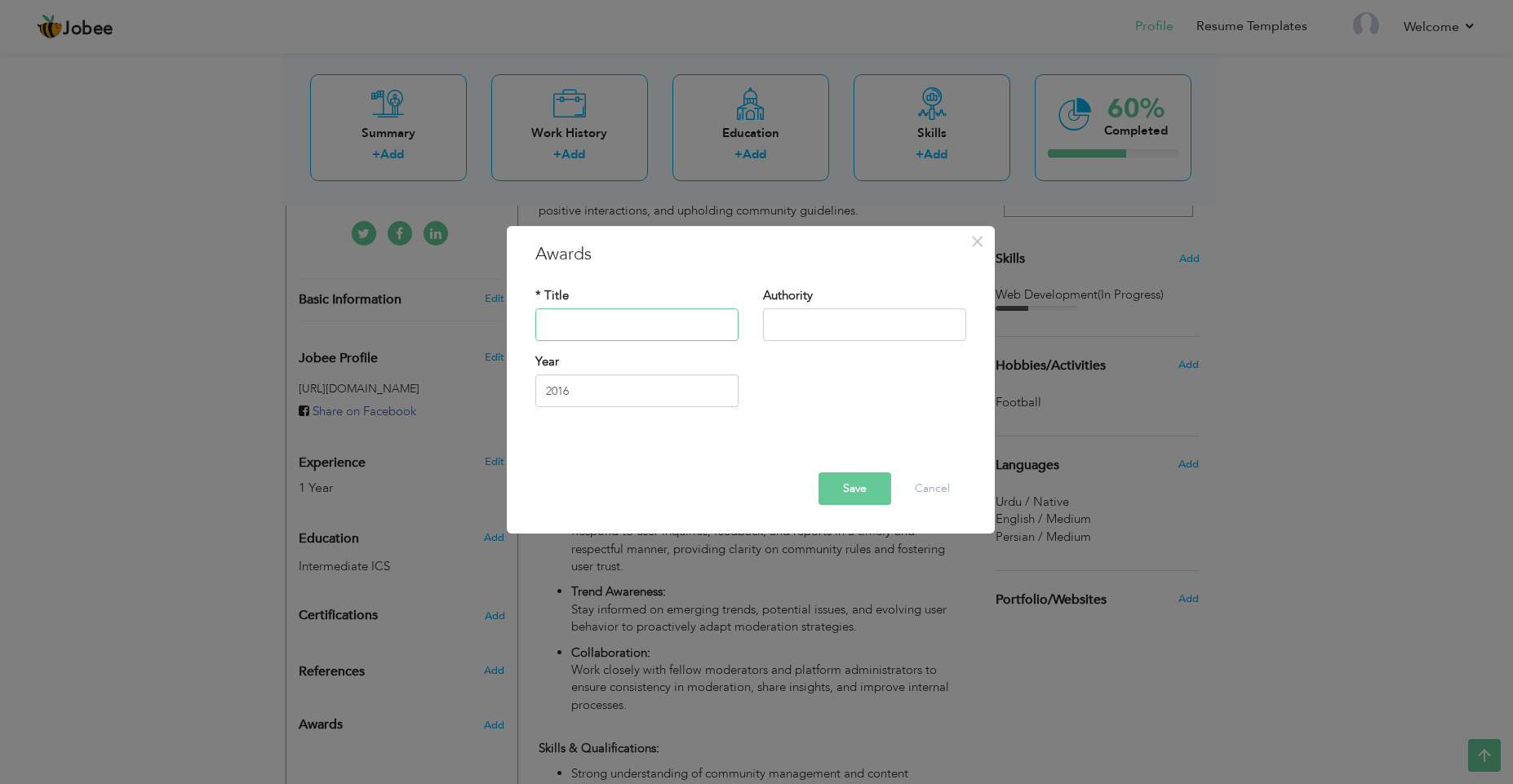
click at [659, 325] on input "text" at bounding box center [637, 324] width 203 height 32
click at [797, 326] on input "text" at bounding box center [864, 324] width 203 height 32
click at [636, 327] on input "text" at bounding box center [637, 324] width 203 height 32
type input "Silver Medalist"
click at [780, 321] on input "text" at bounding box center [864, 324] width 203 height 32
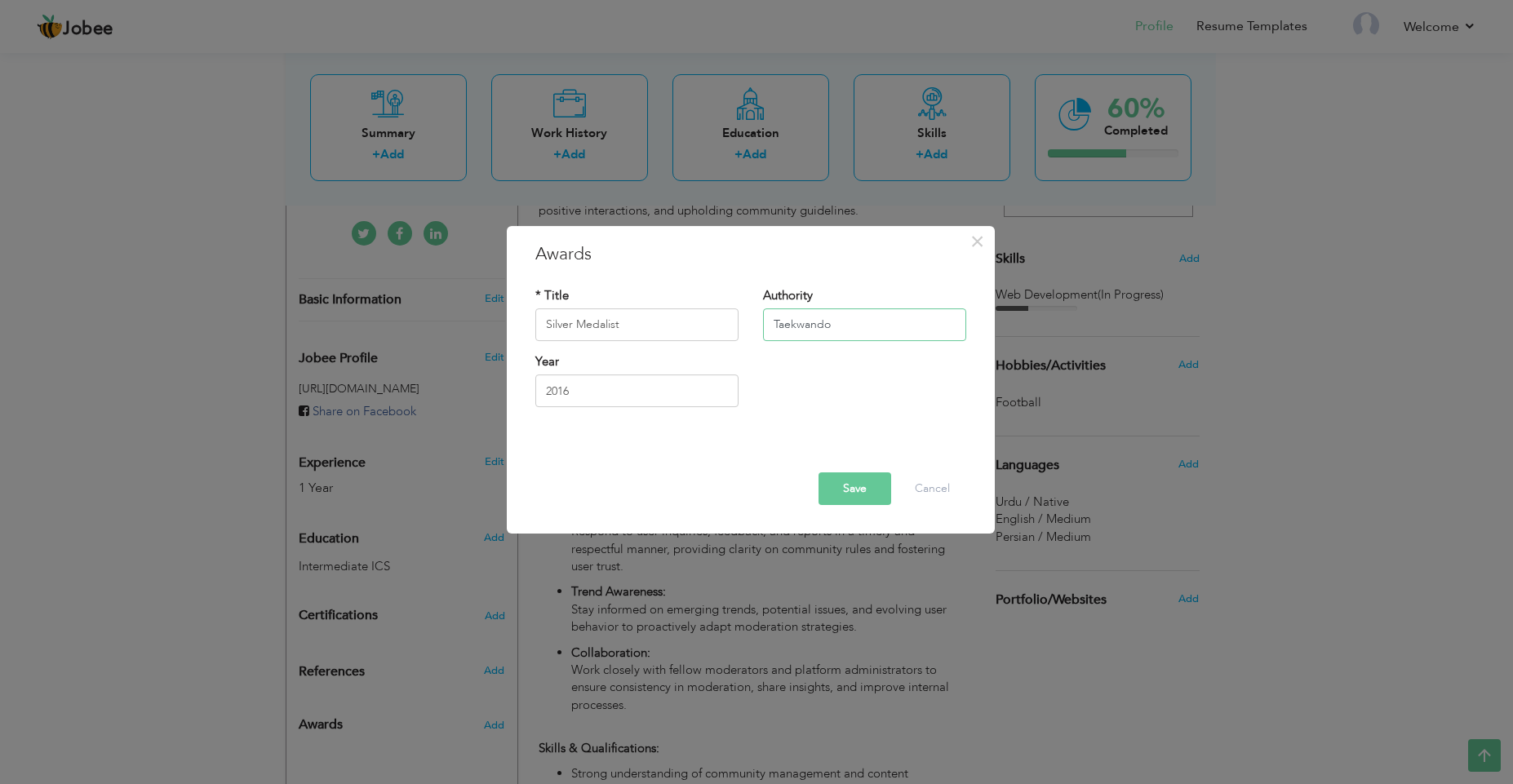
type input "Taekwando"
click at [852, 496] on button "Save" at bounding box center [855, 488] width 73 height 32
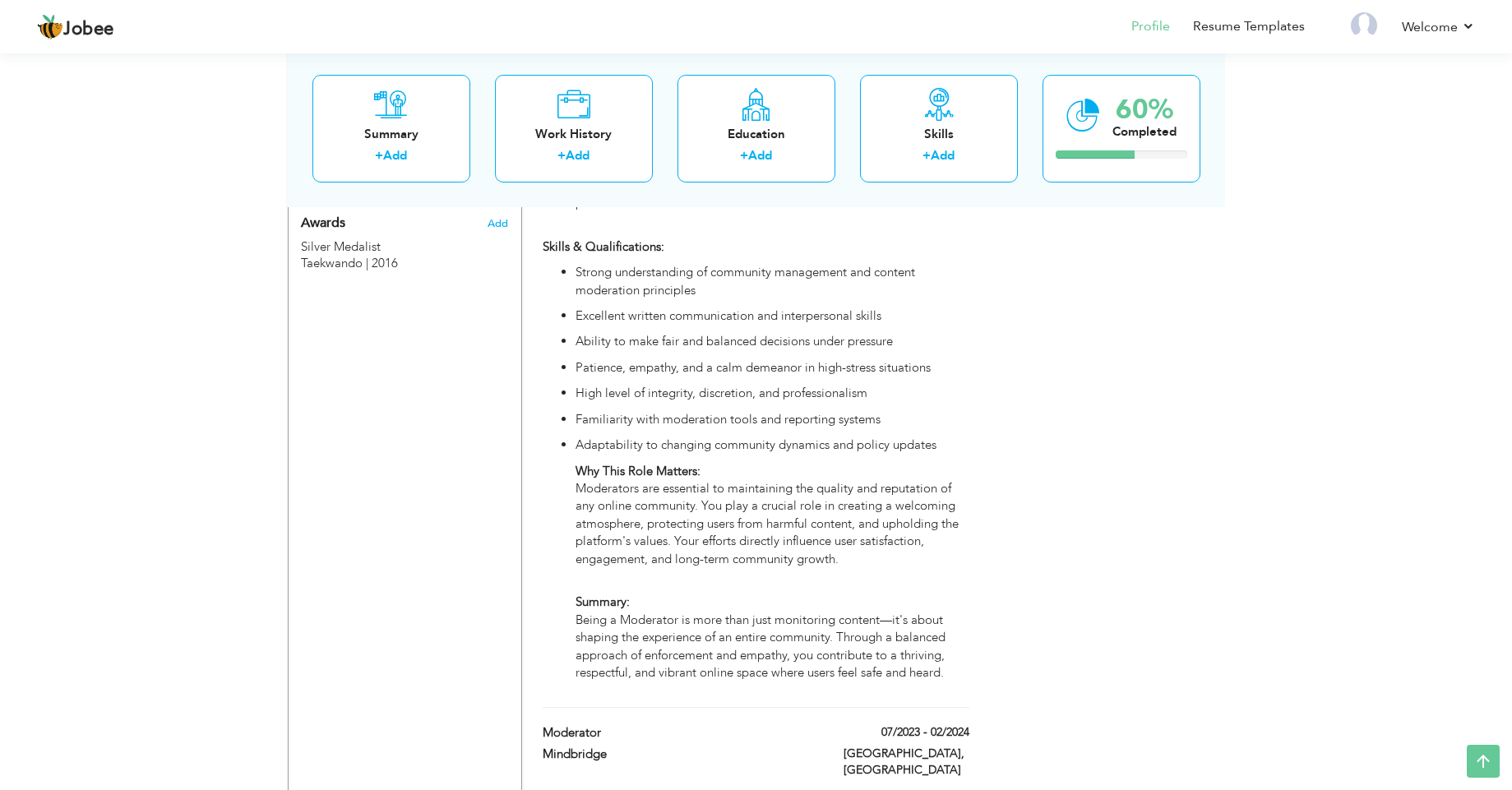
scroll to position [0, 0]
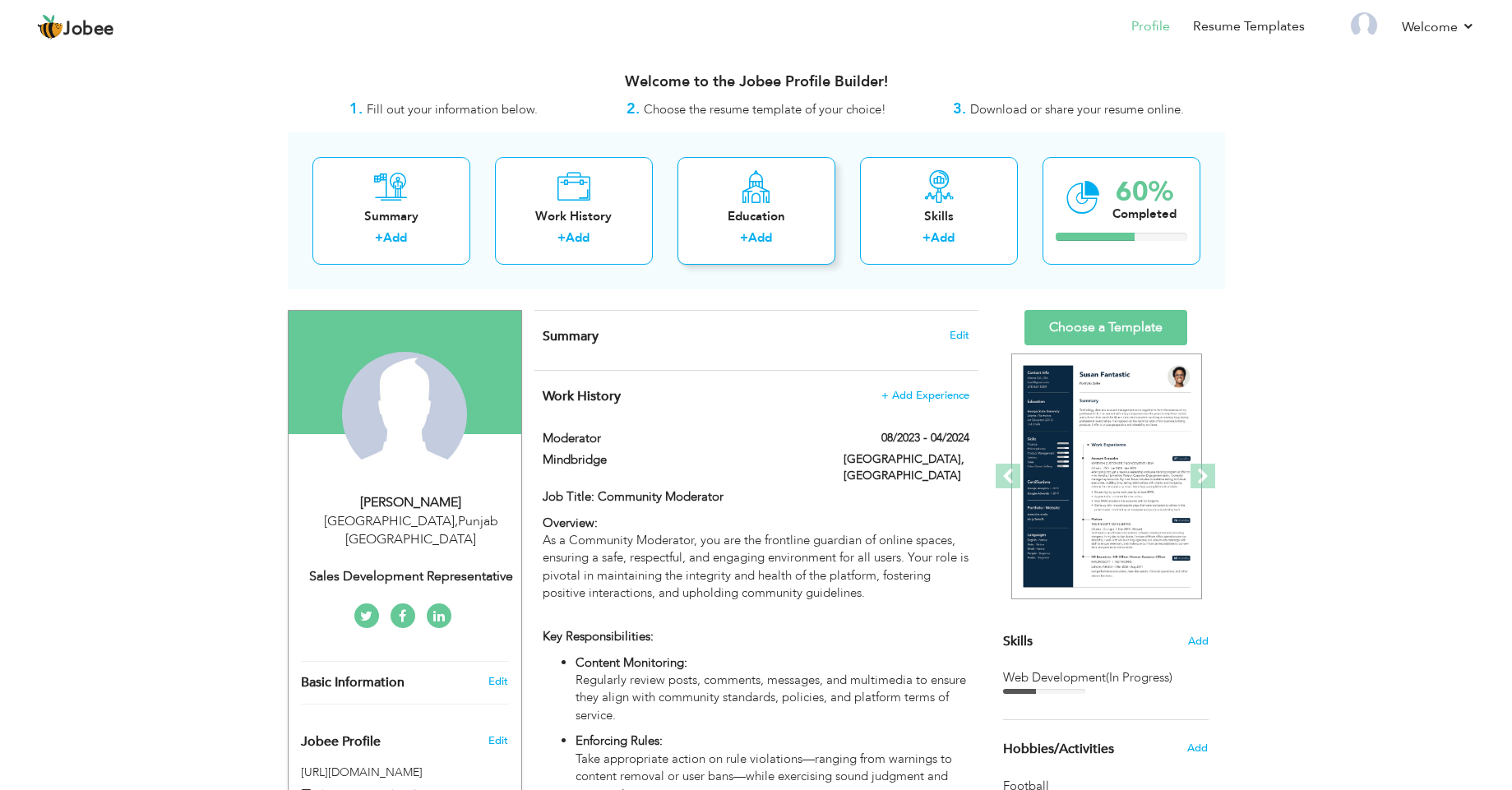
click at [764, 188] on icon at bounding box center [756, 186] width 32 height 32
radio input "true"
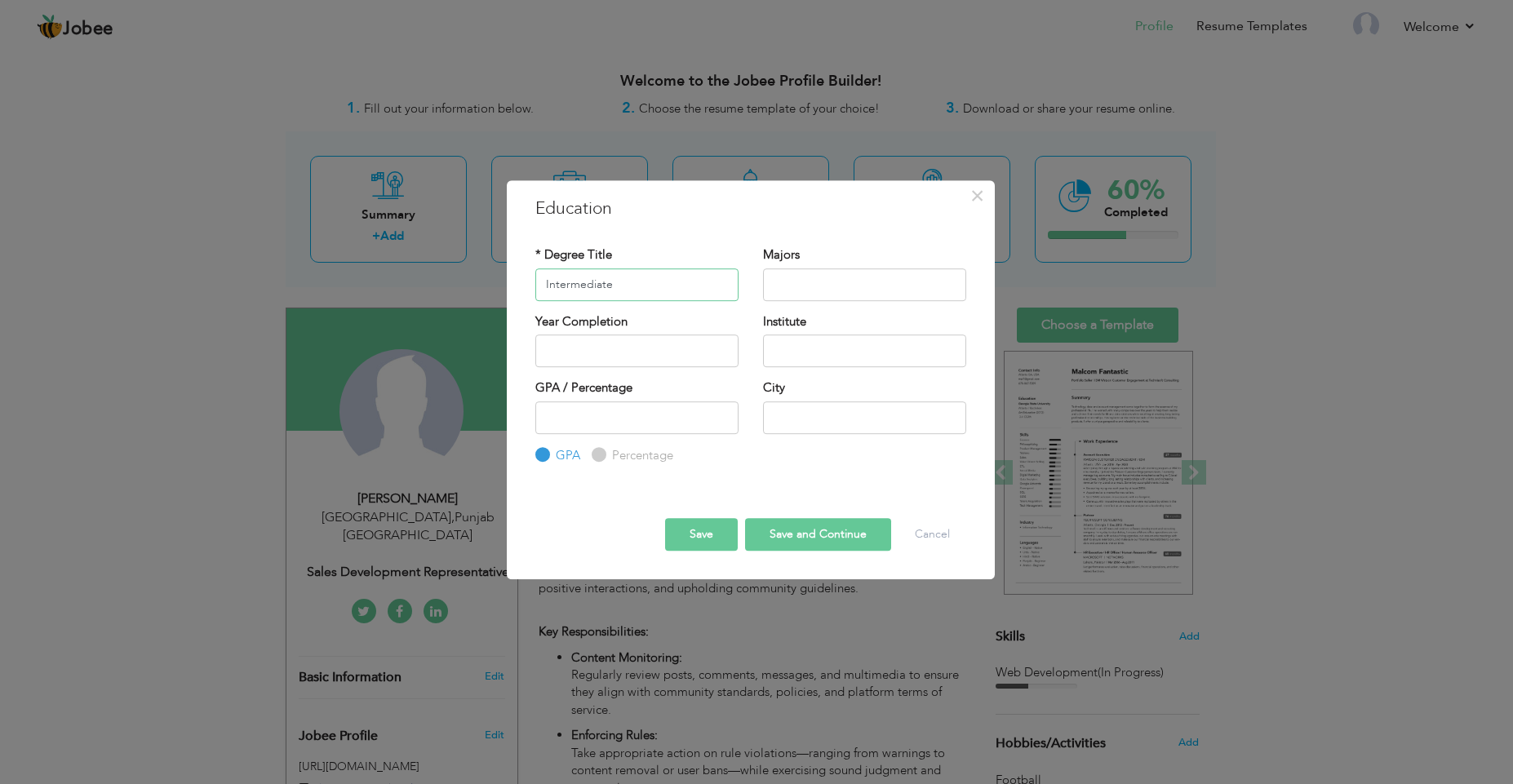
type input "Intermediate"
click at [815, 292] on input "text" at bounding box center [864, 284] width 203 height 32
type input "Computer Science"
click at [832, 332] on div "Institute" at bounding box center [864, 340] width 203 height 54
click at [842, 347] on input "text" at bounding box center [864, 350] width 203 height 32
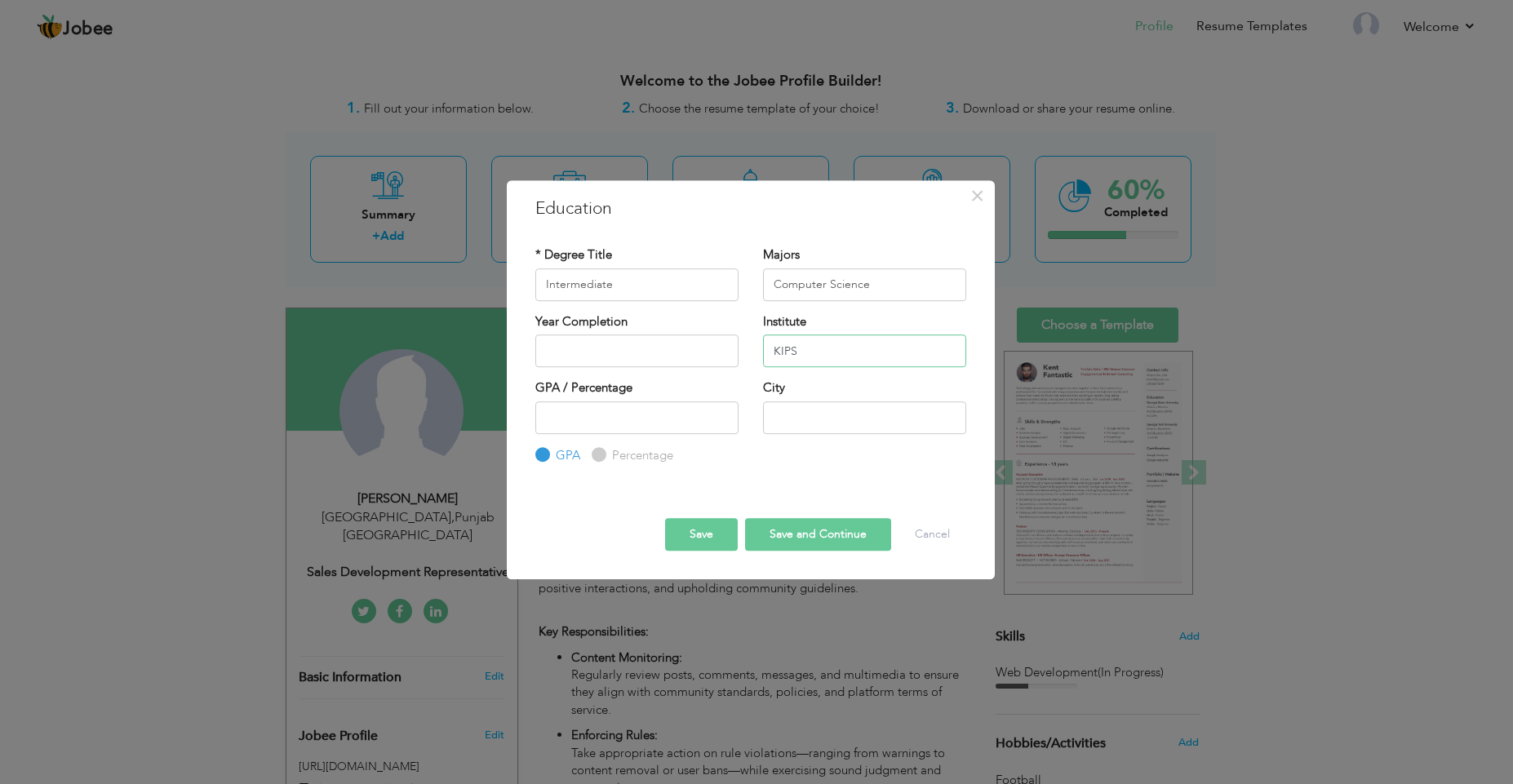
type input "KIPS"
type input "2025"
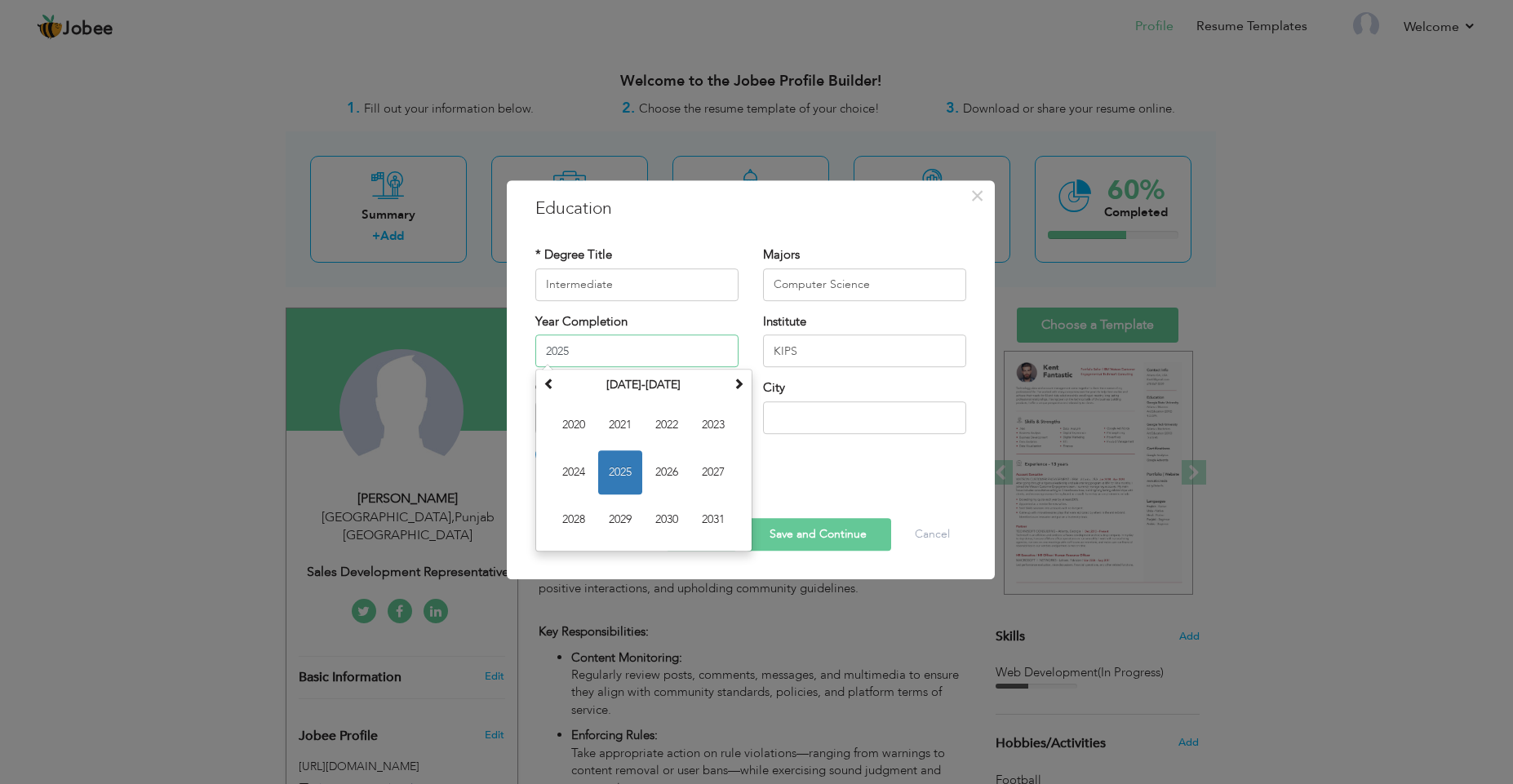
click at [675, 350] on input "2025" at bounding box center [637, 350] width 203 height 32
click at [804, 407] on input "text" at bounding box center [864, 417] width 203 height 32
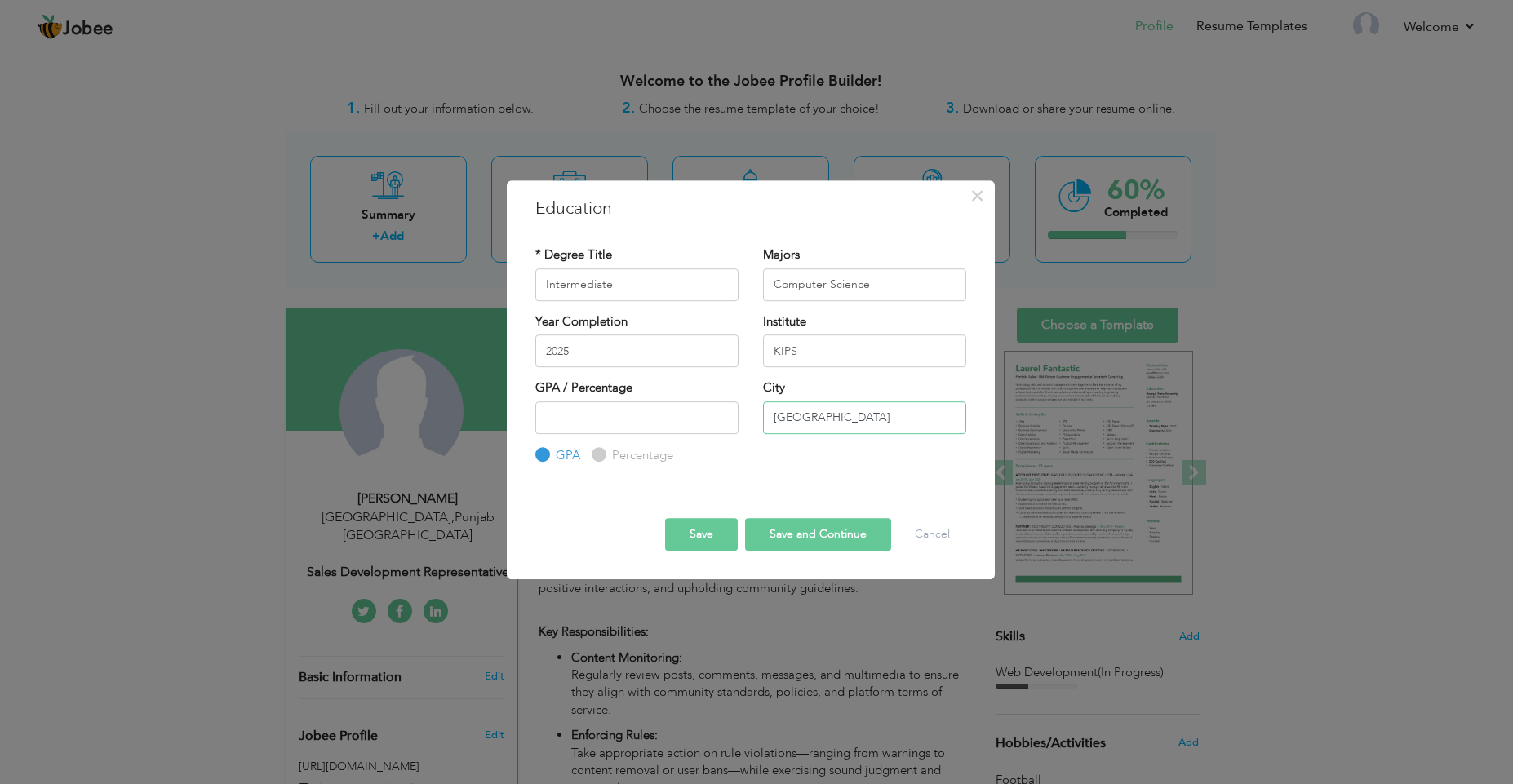
type input "[GEOGRAPHIC_DATA]"
click at [651, 413] on input "number" at bounding box center [637, 417] width 203 height 32
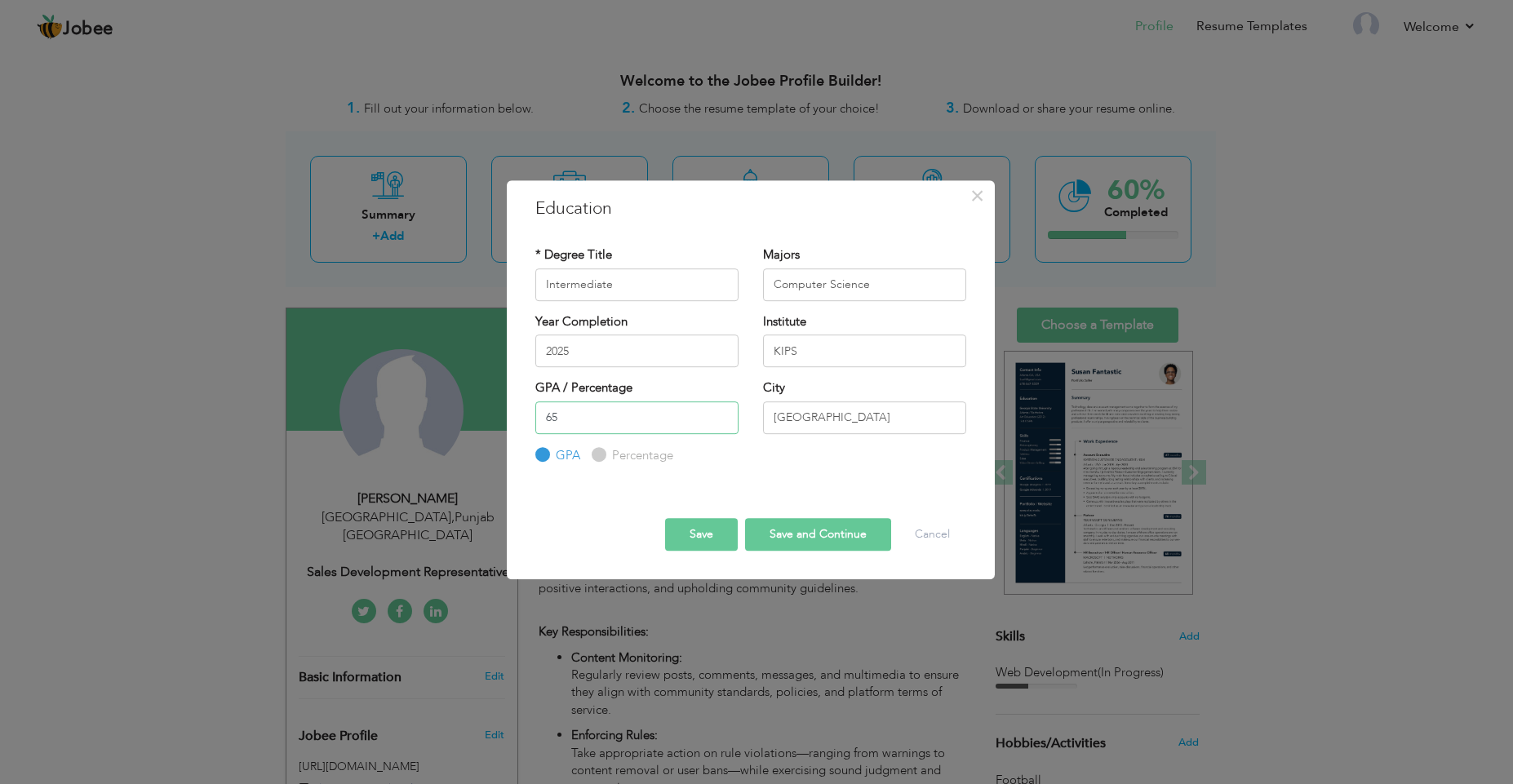
type input "65"
click at [625, 457] on label "Percentage" at bounding box center [640, 456] width 65 height 17
click at [602, 457] on input "Percentage" at bounding box center [596, 455] width 11 height 11
radio input "true"
click at [652, 422] on input "65" at bounding box center [637, 417] width 203 height 32
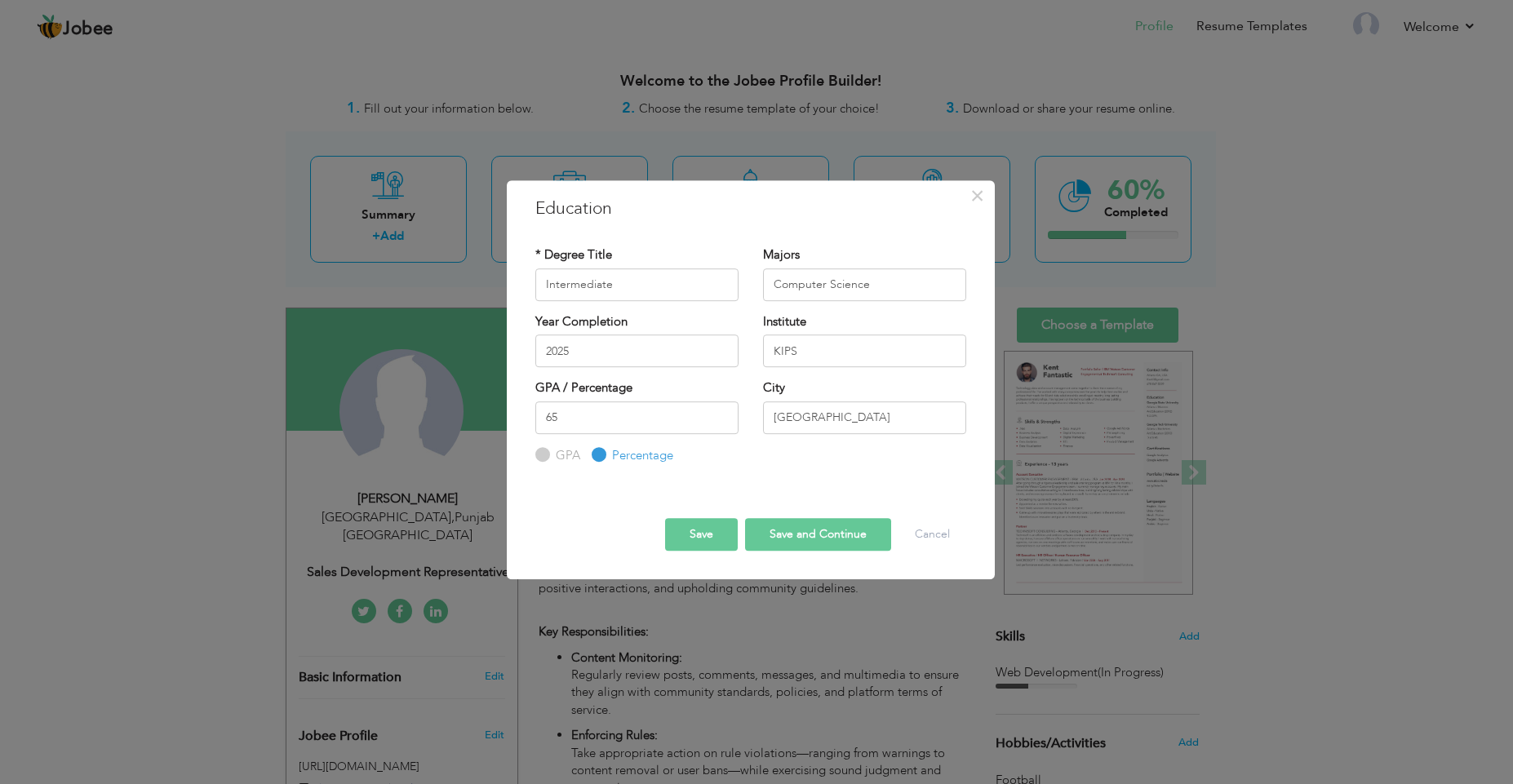
click at [713, 534] on button "Save" at bounding box center [701, 533] width 73 height 32
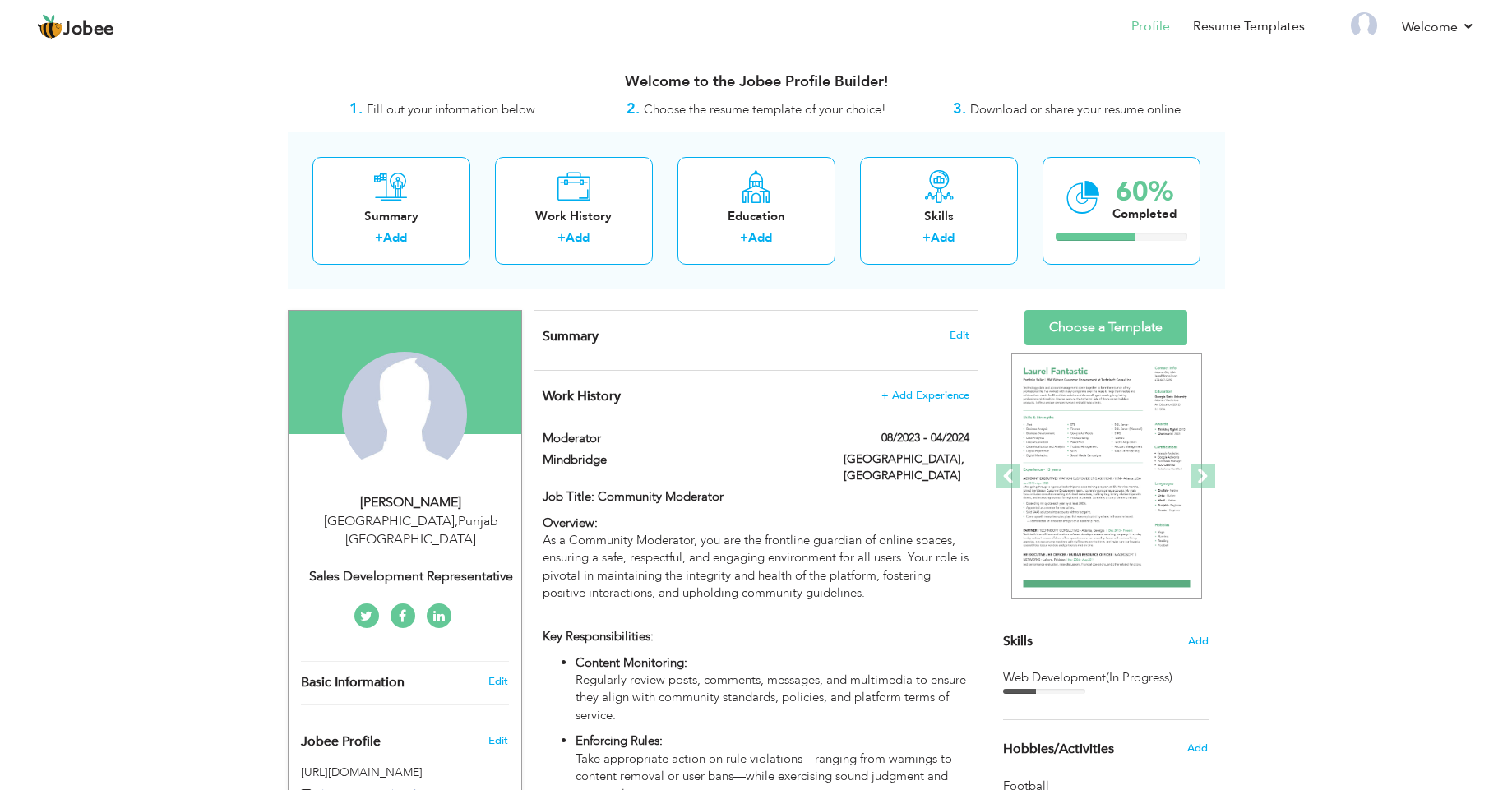
scroll to position [13, 0]
